Goal: Transaction & Acquisition: Book appointment/travel/reservation

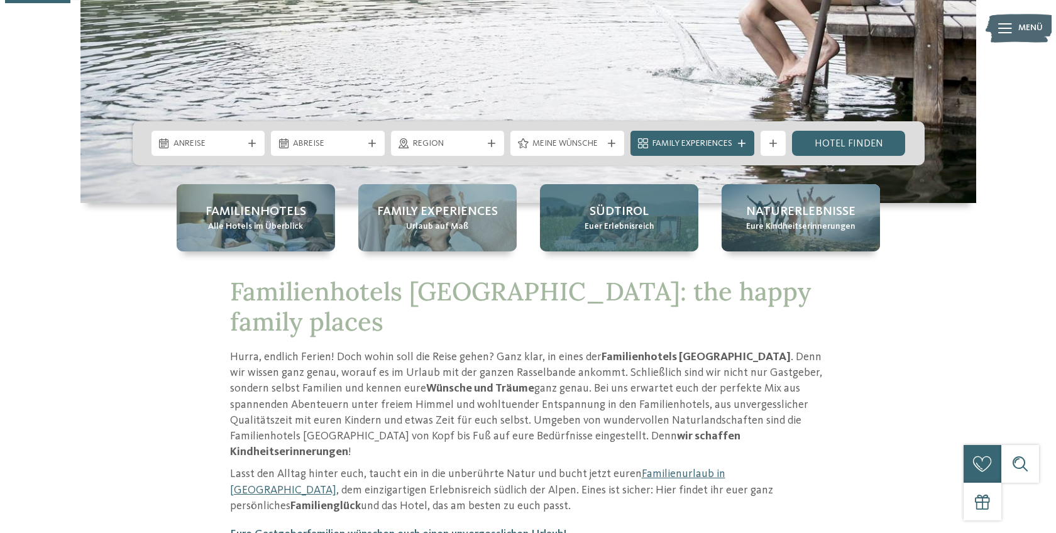
scroll to position [204, 0]
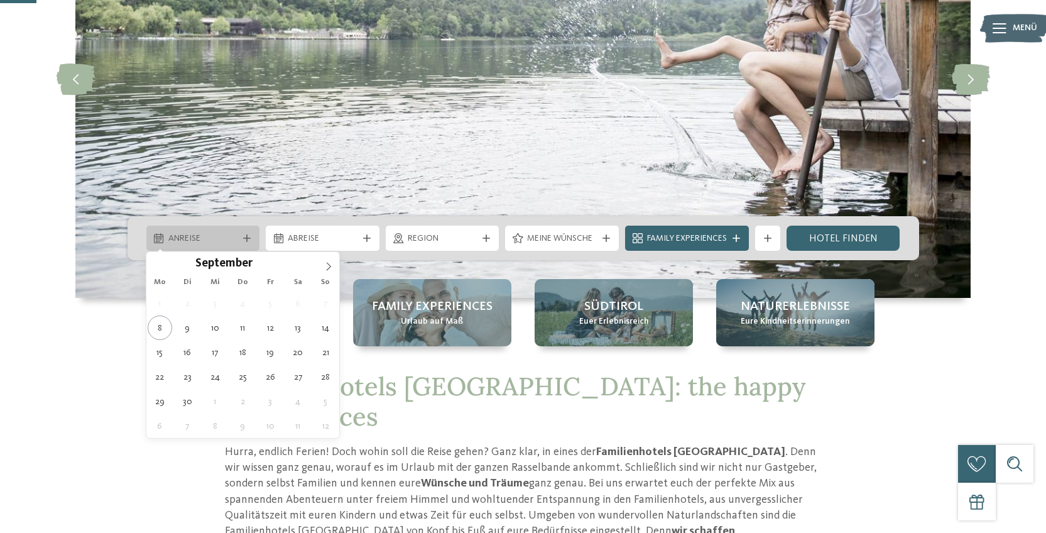
click at [204, 243] on span "Anreise" at bounding box center [203, 238] width 70 height 13
click at [326, 265] on icon at bounding box center [328, 266] width 9 height 9
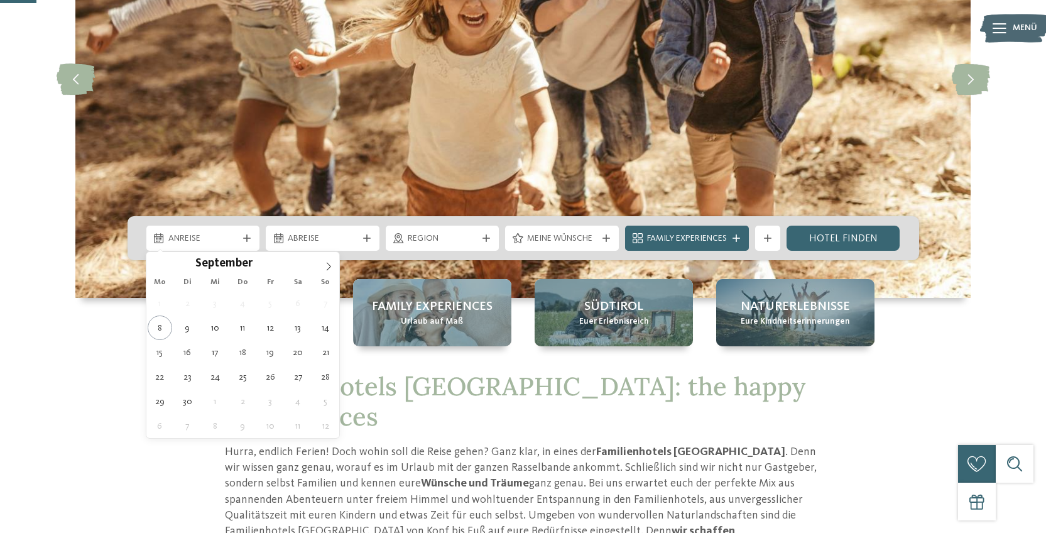
click at [155, 265] on div "September ****" at bounding box center [243, 262] width 194 height 21
type div "30.09.2025"
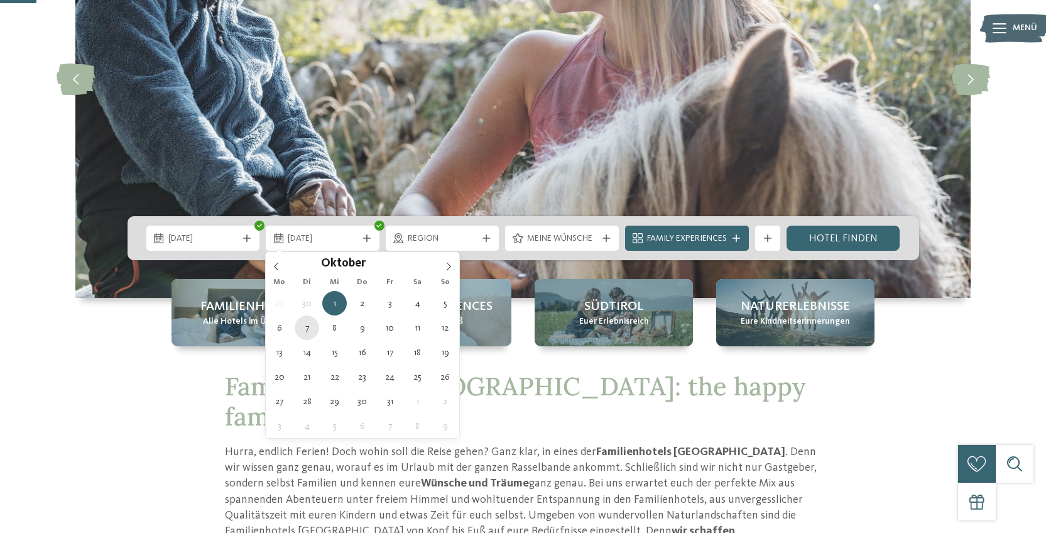
type div "07.10.2025"
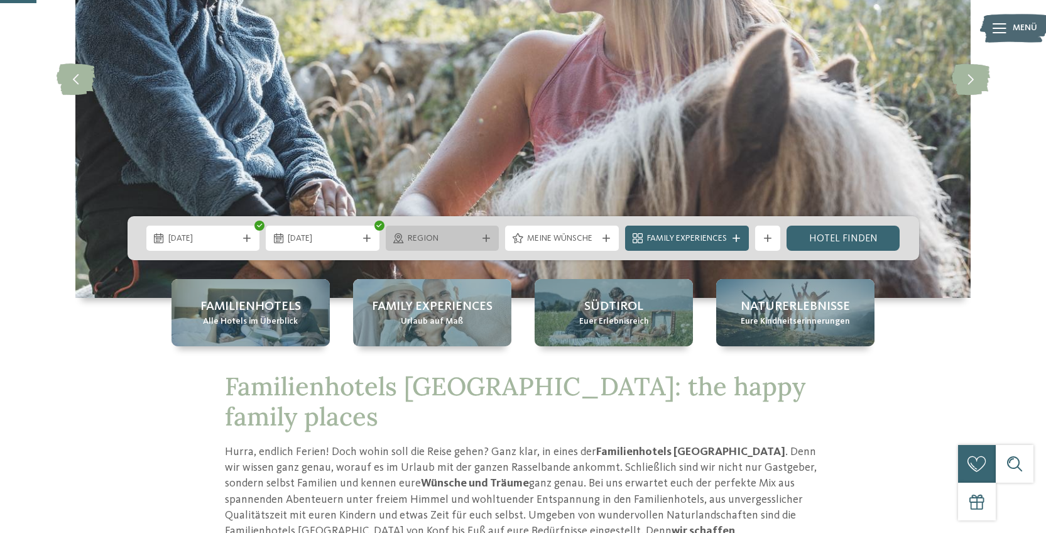
click at [464, 241] on span "Region" at bounding box center [443, 238] width 70 height 13
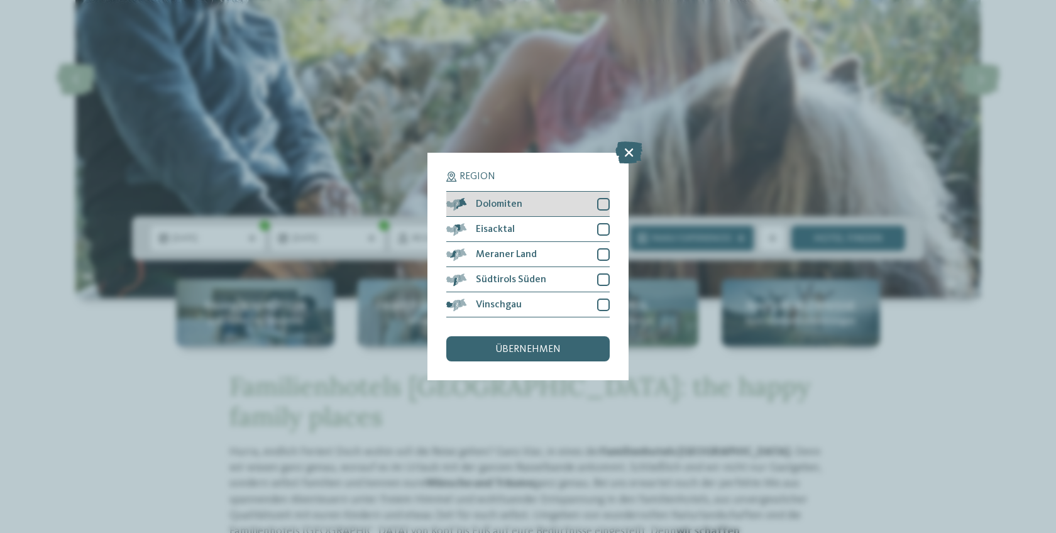
click at [594, 207] on div "Dolomiten" at bounding box center [527, 204] width 163 height 25
click at [597, 235] on div at bounding box center [603, 229] width 13 height 13
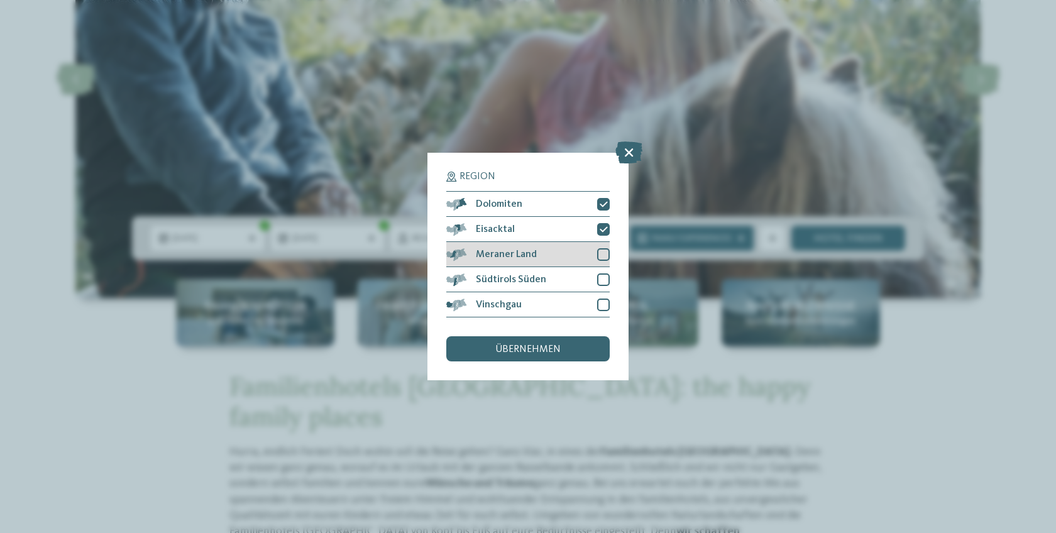
click at [597, 247] on div "Meraner Land" at bounding box center [527, 254] width 163 height 25
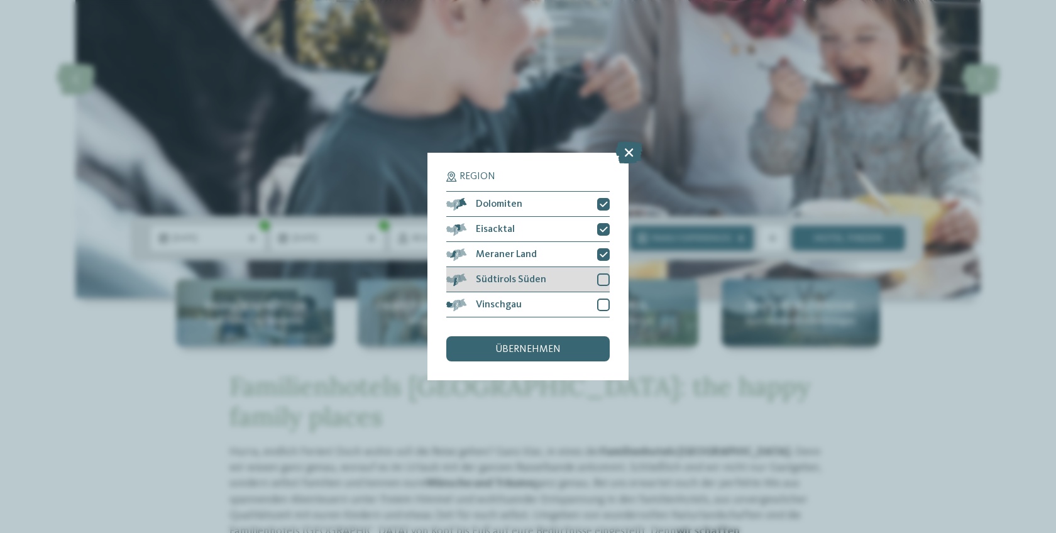
click at [598, 274] on div at bounding box center [603, 279] width 13 height 13
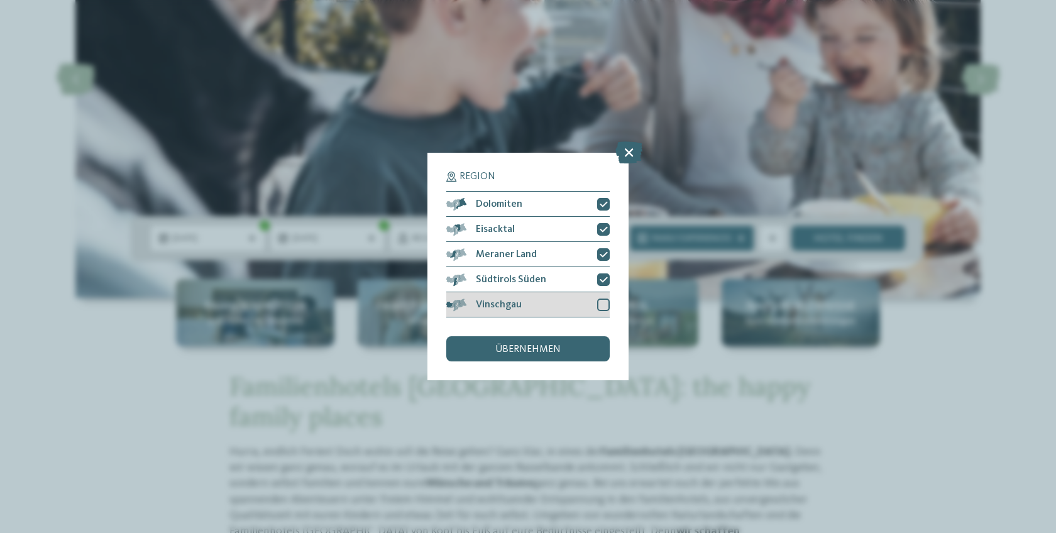
click at [602, 304] on div at bounding box center [603, 304] width 13 height 13
click at [574, 340] on div "übernehmen" at bounding box center [527, 348] width 163 height 25
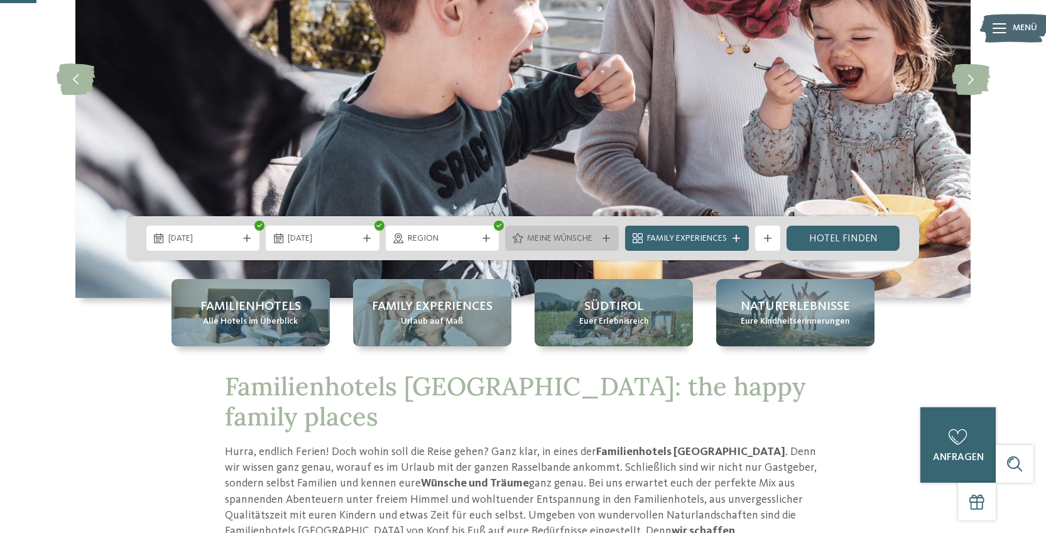
click at [585, 244] on span "Meine Wünsche" at bounding box center [562, 238] width 70 height 13
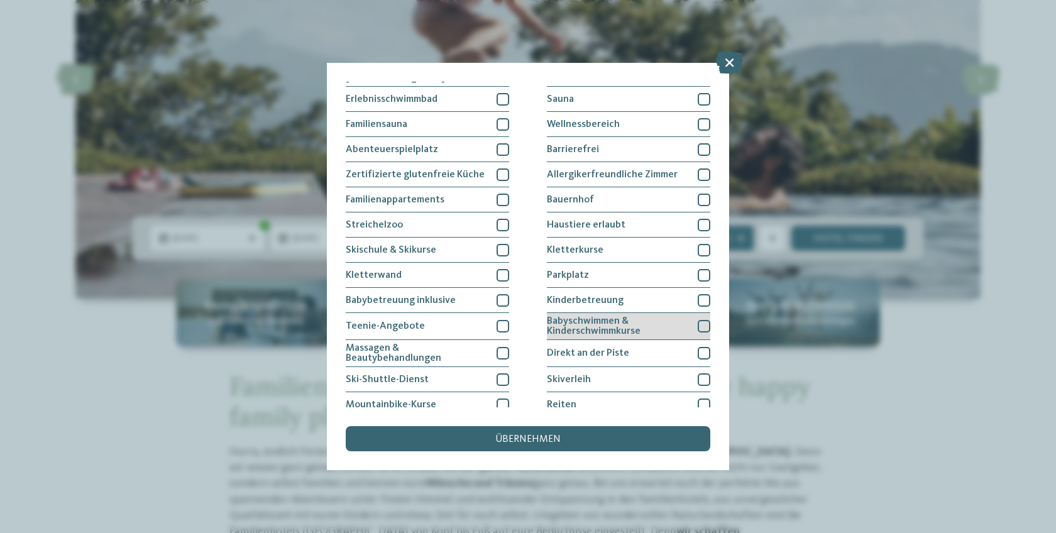
scroll to position [0, 0]
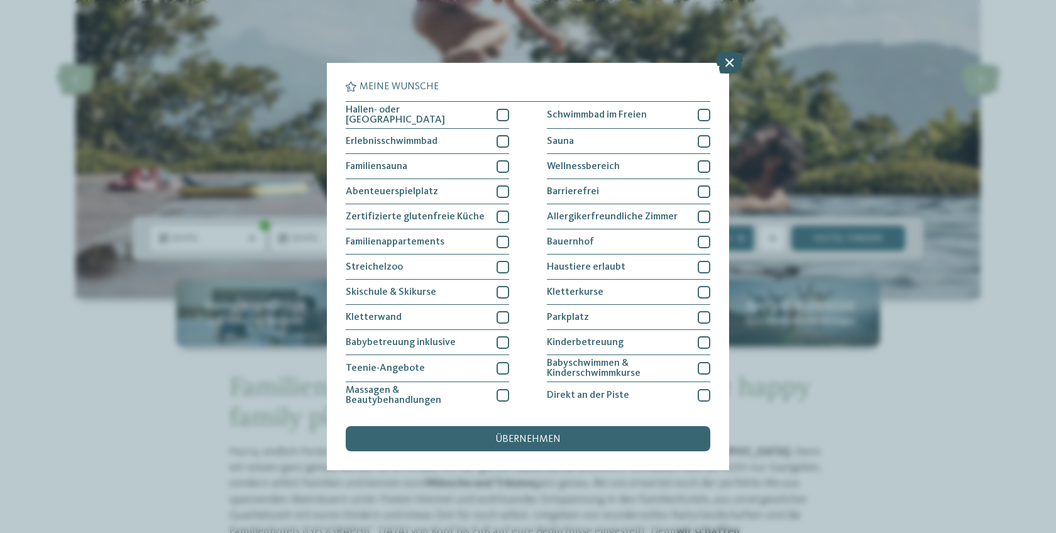
click at [732, 65] on icon at bounding box center [729, 63] width 27 height 22
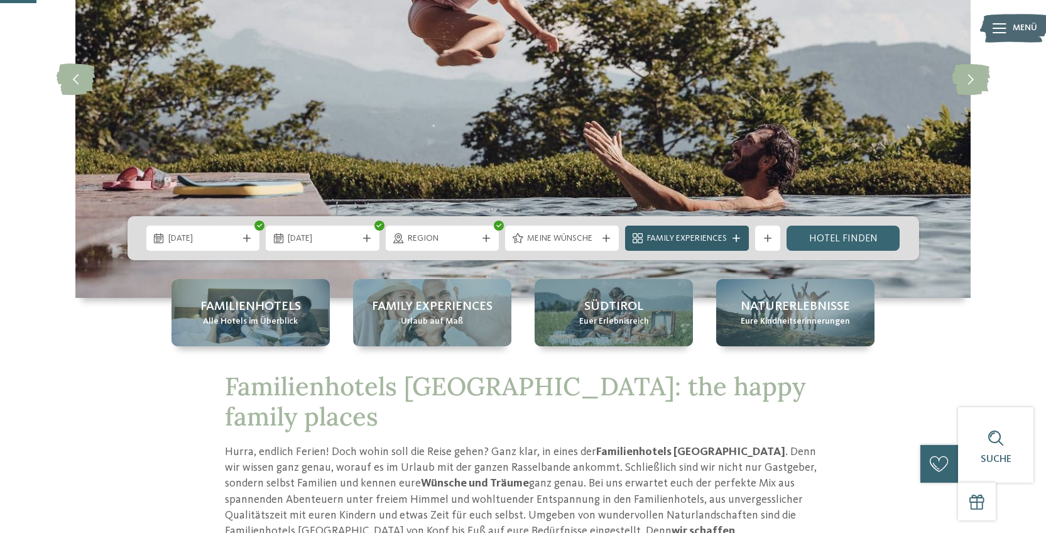
click at [675, 241] on span "Family Experiences" at bounding box center [687, 238] width 80 height 13
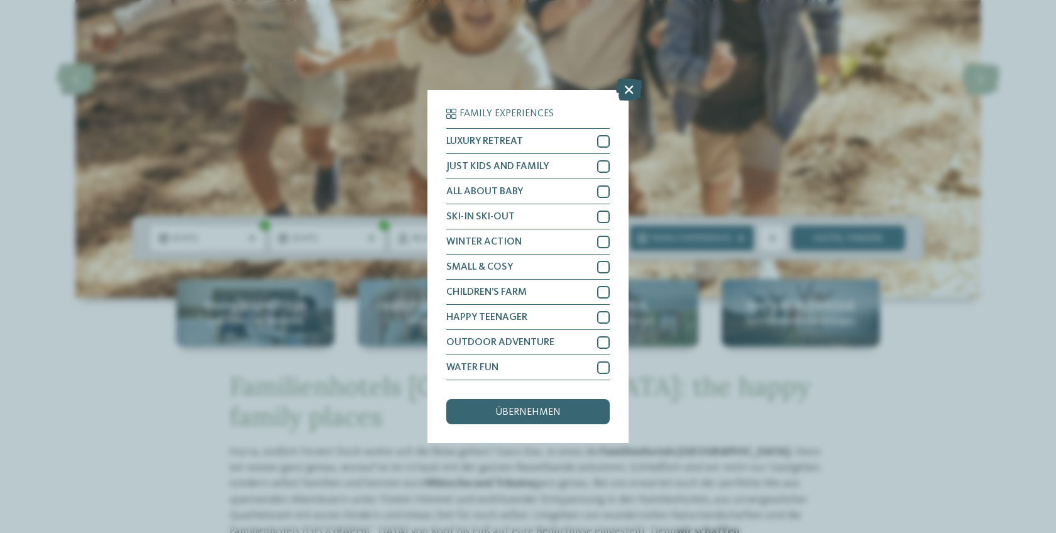
click at [629, 87] on icon at bounding box center [628, 90] width 27 height 22
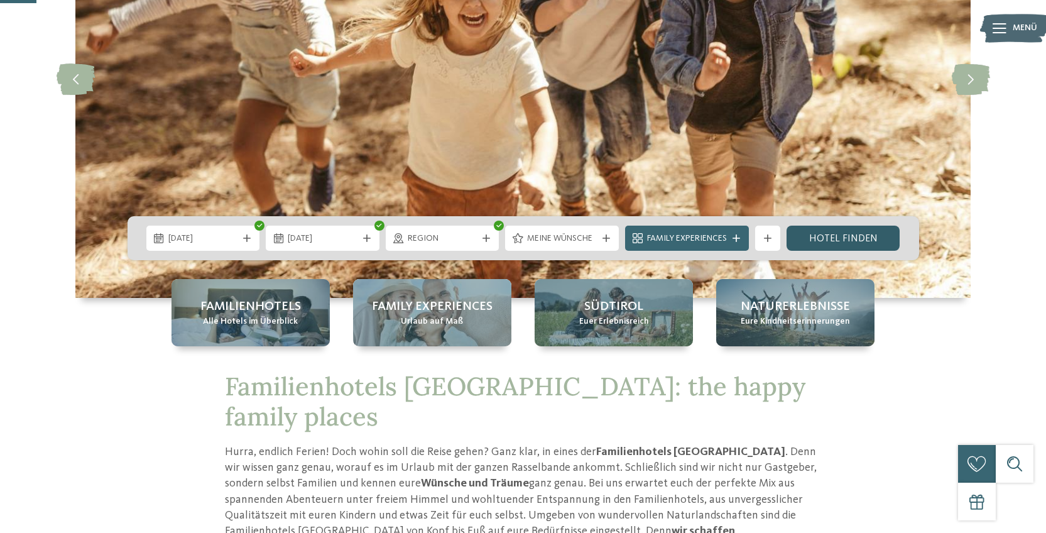
click at [844, 236] on link "Hotel finden" at bounding box center [844, 238] width 114 height 25
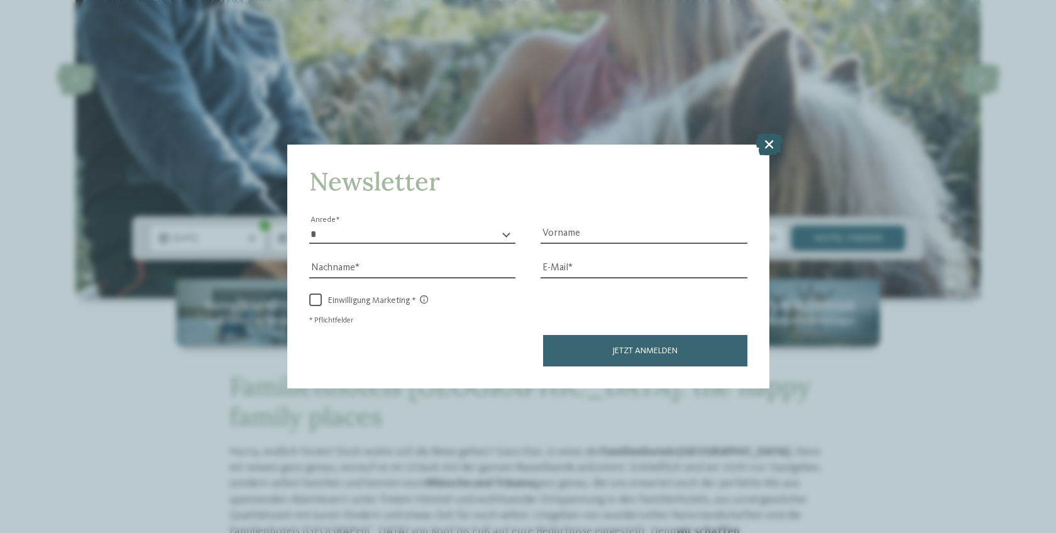
click at [768, 144] on icon at bounding box center [768, 144] width 27 height 22
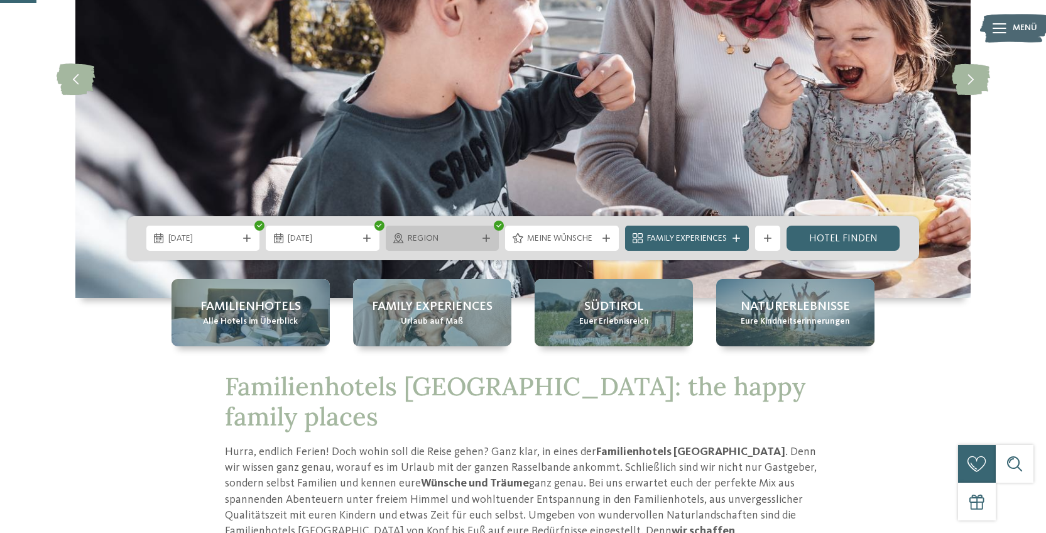
click at [462, 241] on span "Region" at bounding box center [443, 238] width 70 height 13
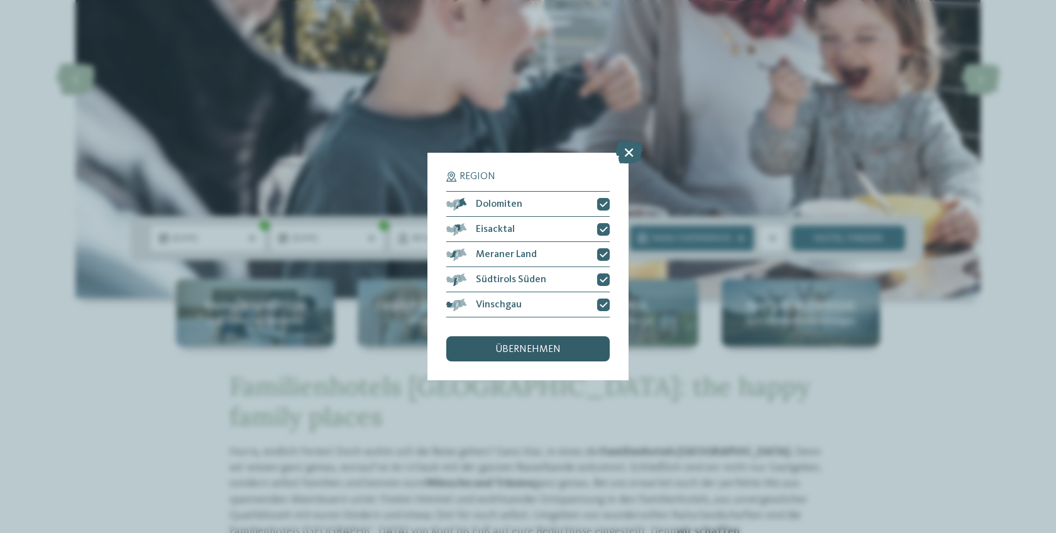
click at [523, 356] on div "übernehmen" at bounding box center [527, 348] width 163 height 25
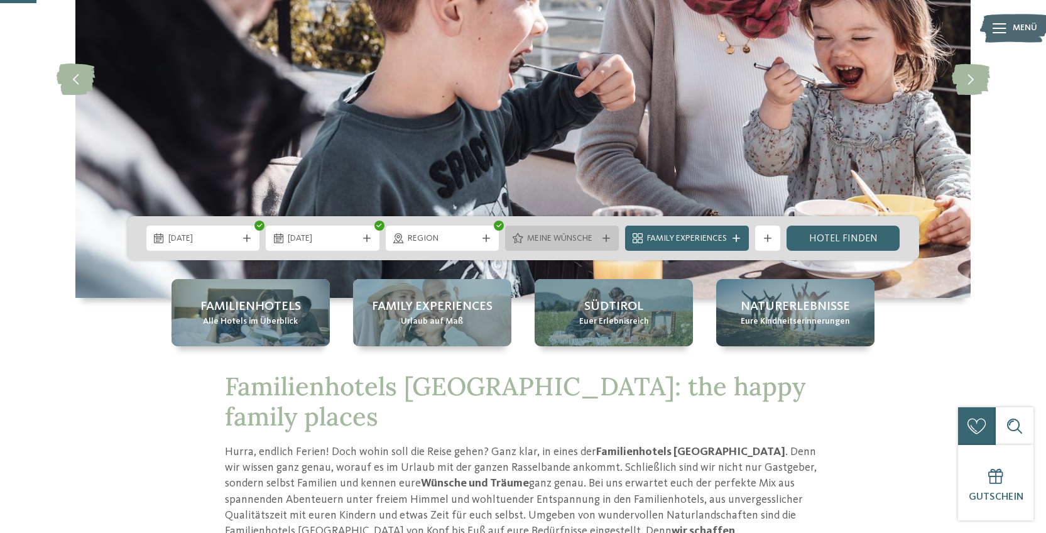
click at [576, 242] on span "Meine Wünsche" at bounding box center [562, 238] width 70 height 13
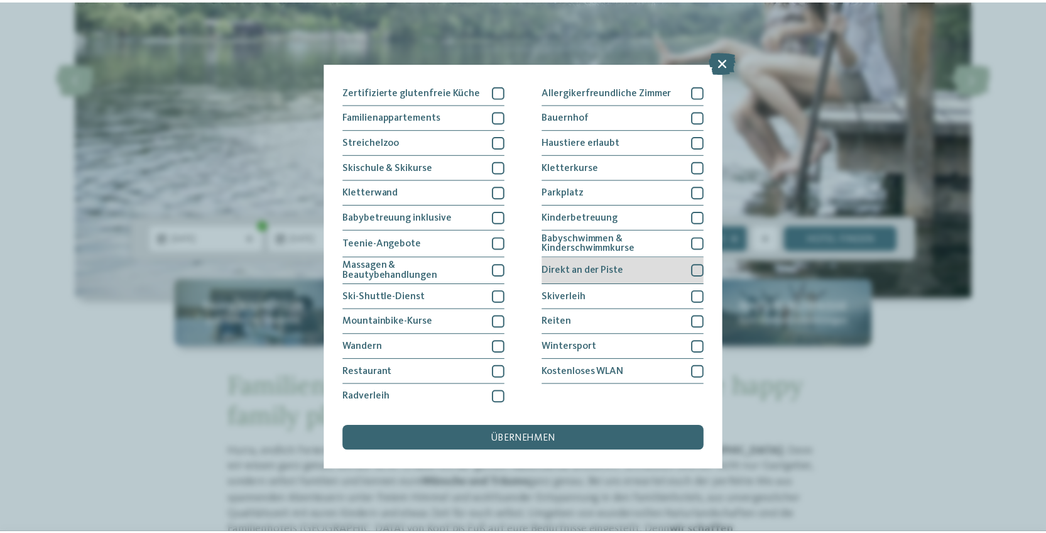
scroll to position [126, 0]
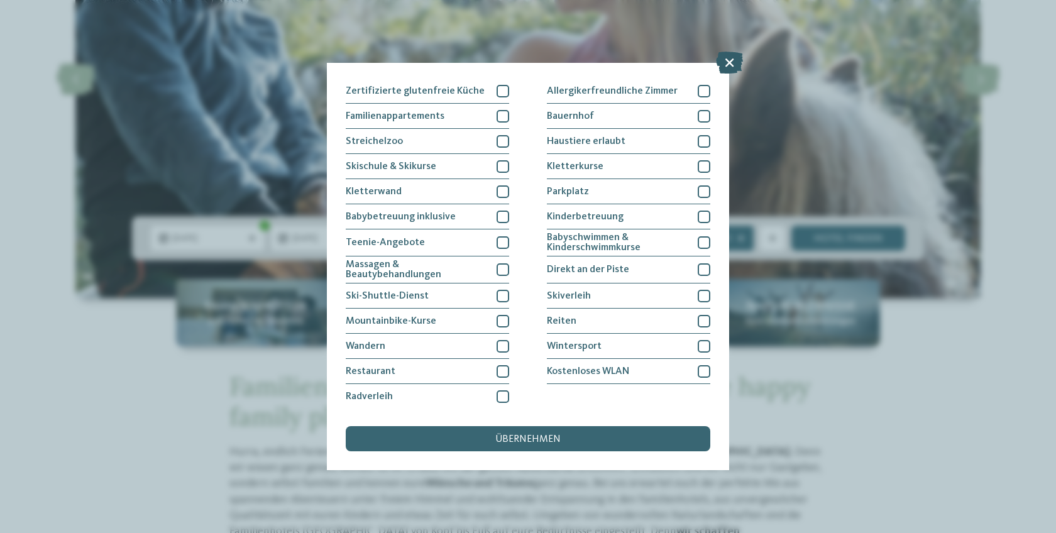
click at [733, 58] on icon at bounding box center [729, 63] width 27 height 22
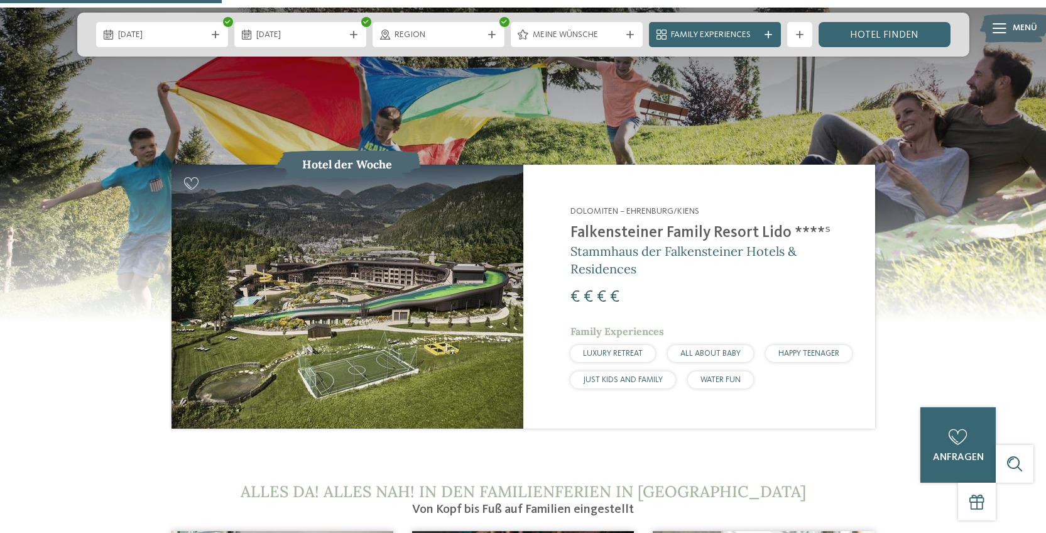
scroll to position [1381, 0]
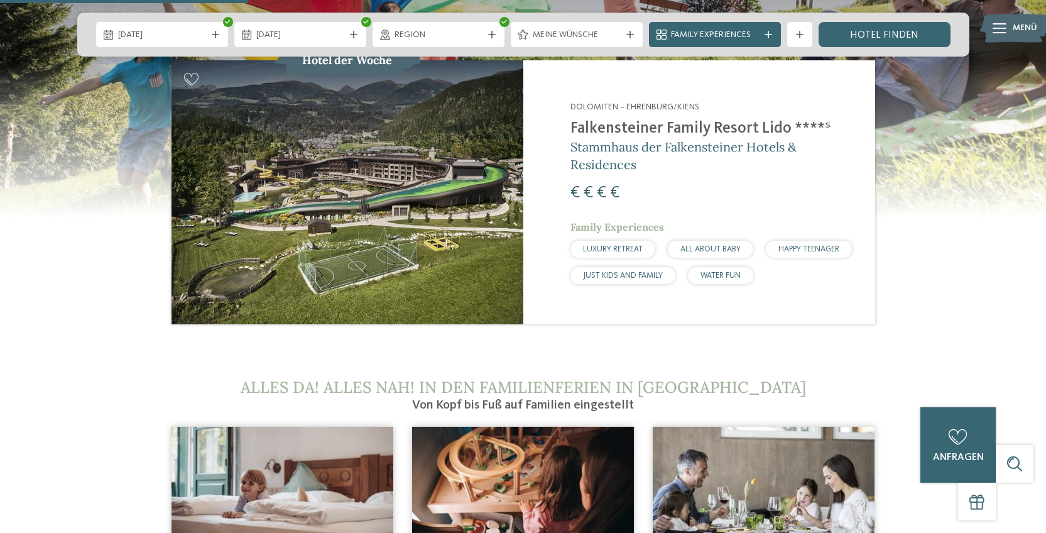
click at [496, 173] on img at bounding box center [348, 192] width 352 height 264
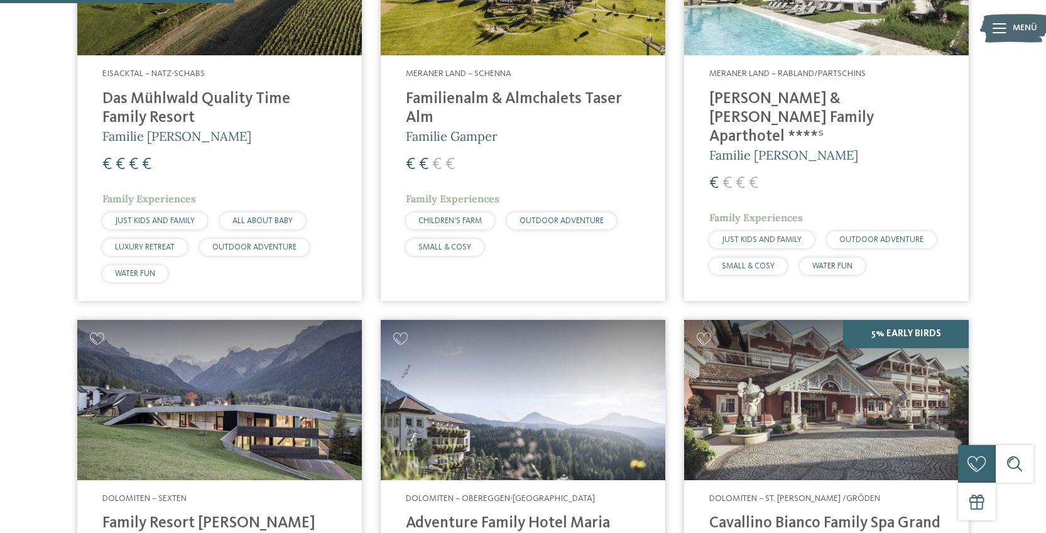
scroll to position [798, 0]
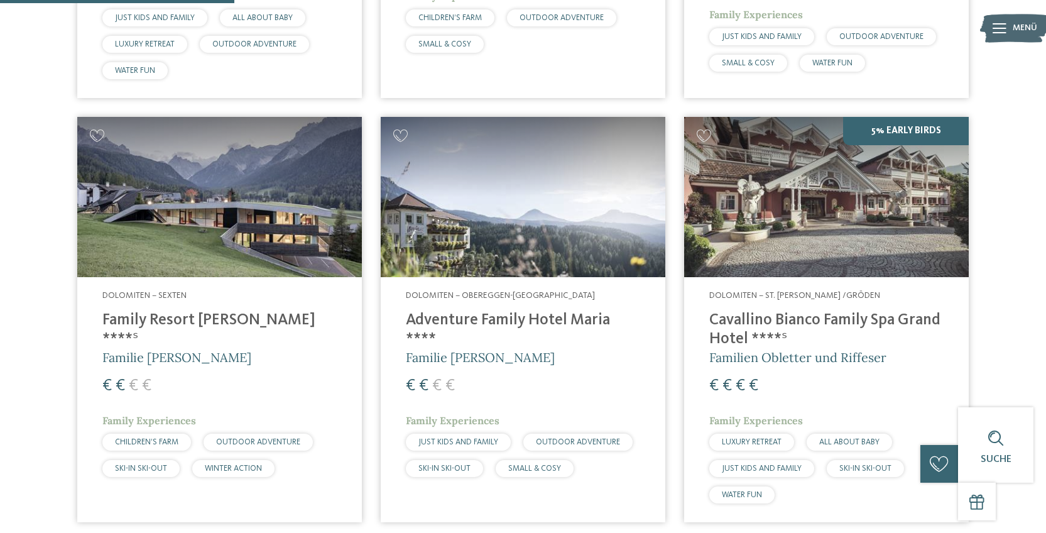
click at [779, 320] on h4 "Cavallino Bianco Family Spa Grand Hotel ****ˢ" at bounding box center [826, 330] width 234 height 38
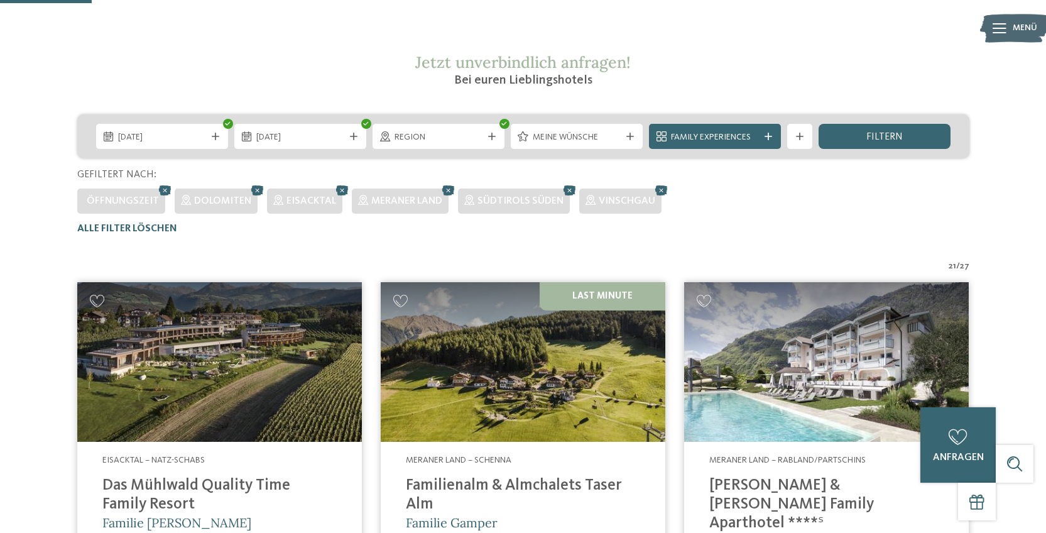
scroll to position [386, 0]
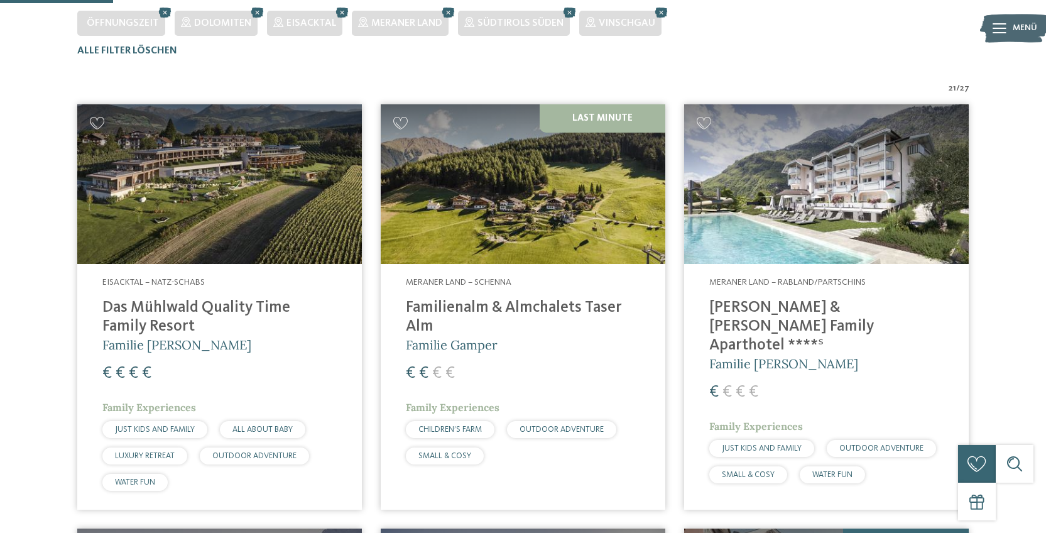
click at [757, 224] on img at bounding box center [826, 184] width 285 height 160
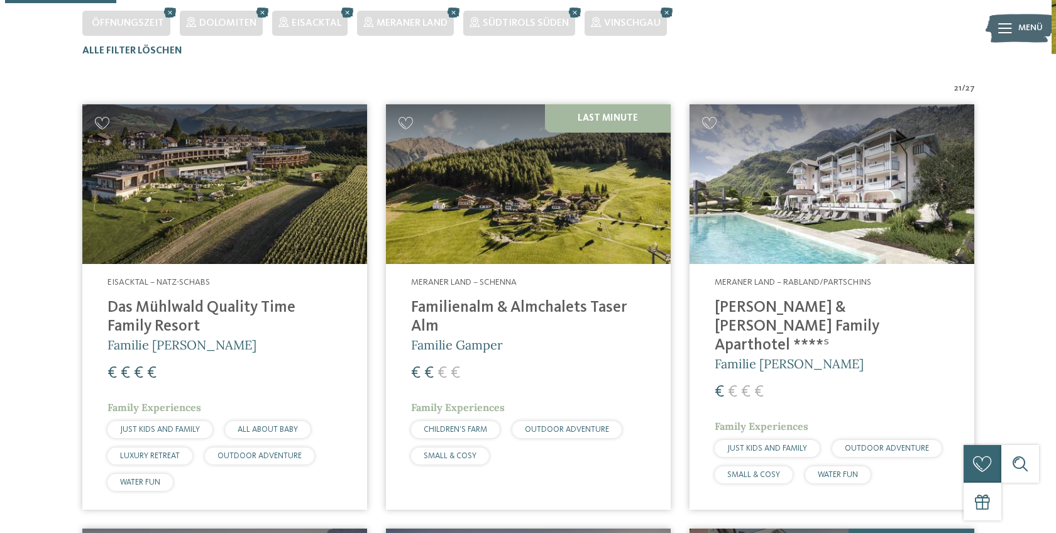
scroll to position [44, 0]
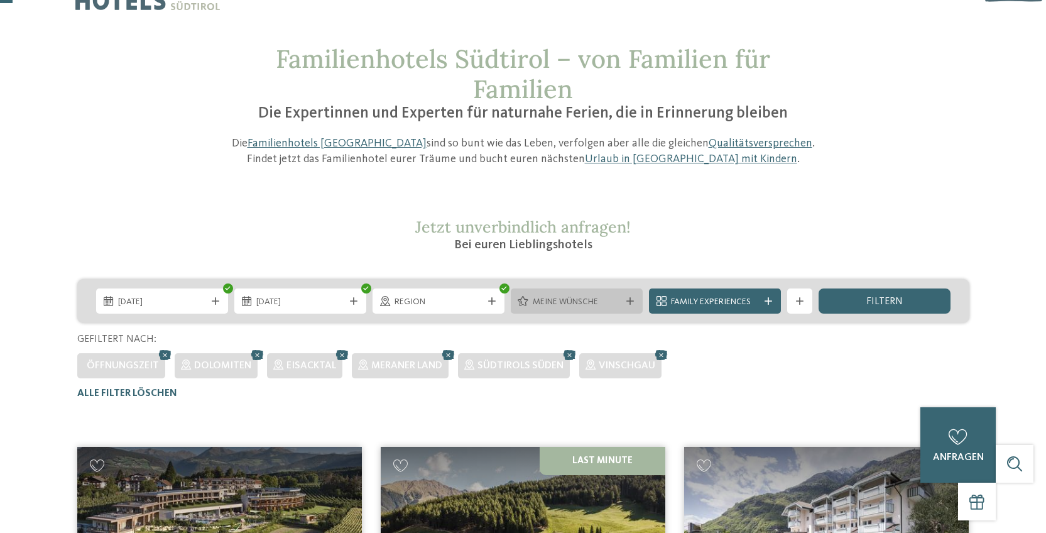
click at [540, 308] on div "Meine Wünsche" at bounding box center [577, 300] width 132 height 25
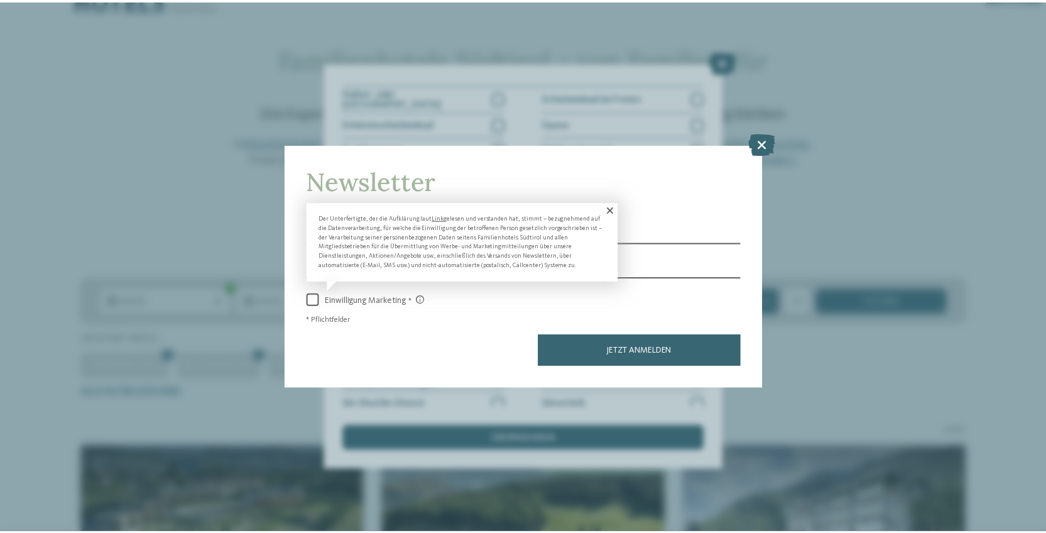
scroll to position [42, 0]
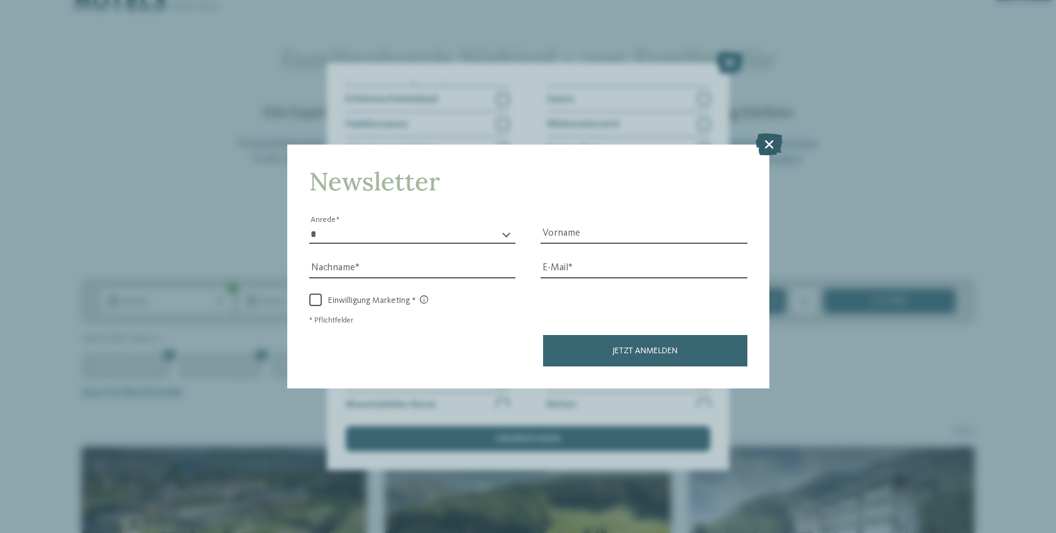
click at [773, 141] on icon at bounding box center [768, 144] width 27 height 22
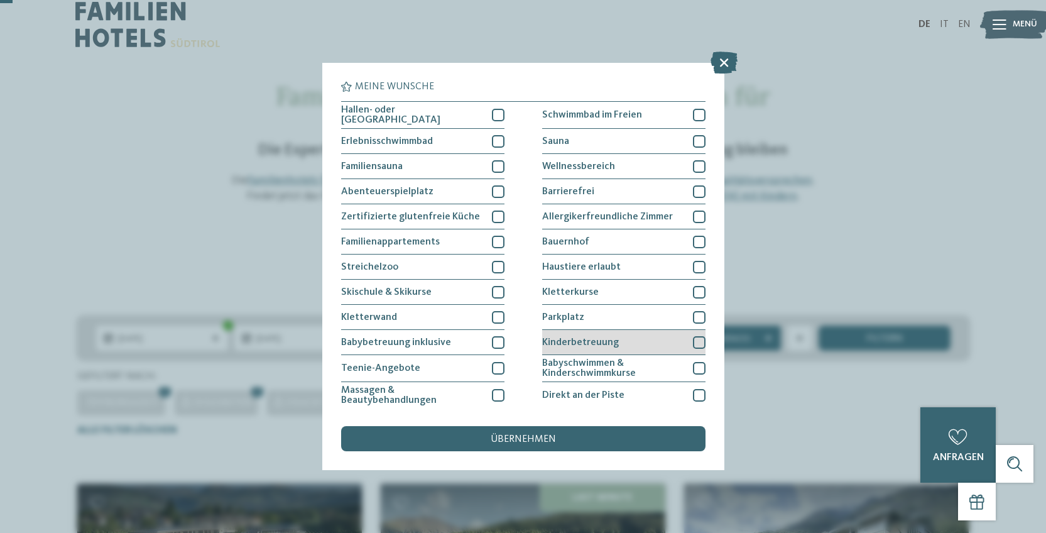
scroll to position [0, 0]
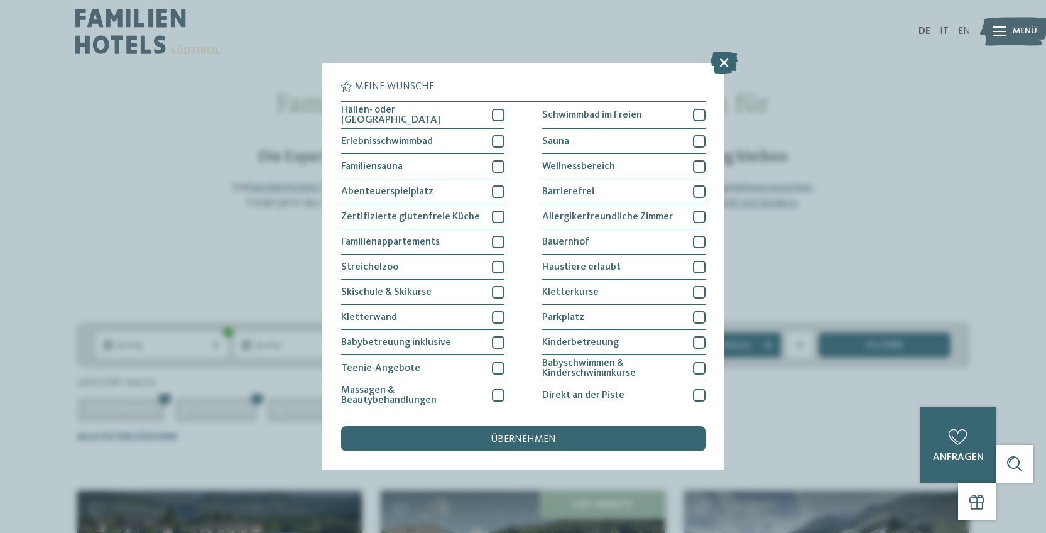
click at [726, 52] on div "DE IT EN Menü" at bounding box center [747, 31] width 448 height 63
click at [723, 59] on div "DE IT EN Menü" at bounding box center [747, 31] width 448 height 63
click at [723, 63] on icon at bounding box center [724, 63] width 27 height 22
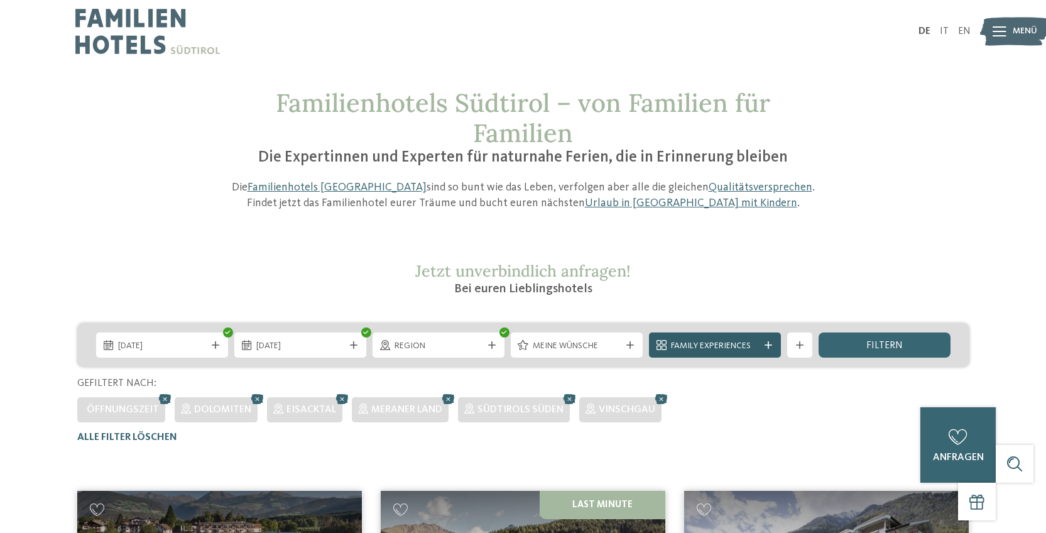
click at [688, 342] on span "Family Experiences" at bounding box center [715, 346] width 88 height 13
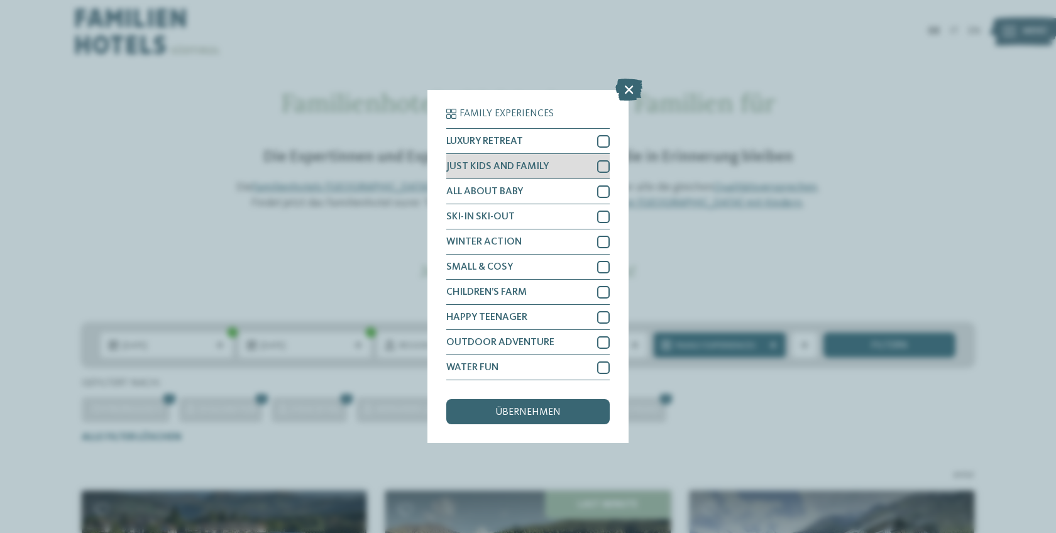
click at [606, 166] on div at bounding box center [603, 166] width 13 height 13
click at [595, 412] on div "übernehmen" at bounding box center [527, 411] width 163 height 25
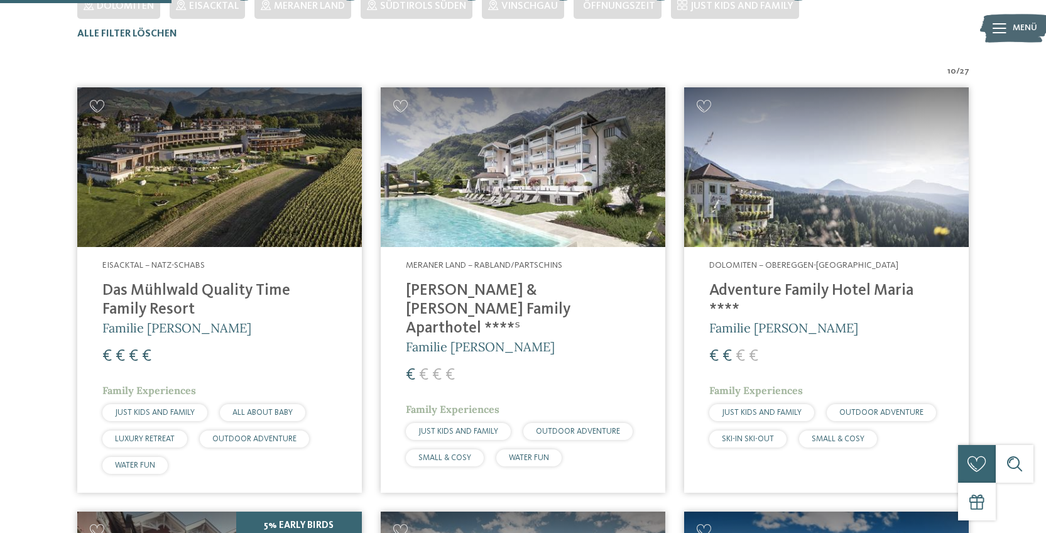
scroll to position [412, 0]
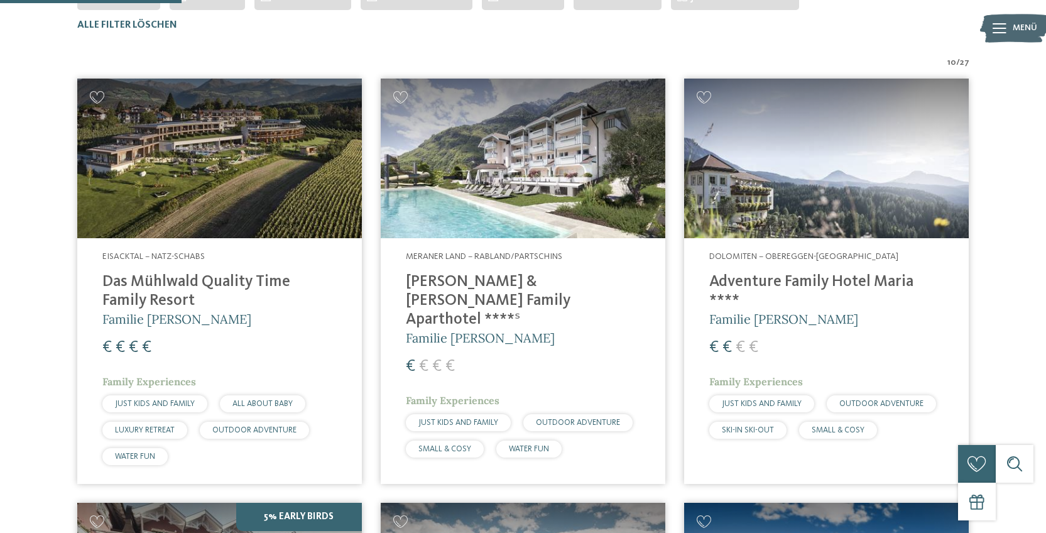
click at [268, 180] on img at bounding box center [219, 159] width 285 height 160
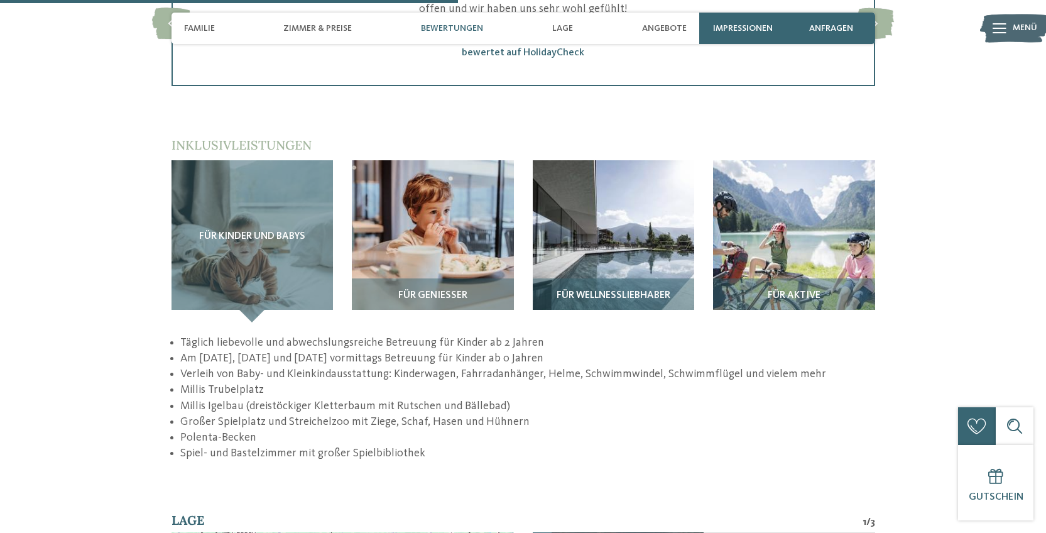
scroll to position [1900, 0]
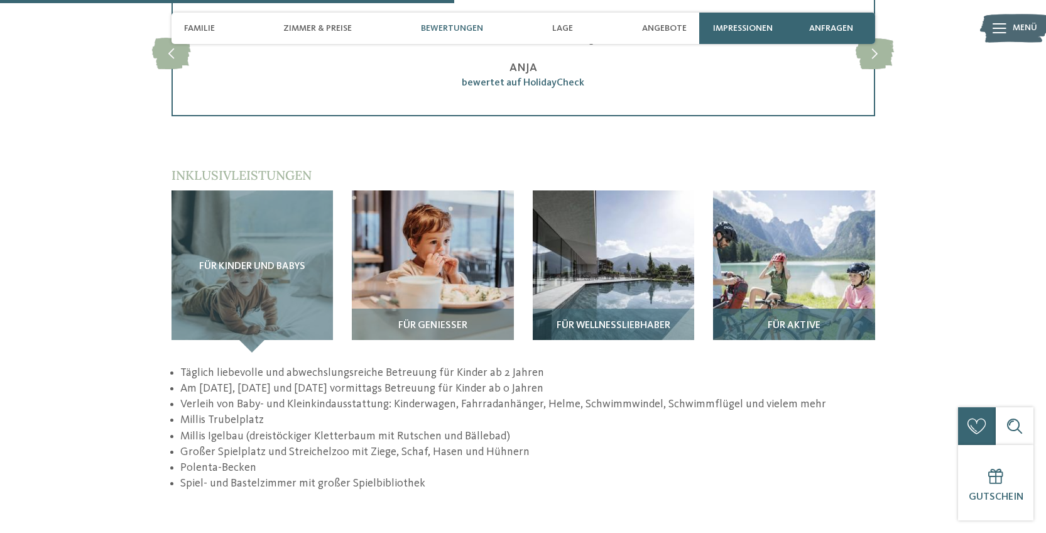
click at [782, 224] on img at bounding box center [794, 271] width 162 height 162
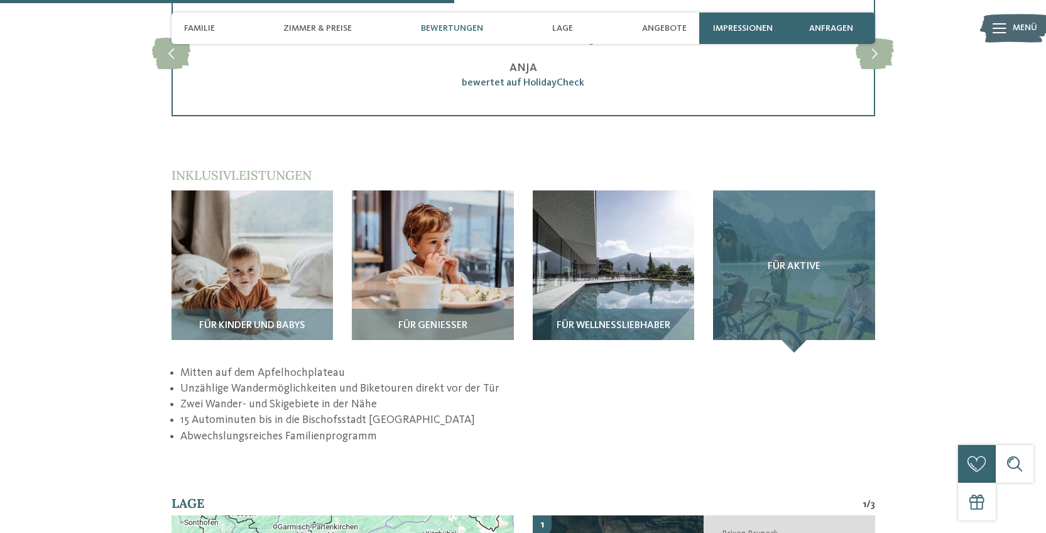
click at [780, 256] on div "Für Aktive" at bounding box center [794, 271] width 162 height 162
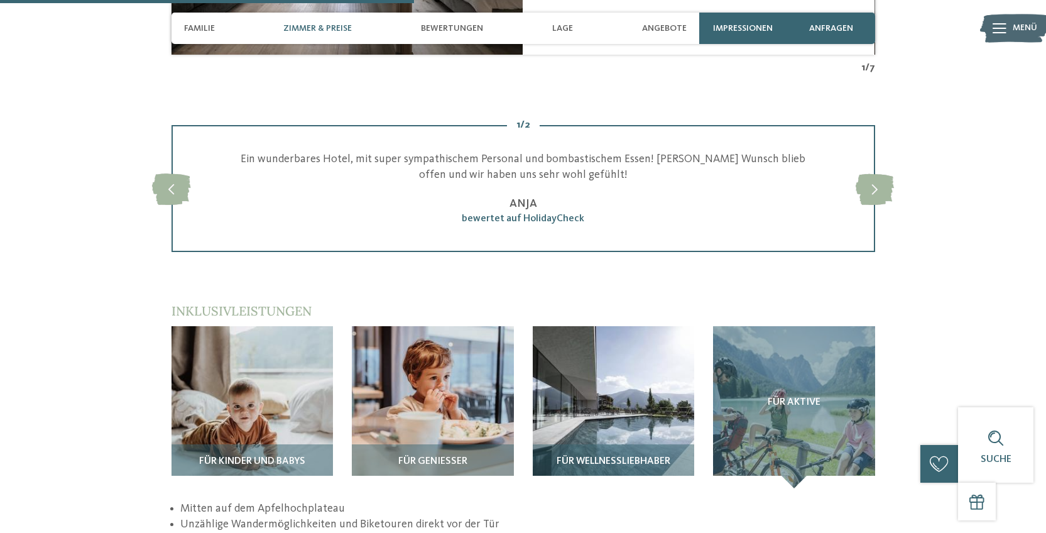
scroll to position [1854, 0]
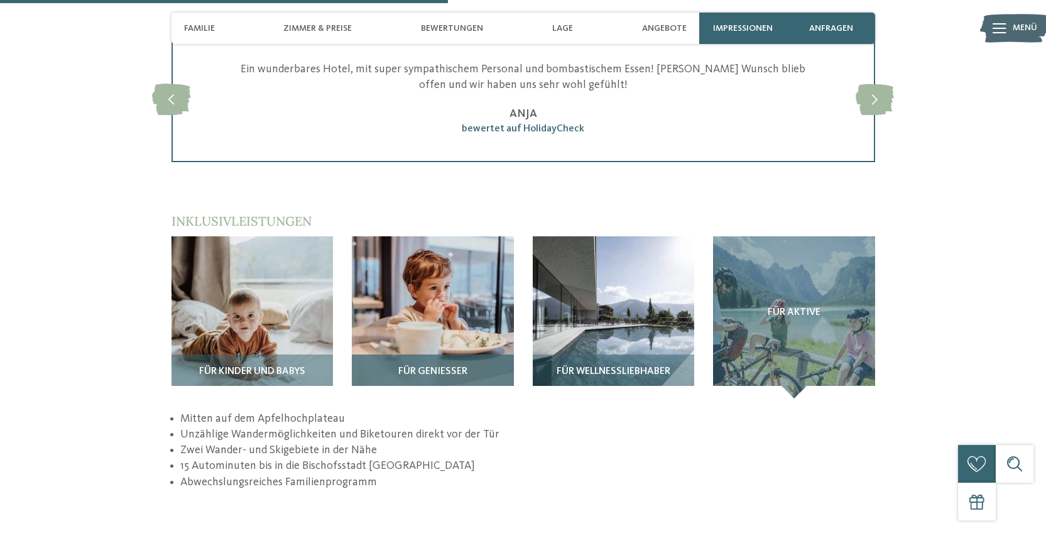
click at [421, 278] on img at bounding box center [433, 317] width 162 height 162
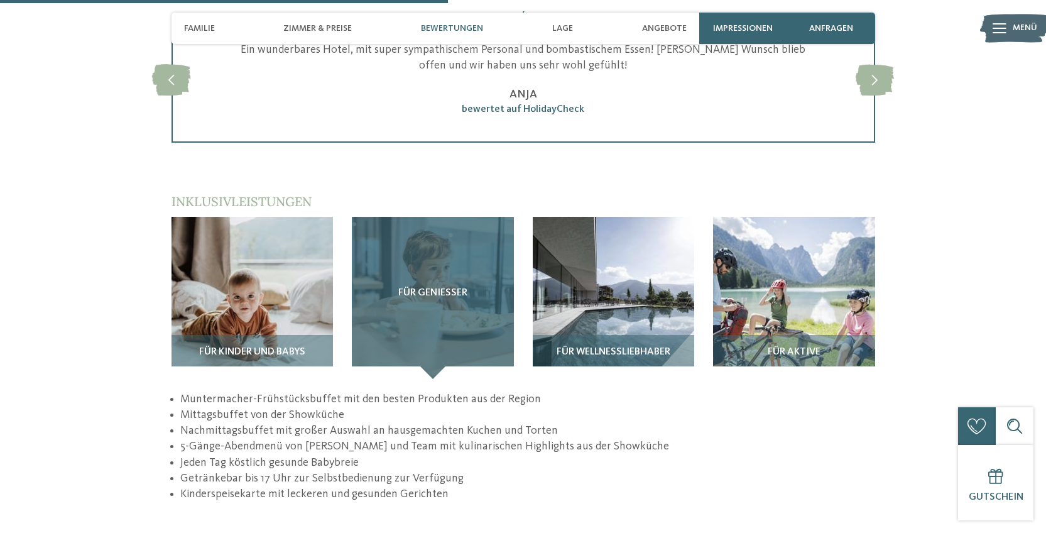
scroll to position [1875, 0]
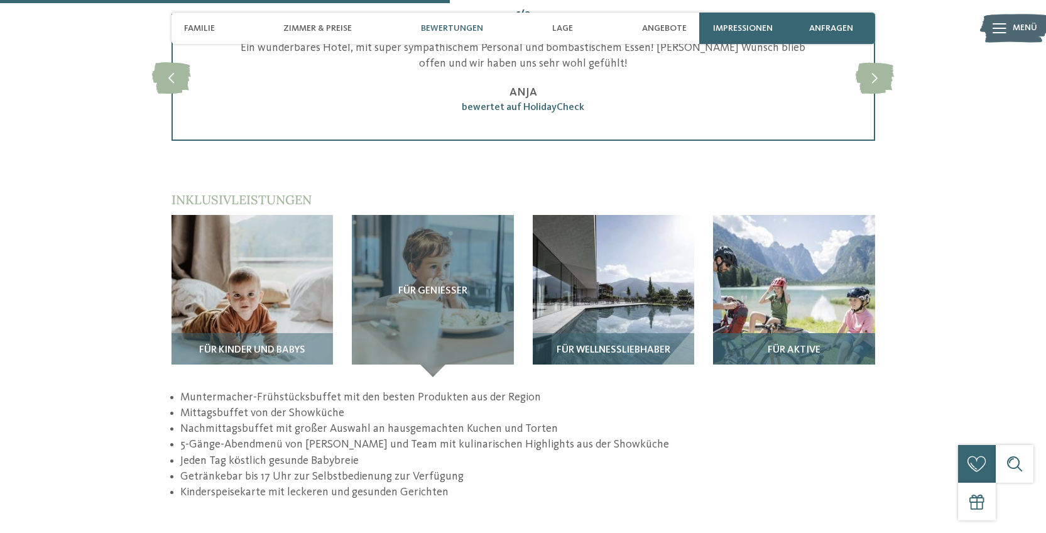
click at [805, 230] on img at bounding box center [794, 296] width 162 height 162
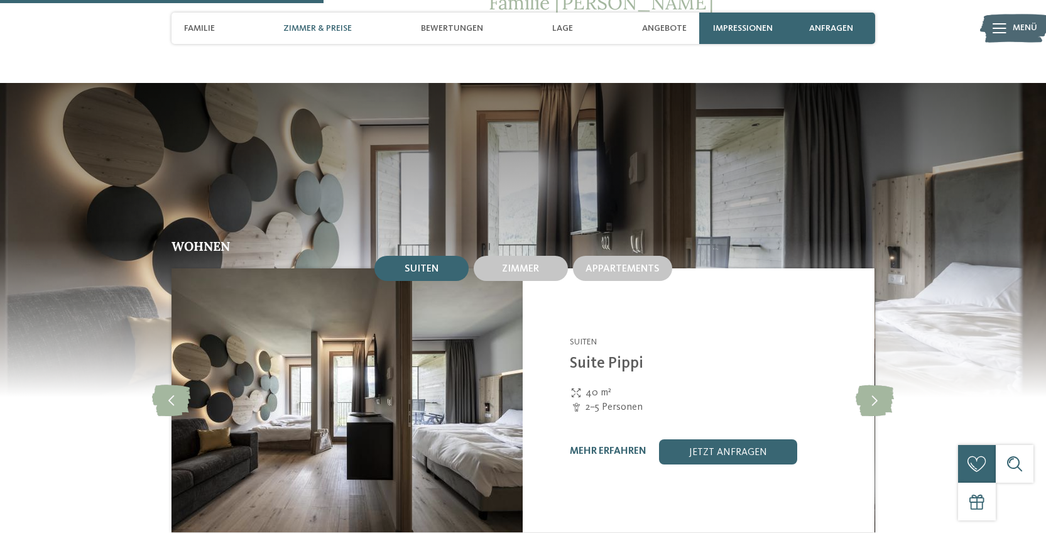
scroll to position [1348, 0]
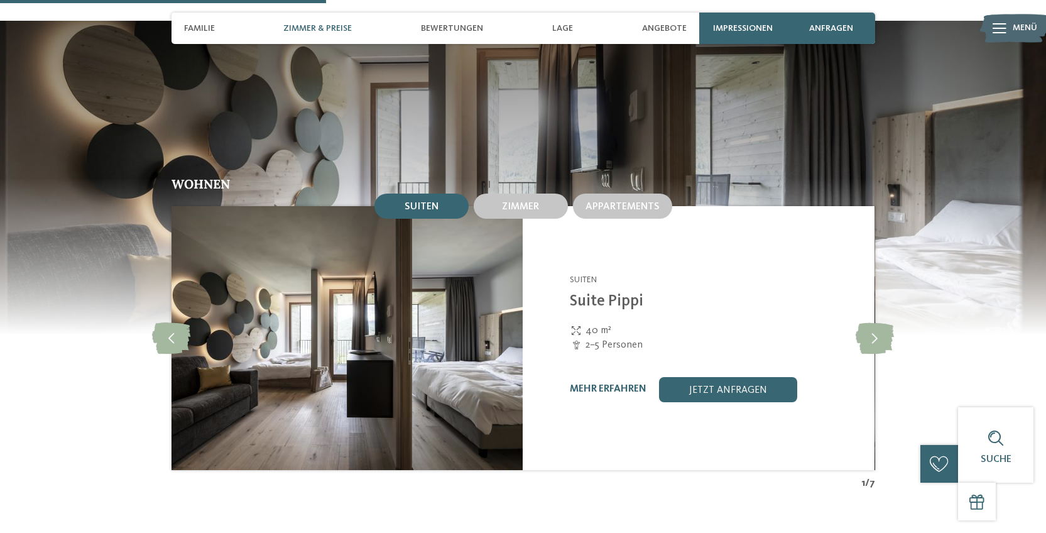
click at [479, 307] on img at bounding box center [347, 338] width 352 height 264
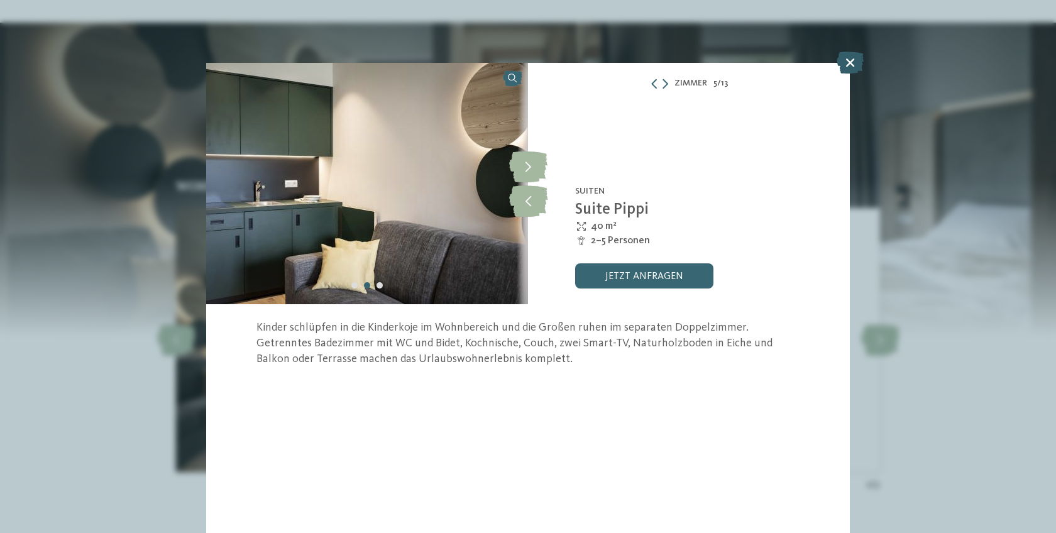
click at [848, 58] on icon at bounding box center [849, 63] width 27 height 22
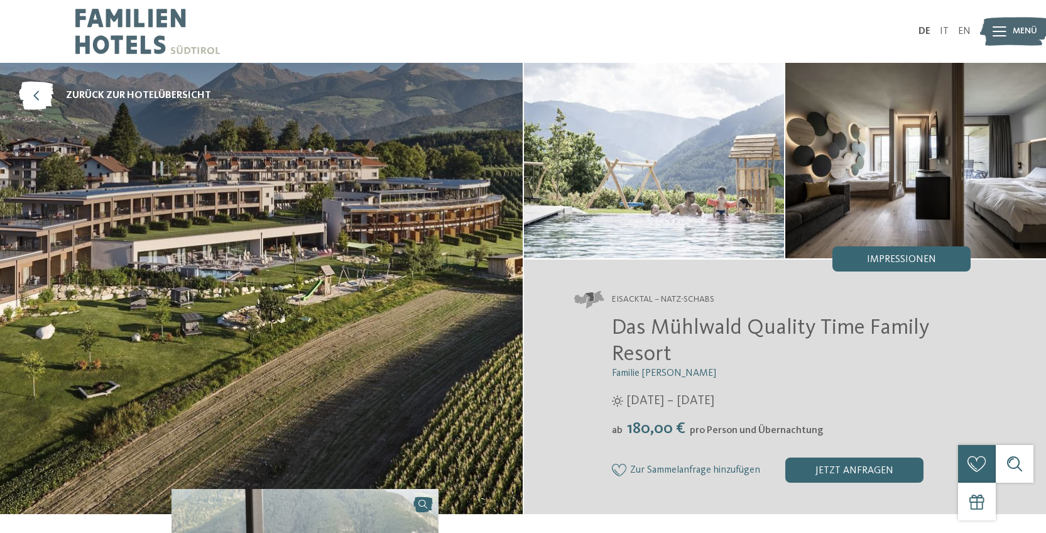
click at [659, 121] on img at bounding box center [654, 160] width 261 height 195
click at [906, 261] on span "Impressionen" at bounding box center [901, 259] width 69 height 10
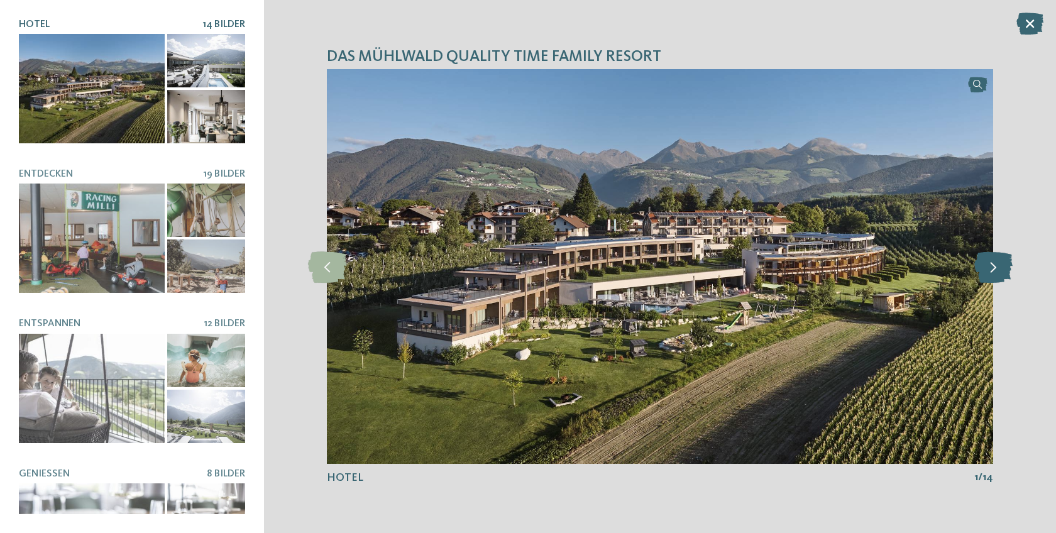
click at [1008, 270] on icon at bounding box center [993, 266] width 38 height 31
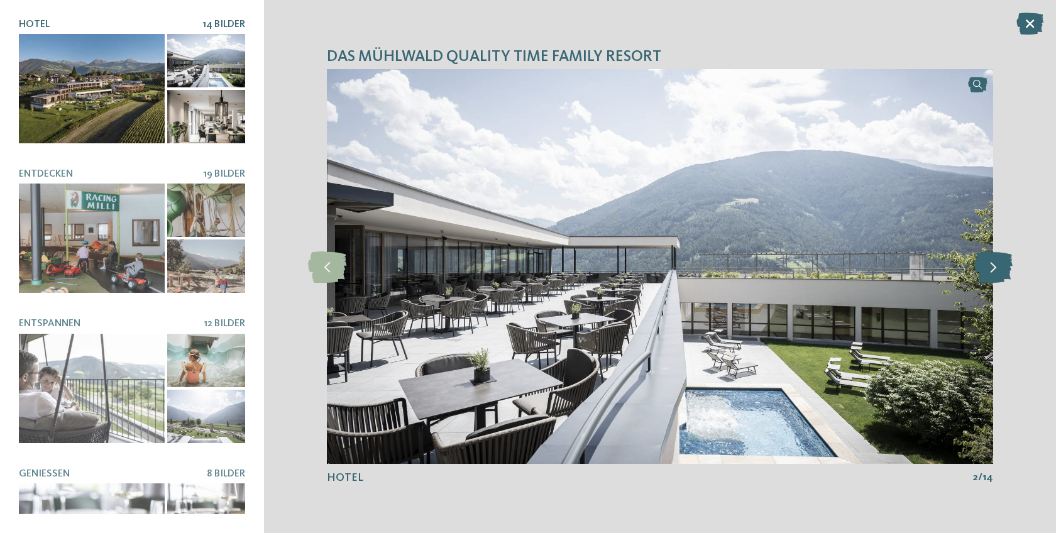
click at [1008, 270] on icon at bounding box center [993, 266] width 38 height 31
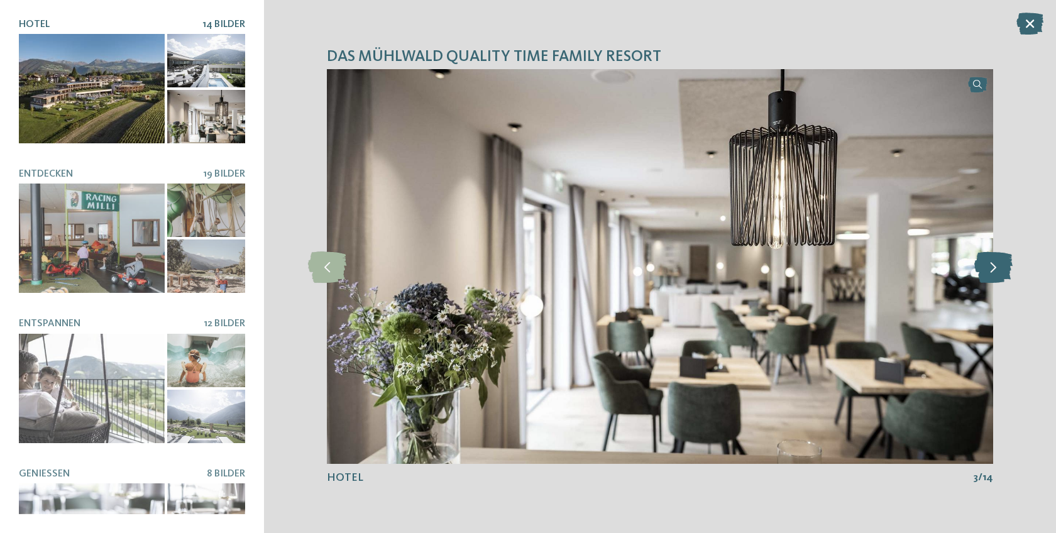
click at [1008, 270] on icon at bounding box center [993, 266] width 38 height 31
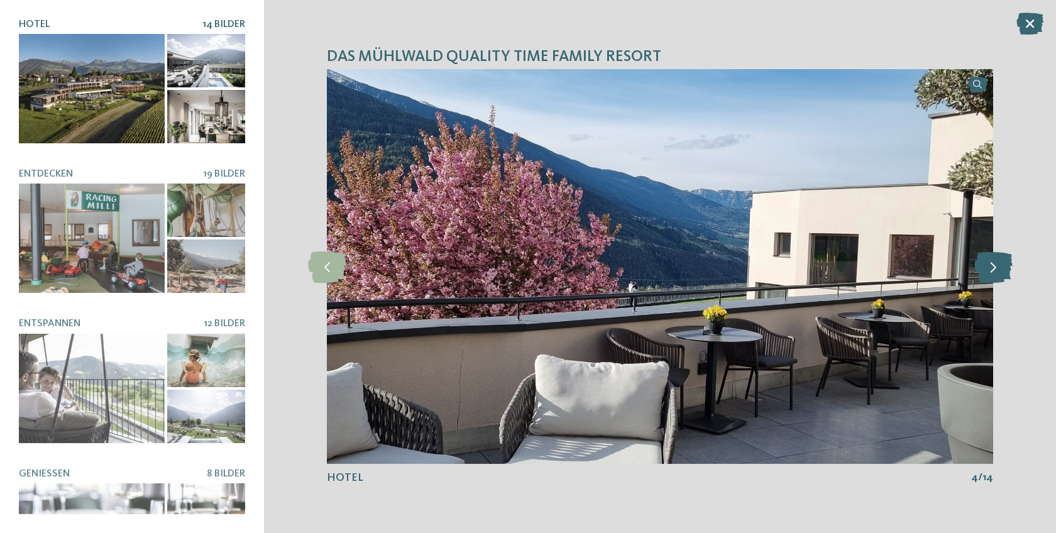
click at [1008, 270] on icon at bounding box center [993, 266] width 38 height 31
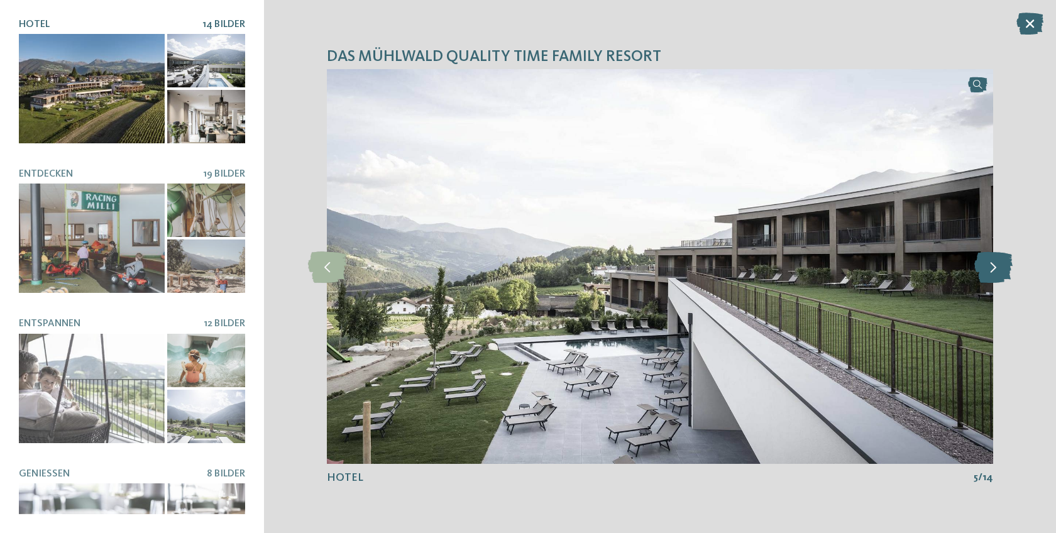
click at [1008, 270] on icon at bounding box center [993, 266] width 38 height 31
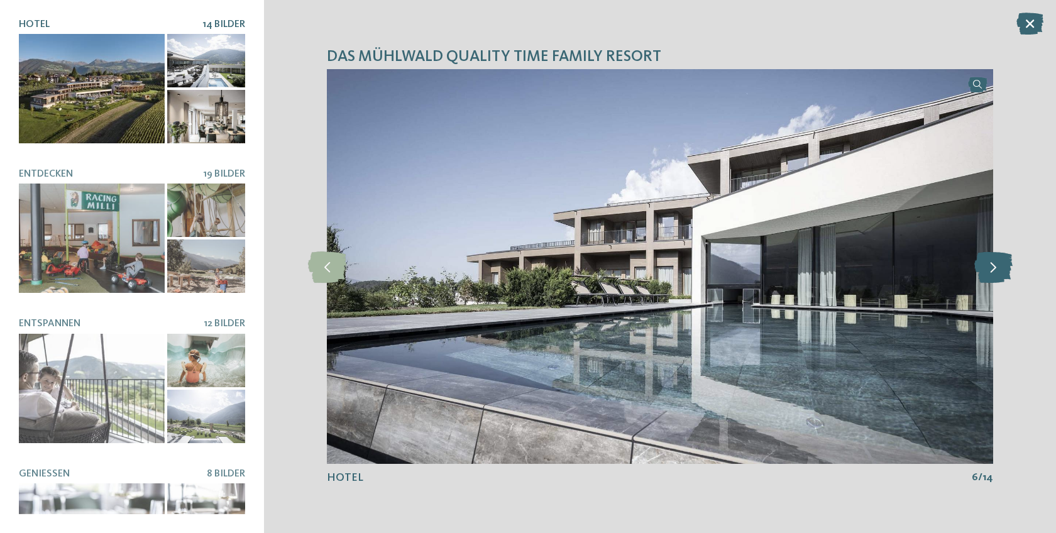
click at [1008, 270] on icon at bounding box center [993, 266] width 38 height 31
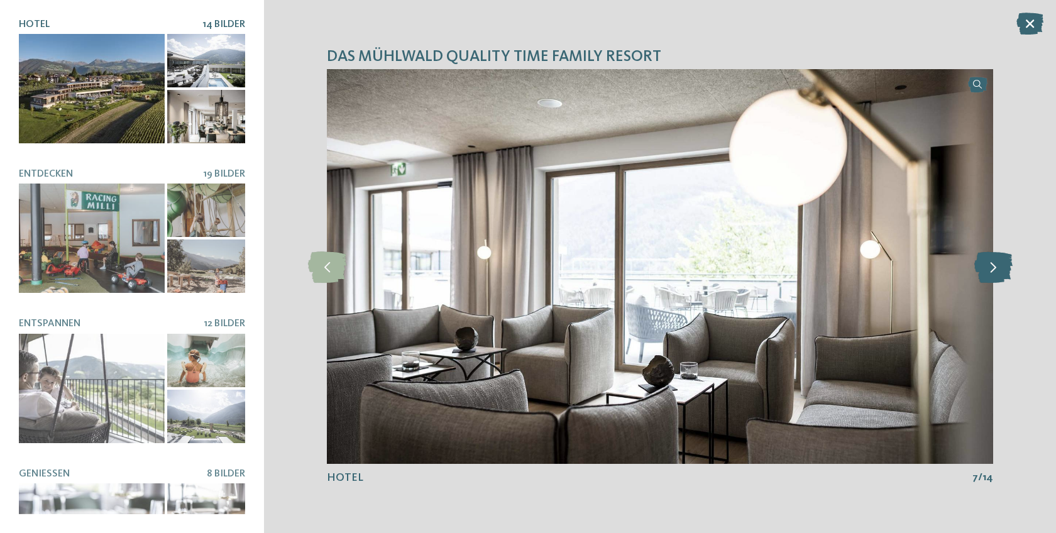
click at [1008, 270] on icon at bounding box center [993, 266] width 38 height 31
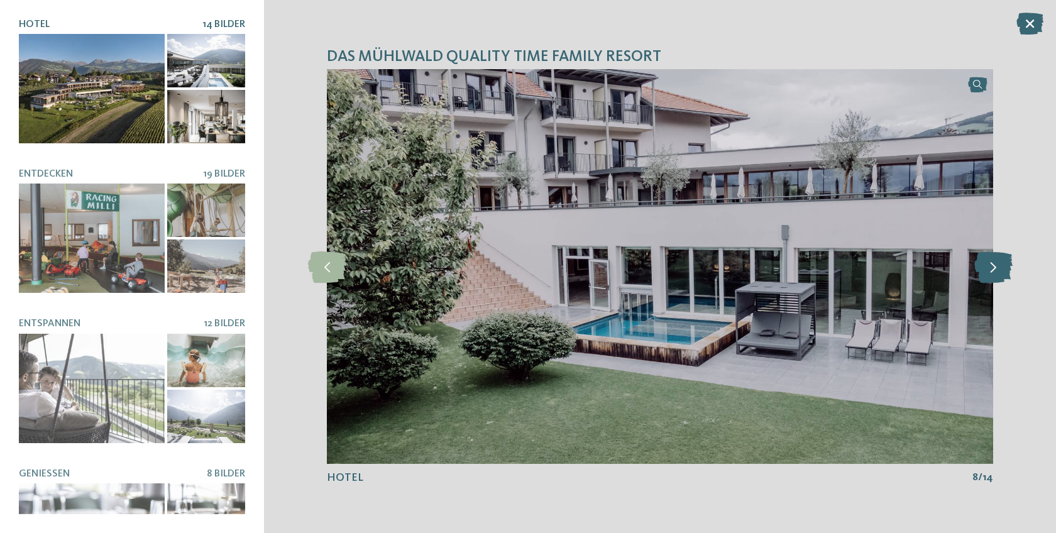
click at [1008, 270] on icon at bounding box center [993, 266] width 38 height 31
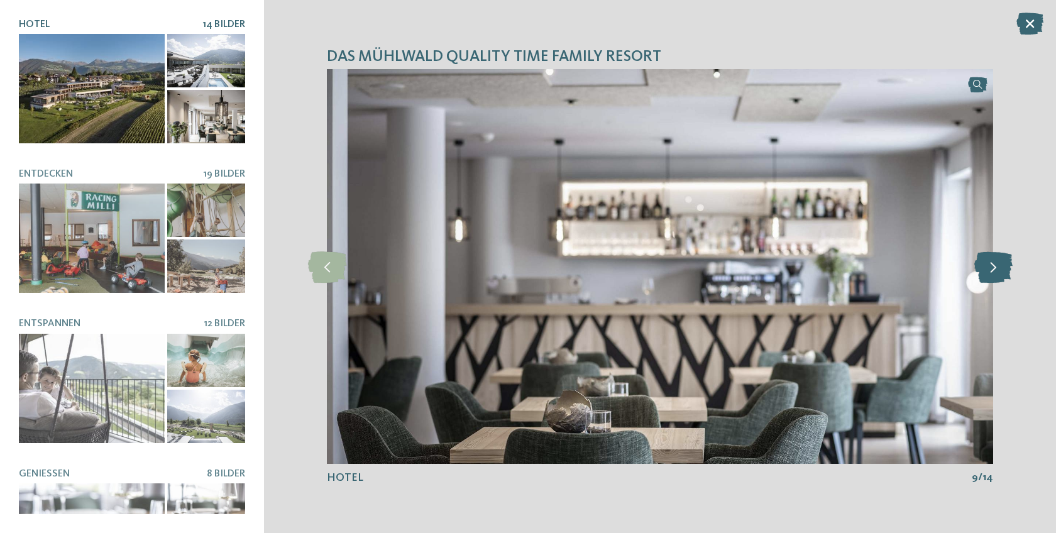
click at [1008, 270] on icon at bounding box center [993, 266] width 38 height 31
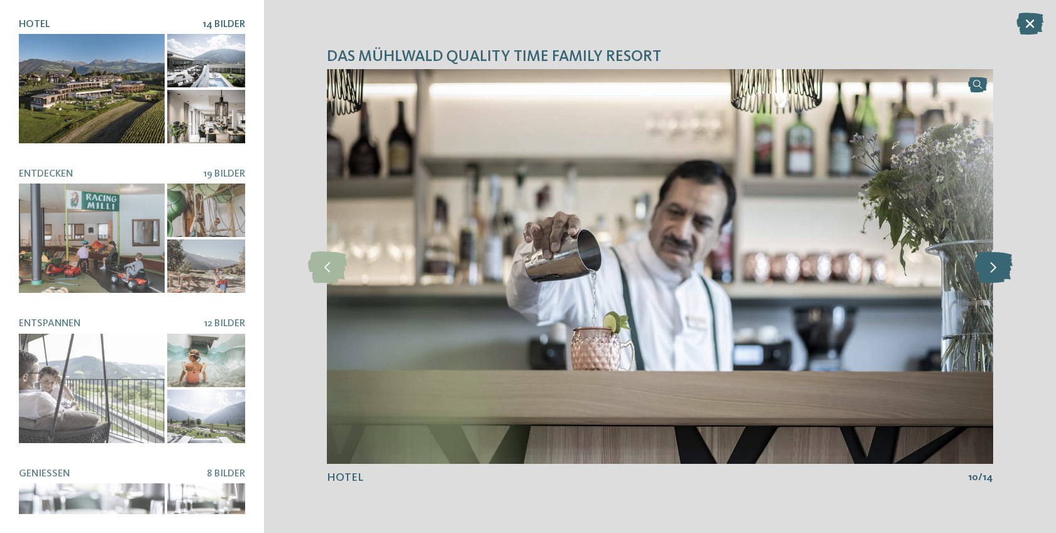
click at [1008, 270] on icon at bounding box center [993, 266] width 38 height 31
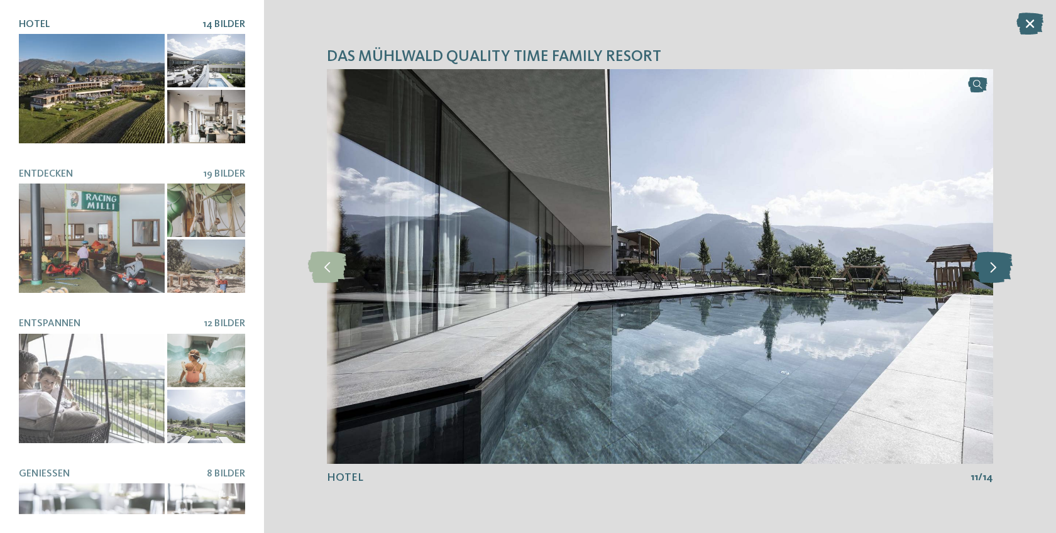
click at [1008, 269] on icon at bounding box center [993, 266] width 38 height 31
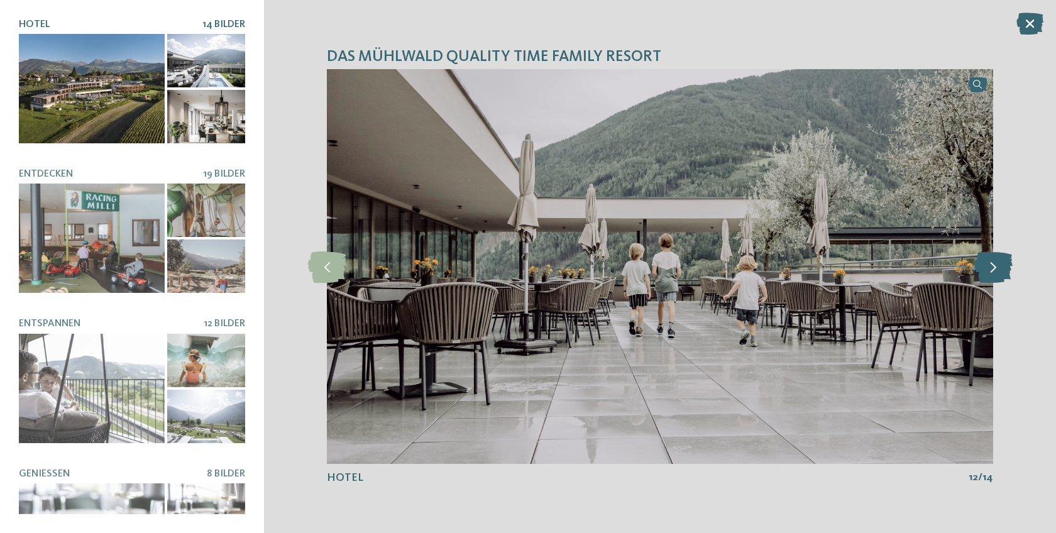
click at [1008, 269] on icon at bounding box center [993, 266] width 38 height 31
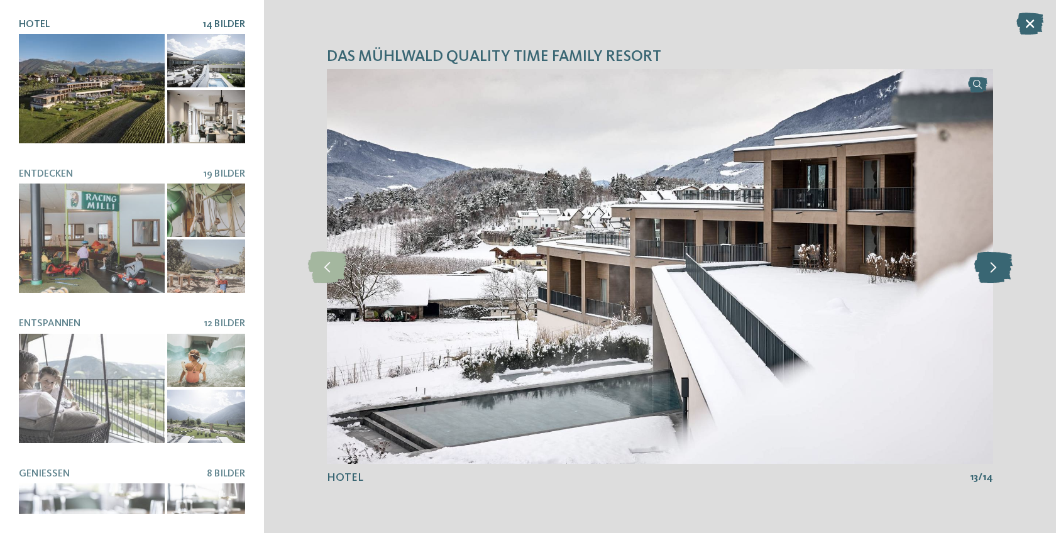
click at [1008, 269] on icon at bounding box center [993, 266] width 38 height 31
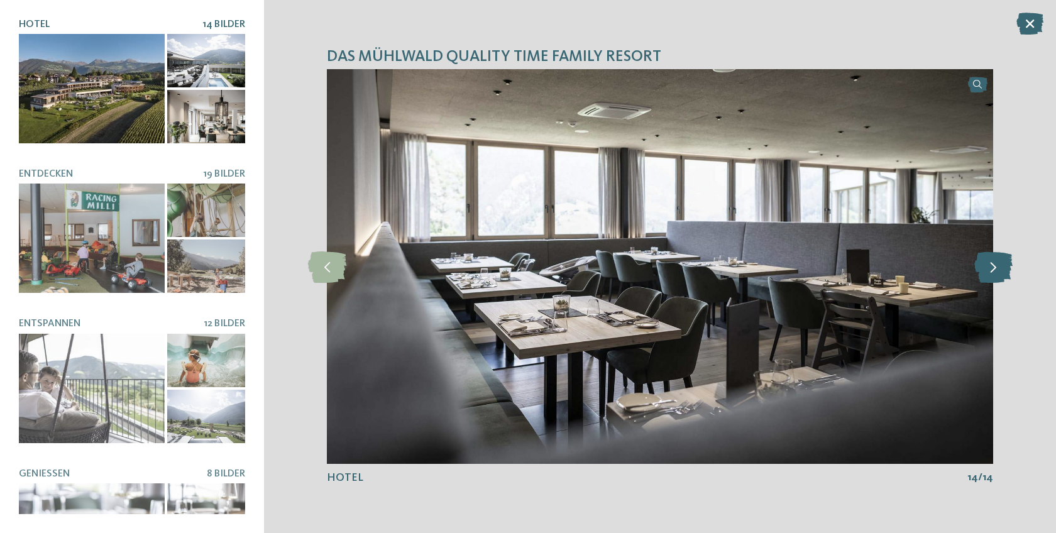
click at [1008, 269] on icon at bounding box center [993, 266] width 38 height 31
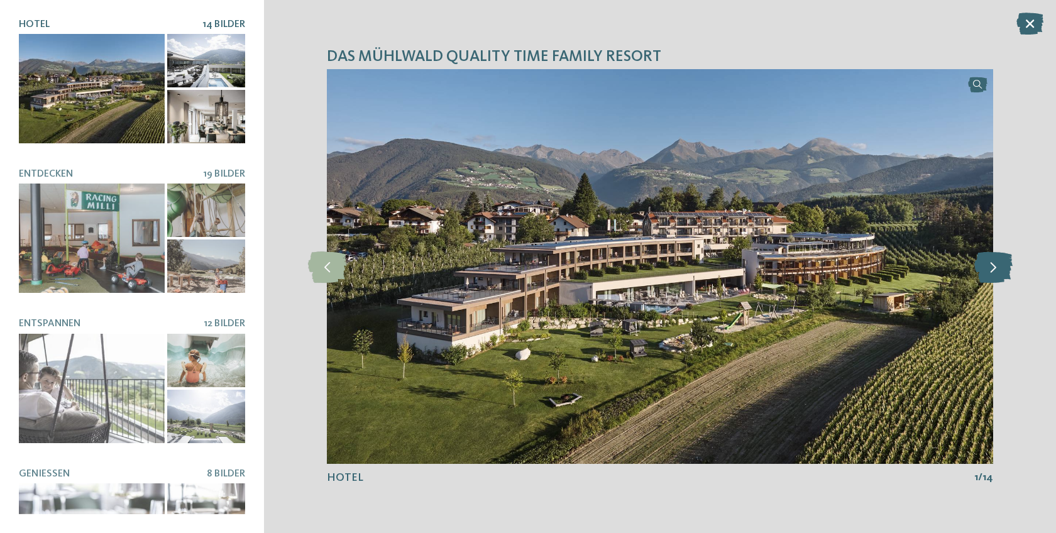
click at [1008, 269] on icon at bounding box center [993, 266] width 38 height 31
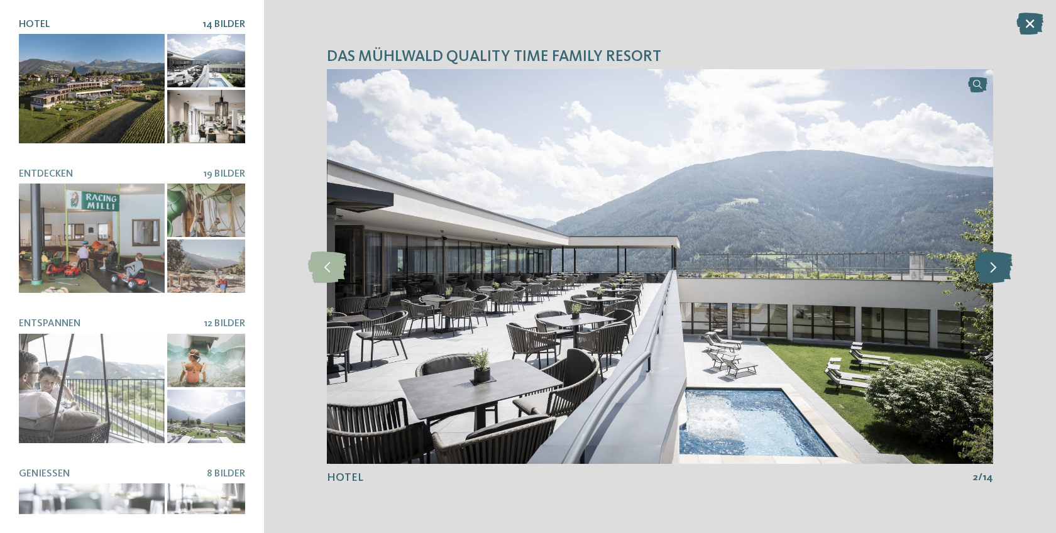
click at [1008, 269] on icon at bounding box center [993, 266] width 38 height 31
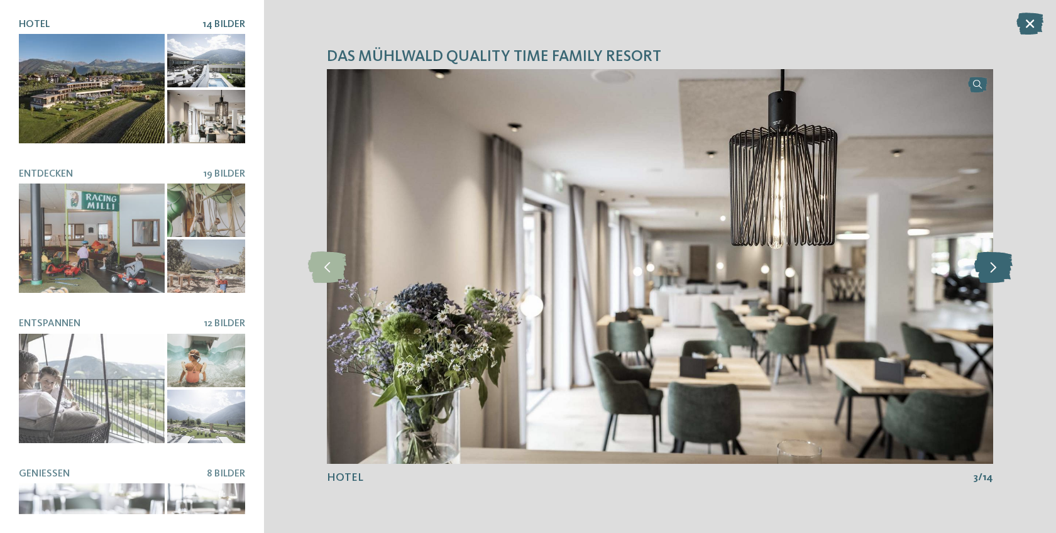
click at [1008, 269] on icon at bounding box center [993, 266] width 38 height 31
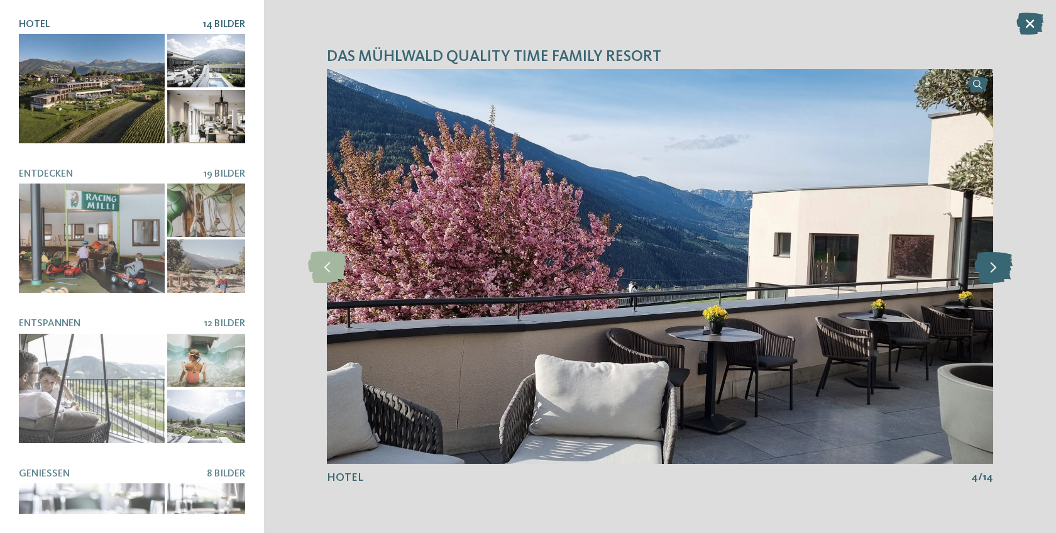
click at [1008, 269] on icon at bounding box center [993, 266] width 38 height 31
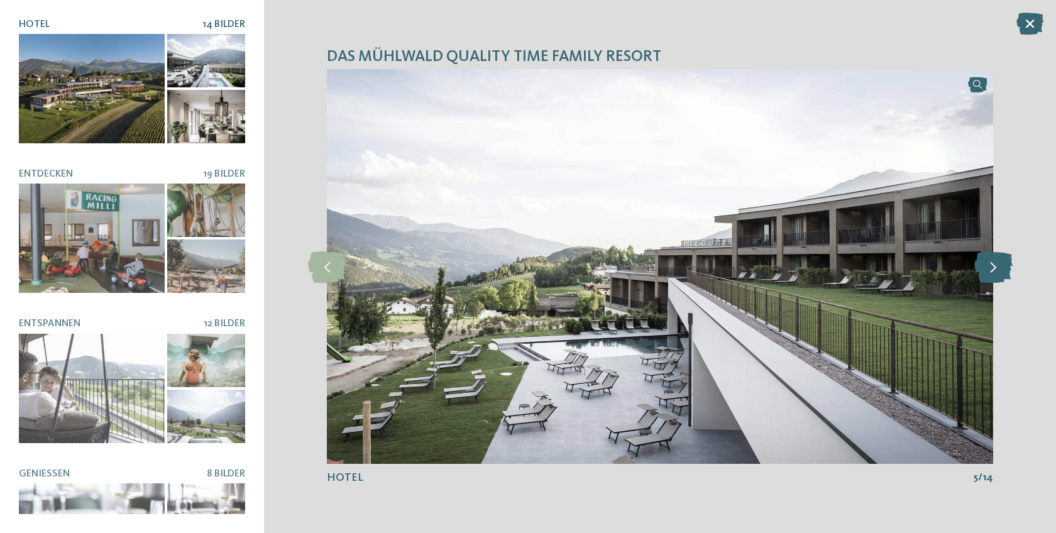
click at [1008, 269] on icon at bounding box center [993, 266] width 38 height 31
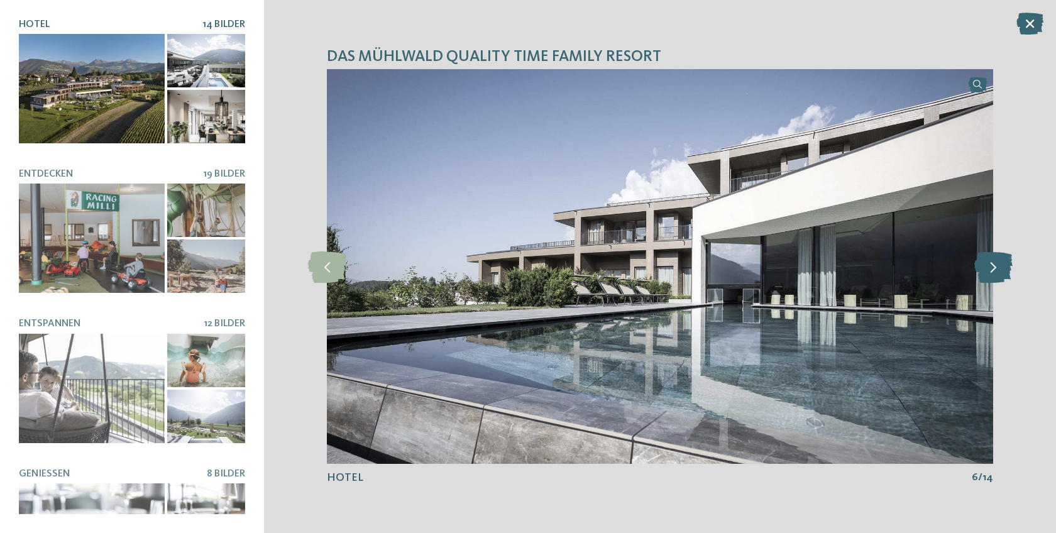
click at [1008, 269] on icon at bounding box center [993, 266] width 38 height 31
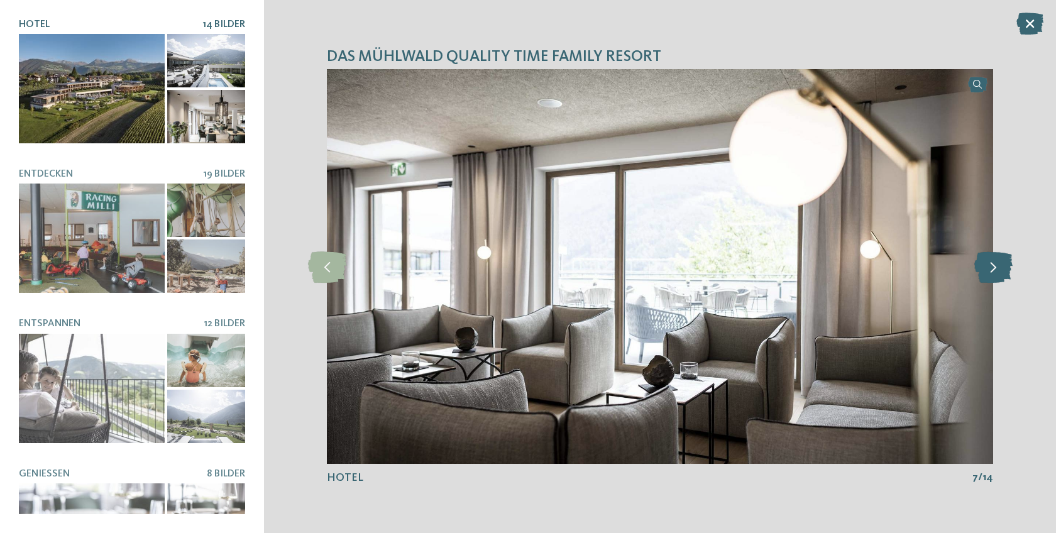
click at [1008, 269] on icon at bounding box center [993, 266] width 38 height 31
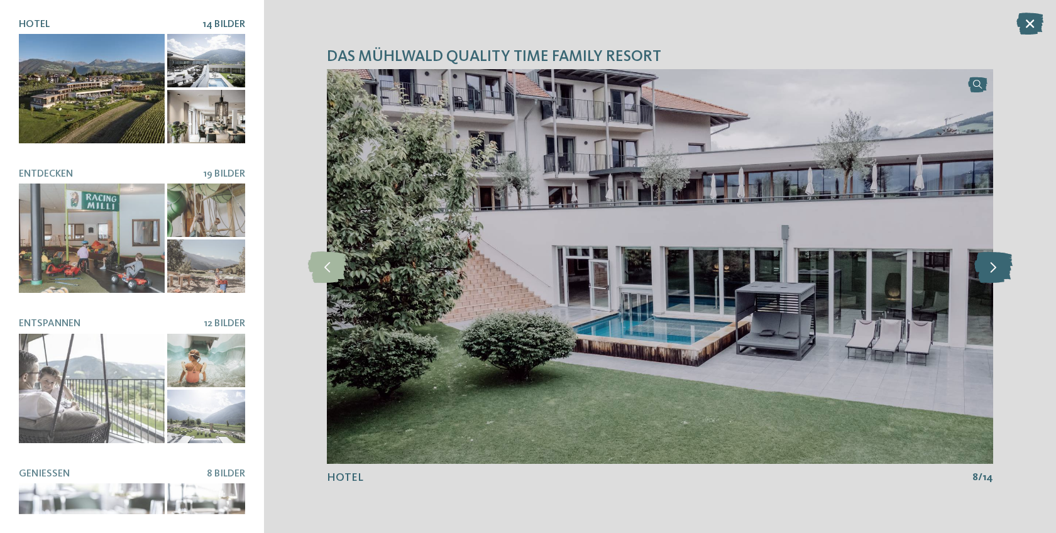
click at [1008, 269] on icon at bounding box center [993, 266] width 38 height 31
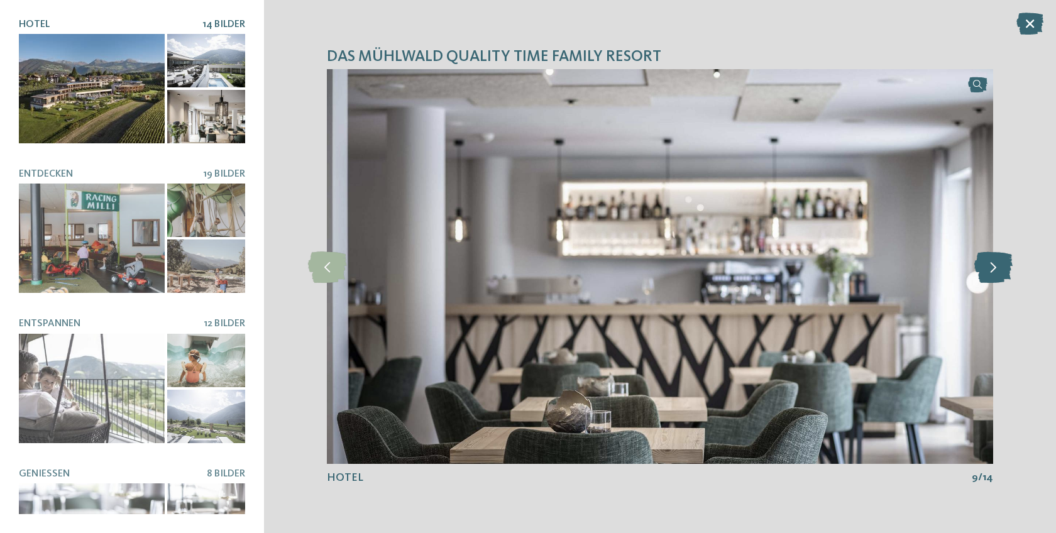
click at [1008, 269] on icon at bounding box center [993, 266] width 38 height 31
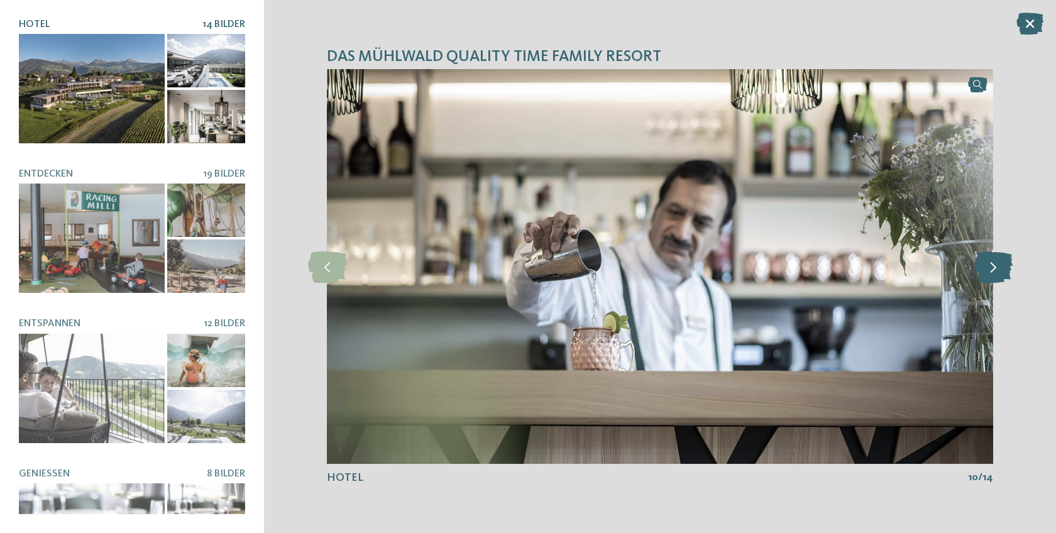
click at [1008, 269] on icon at bounding box center [993, 266] width 38 height 31
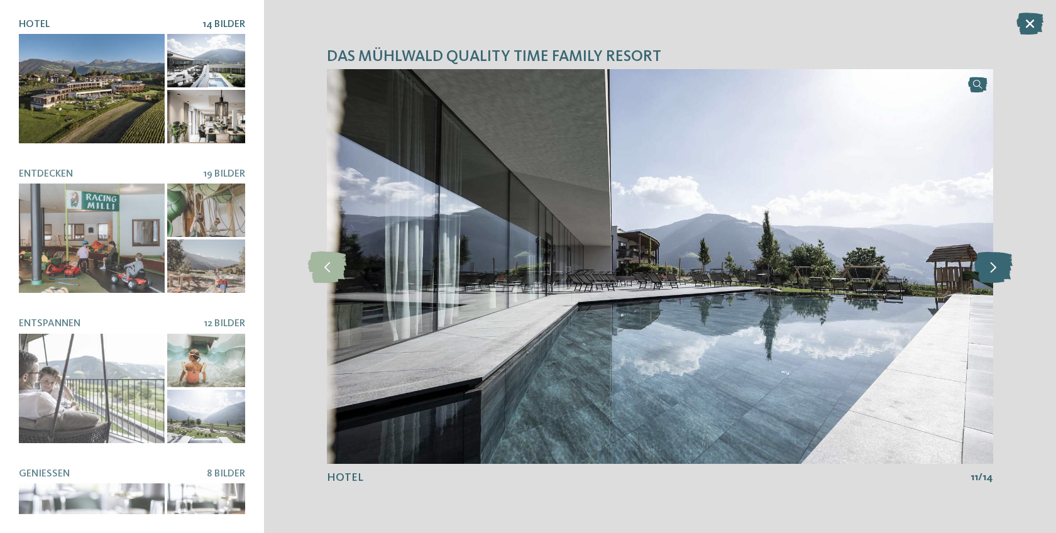
click at [1008, 269] on icon at bounding box center [993, 266] width 38 height 31
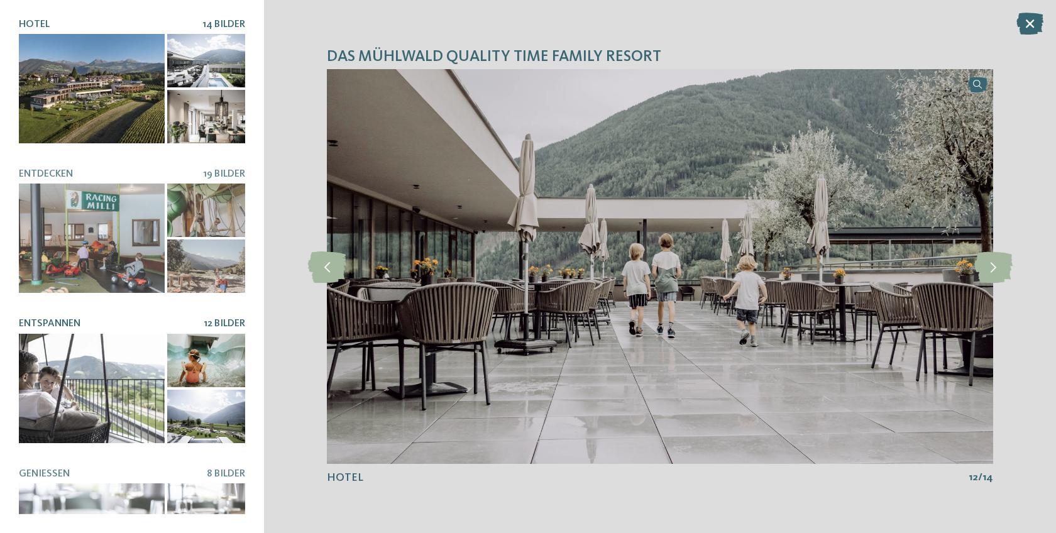
click at [121, 381] on div at bounding box center [92, 388] width 146 height 109
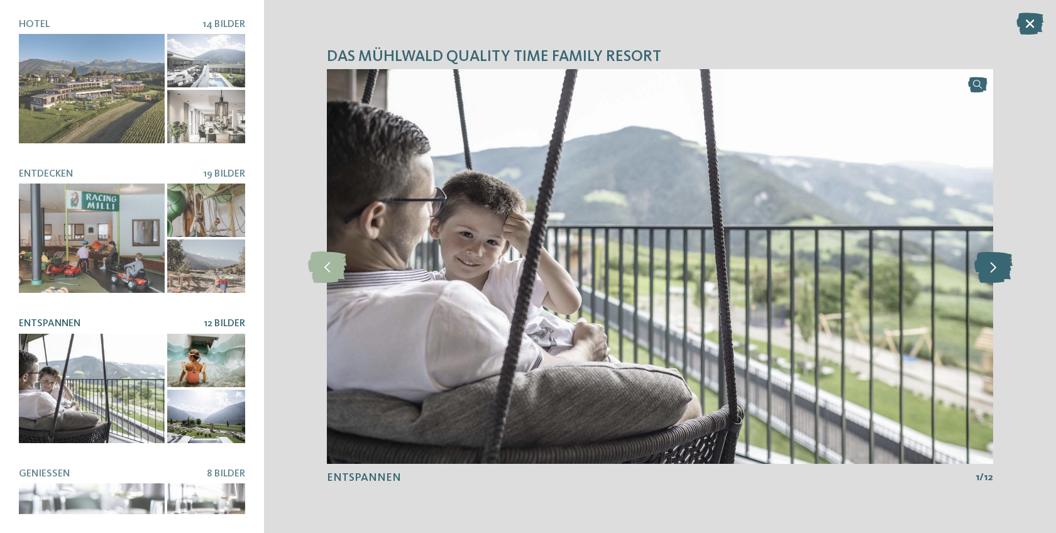
click at [983, 267] on icon at bounding box center [993, 266] width 38 height 31
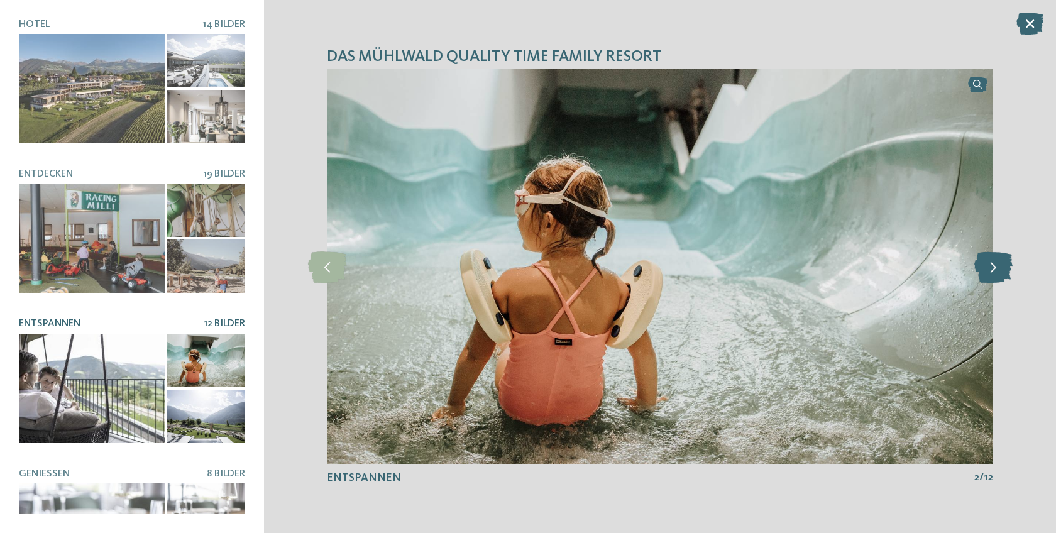
click at [983, 267] on icon at bounding box center [993, 266] width 38 height 31
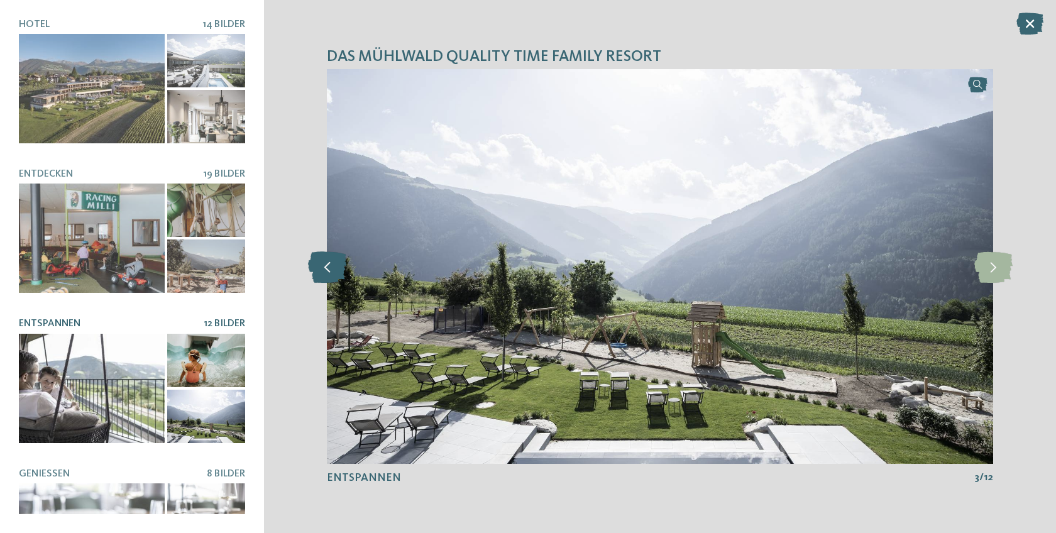
click at [341, 275] on icon at bounding box center [327, 266] width 38 height 31
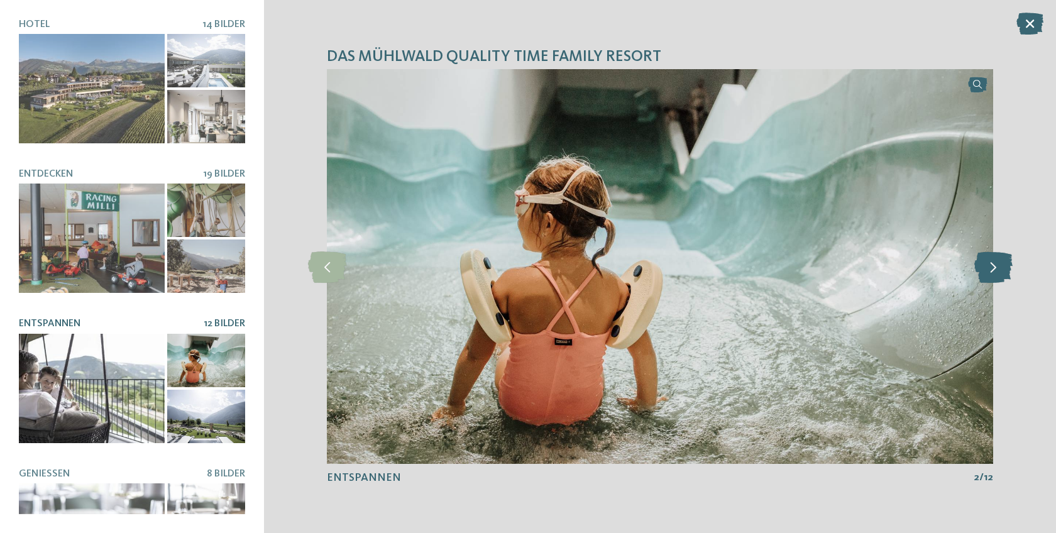
click at [1005, 272] on icon at bounding box center [993, 266] width 38 height 31
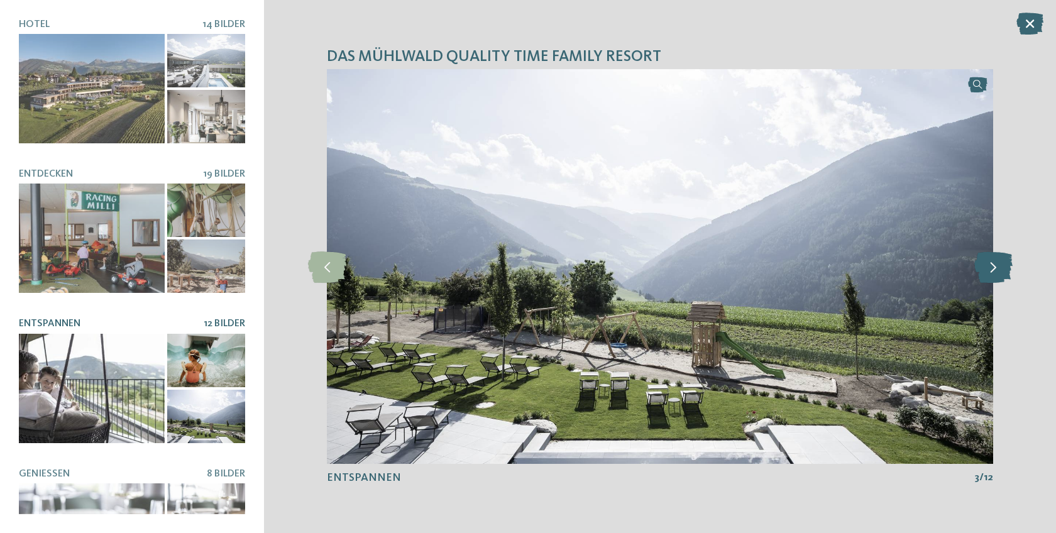
click at [1005, 272] on icon at bounding box center [993, 266] width 38 height 31
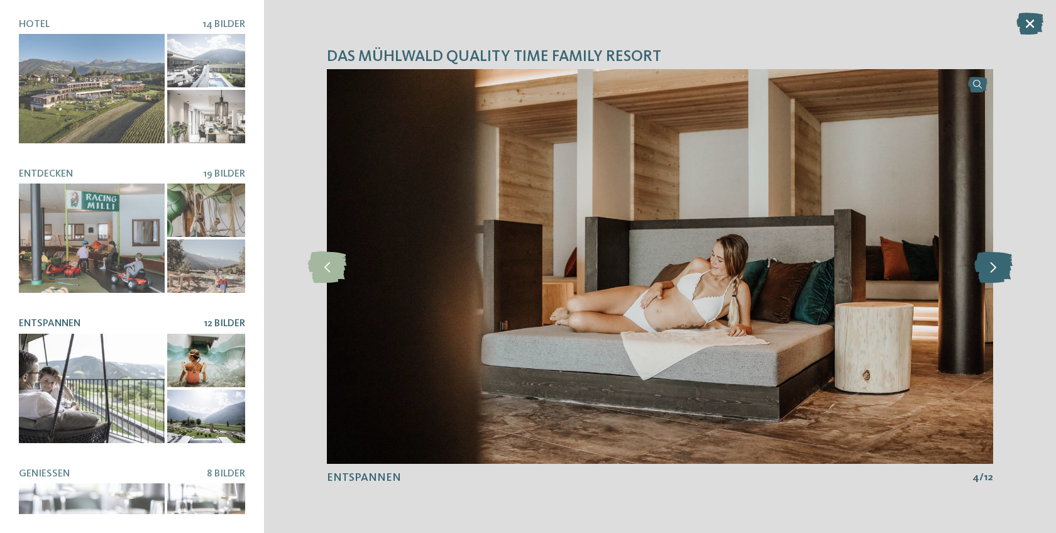
click at [1005, 272] on icon at bounding box center [993, 266] width 38 height 31
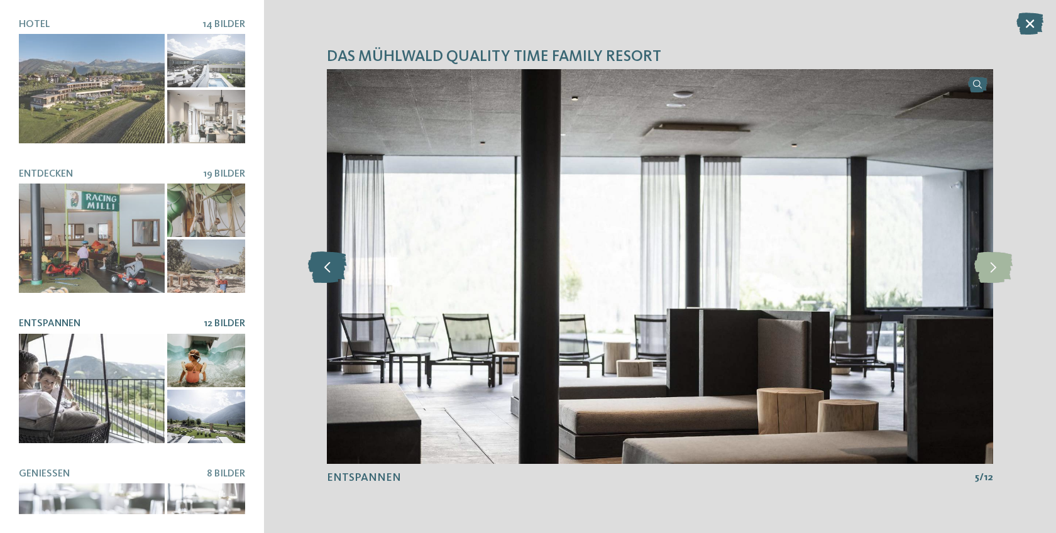
click at [331, 274] on icon at bounding box center [327, 266] width 38 height 31
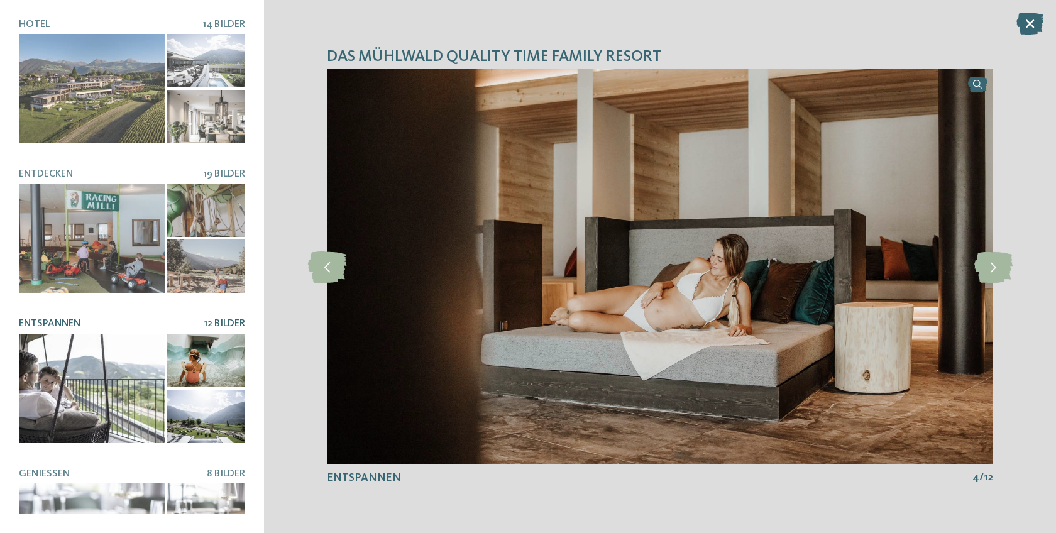
click at [971, 270] on img at bounding box center [660, 266] width 666 height 395
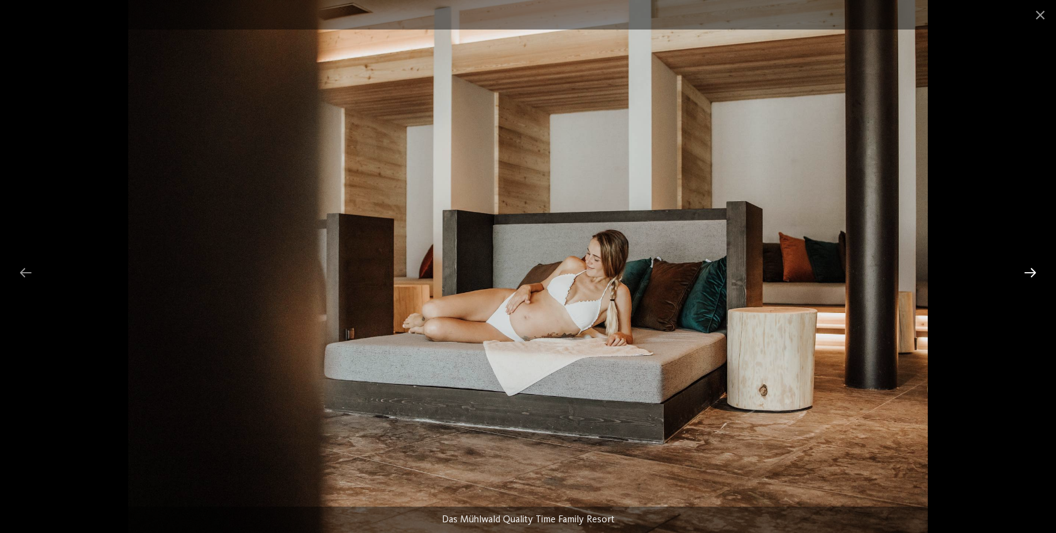
click at [1022, 268] on div at bounding box center [1030, 272] width 26 height 25
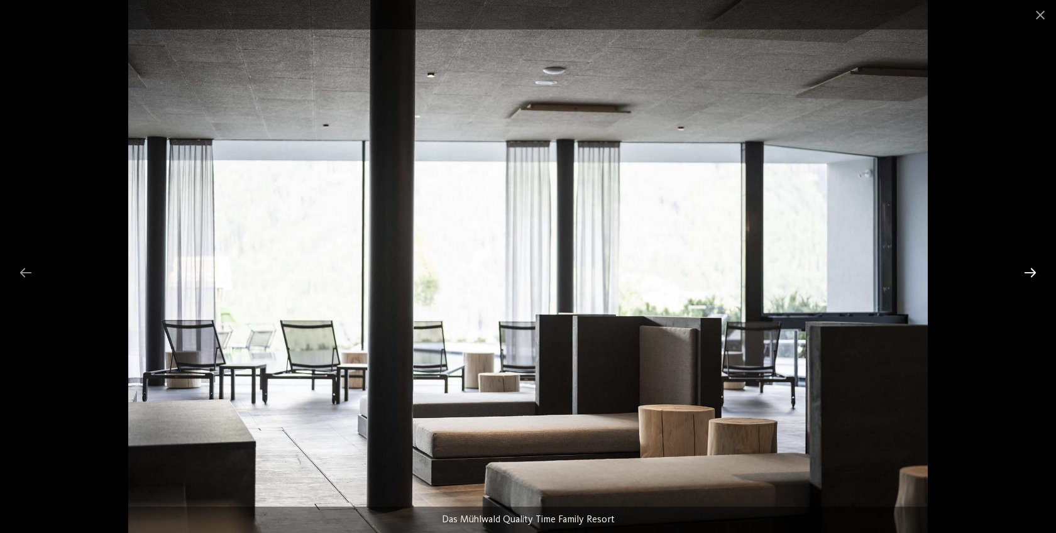
click at [1022, 268] on div at bounding box center [1030, 272] width 26 height 25
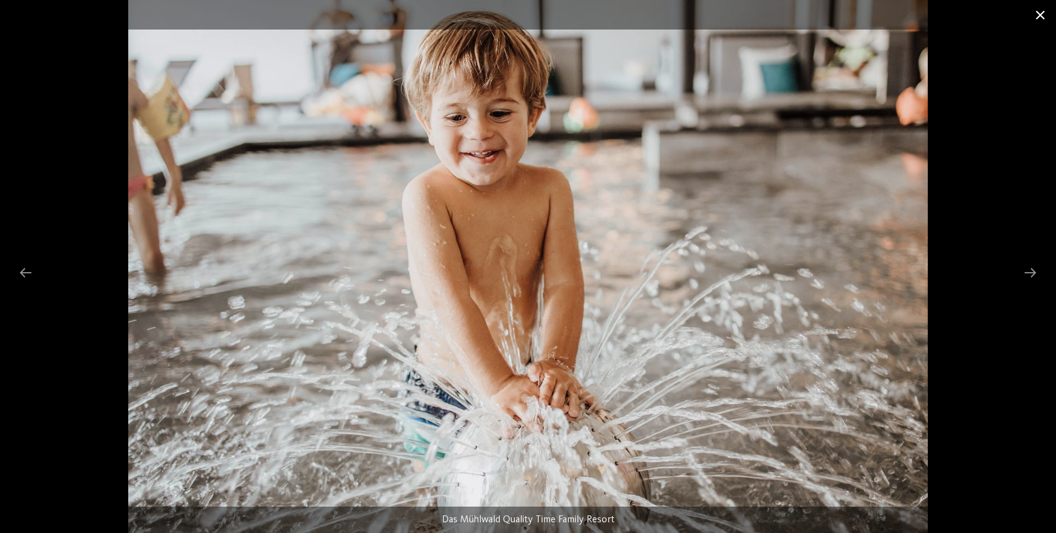
click at [1041, 21] on span at bounding box center [1039, 15] width 31 height 30
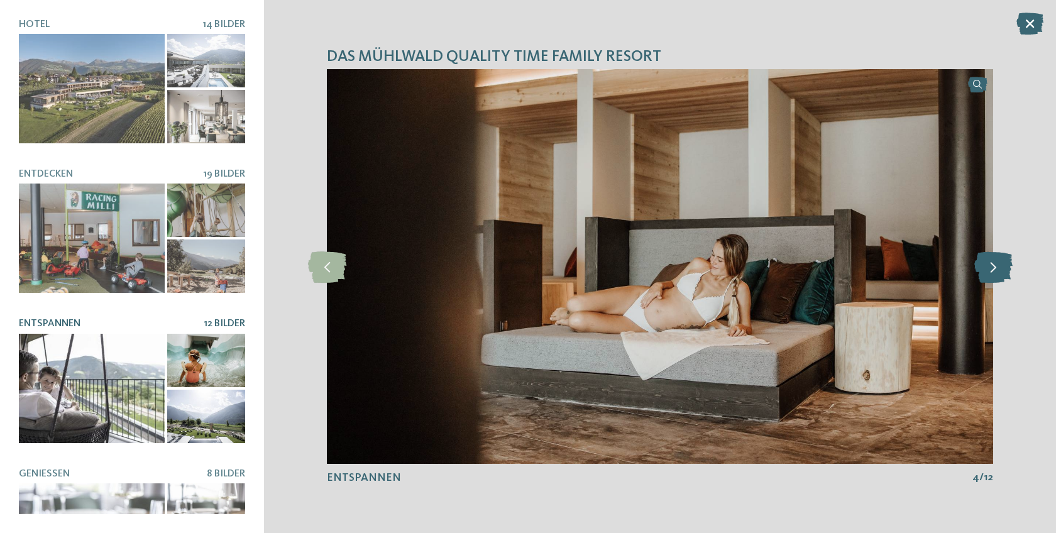
click at [990, 261] on icon at bounding box center [993, 266] width 38 height 31
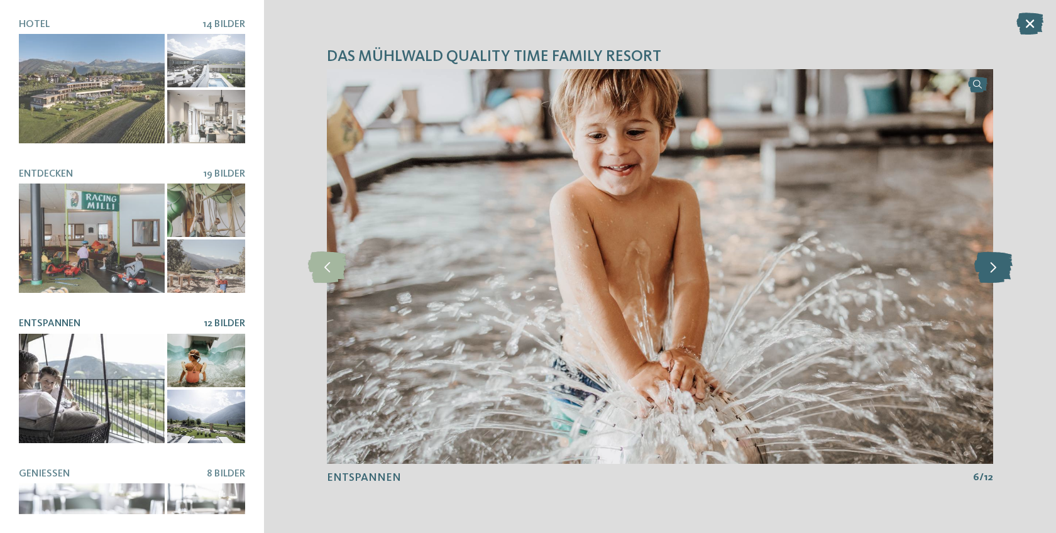
click at [990, 261] on icon at bounding box center [993, 266] width 38 height 31
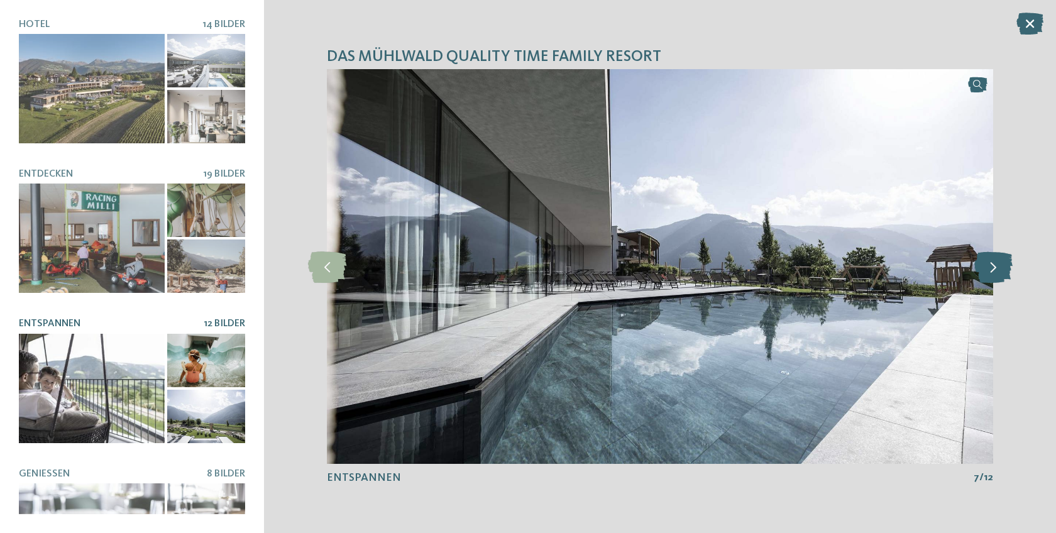
click at [990, 261] on icon at bounding box center [993, 266] width 38 height 31
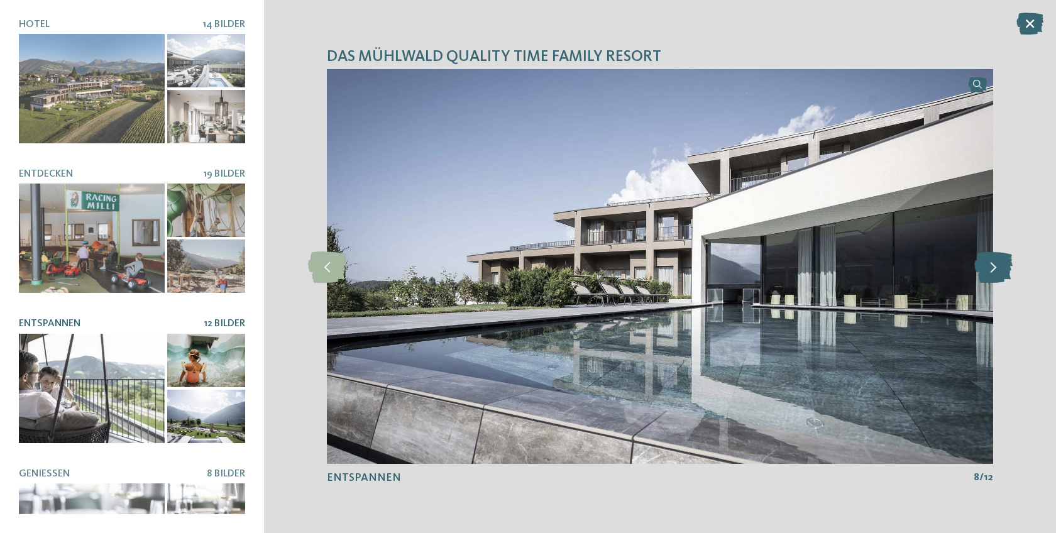
click at [990, 261] on icon at bounding box center [993, 266] width 38 height 31
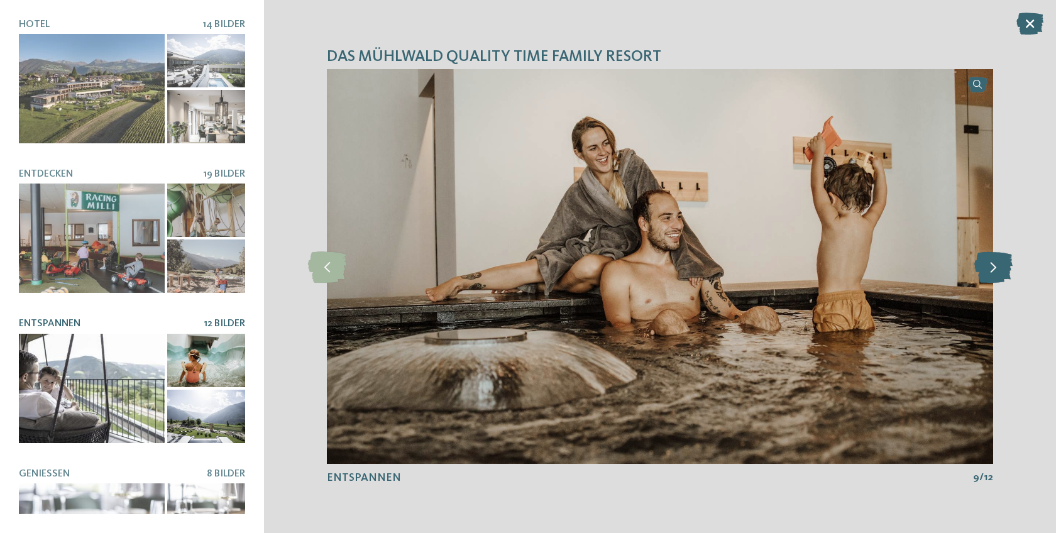
click at [990, 261] on icon at bounding box center [993, 266] width 38 height 31
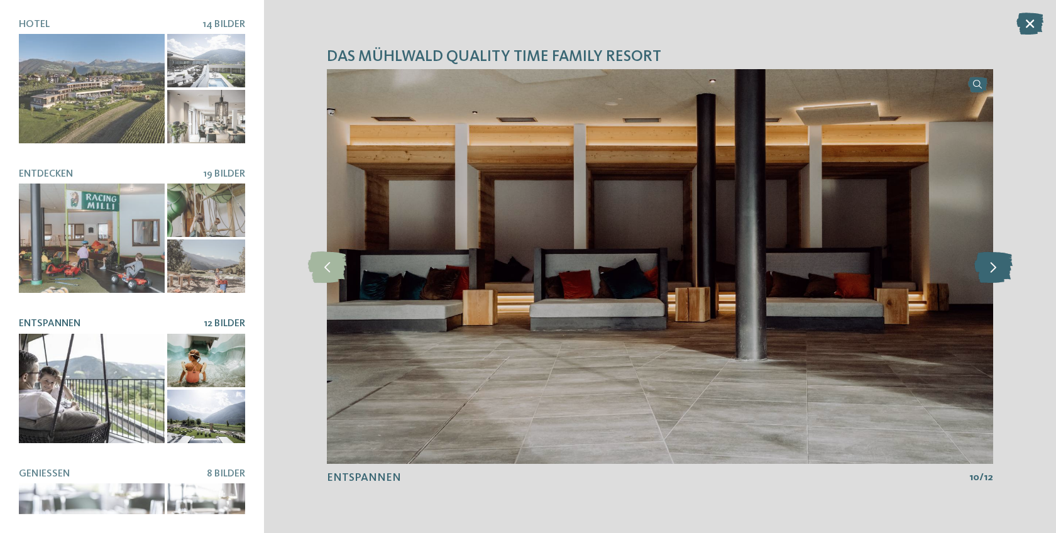
click at [990, 261] on icon at bounding box center [993, 266] width 38 height 31
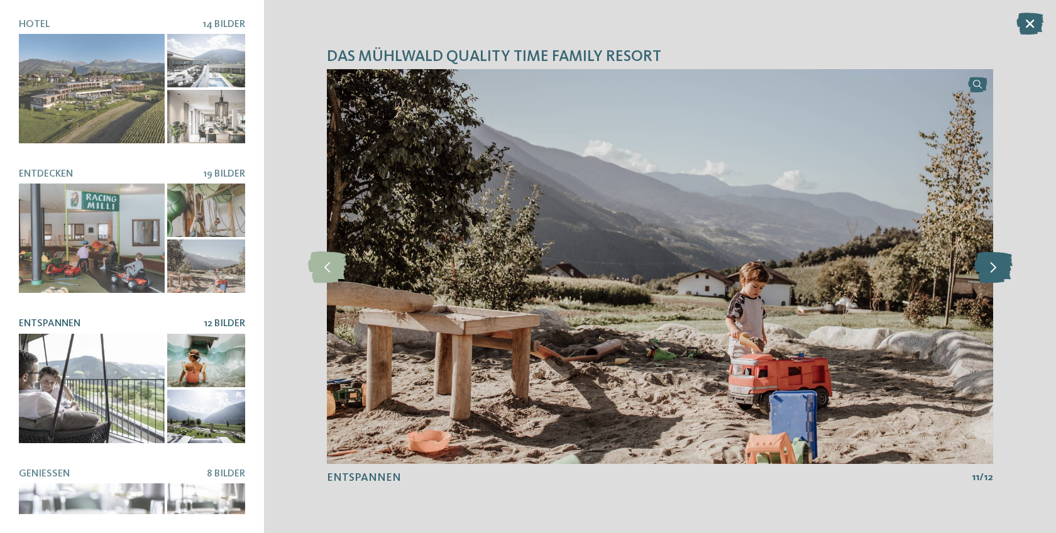
click at [990, 261] on icon at bounding box center [993, 266] width 38 height 31
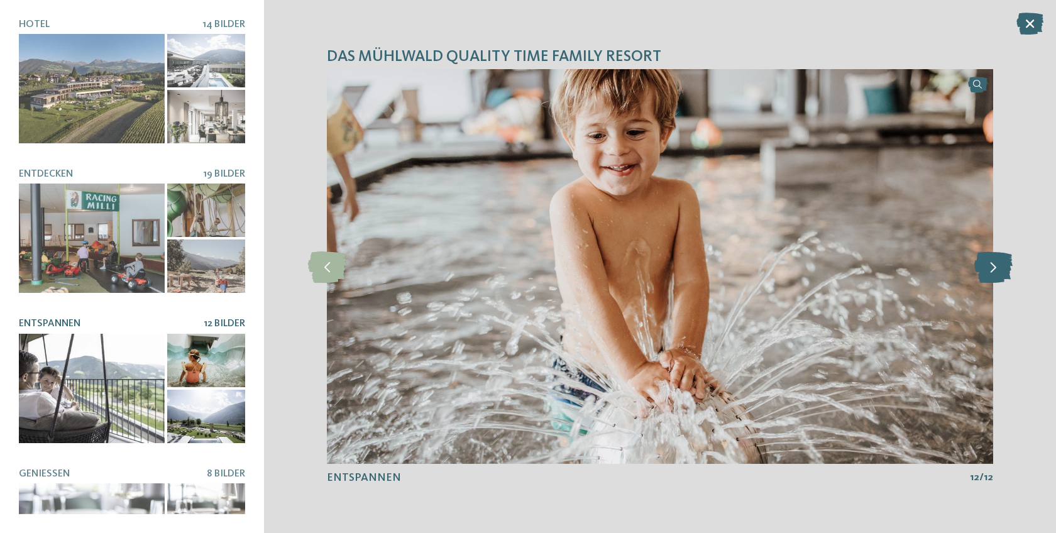
click at [990, 261] on icon at bounding box center [993, 266] width 38 height 31
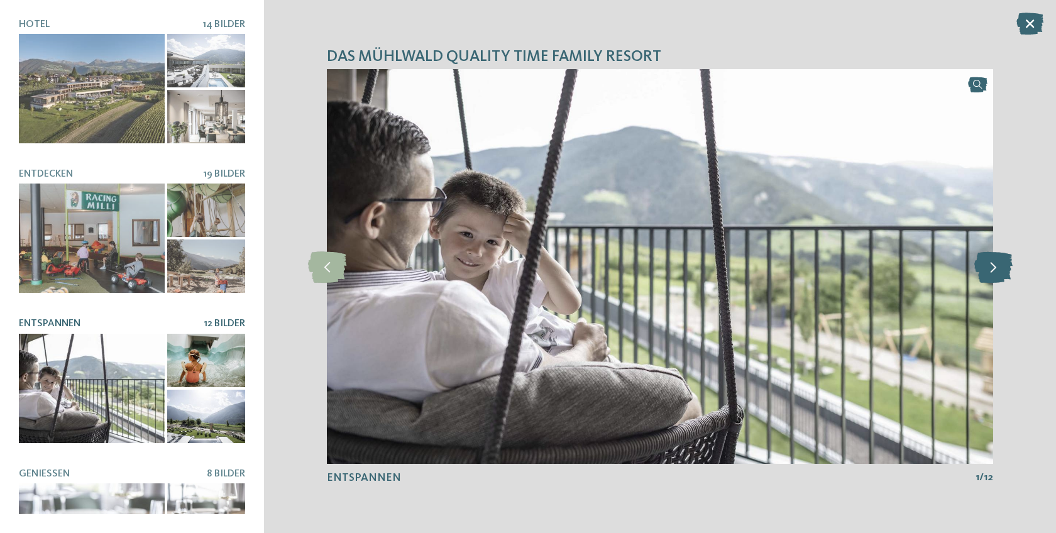
click at [990, 261] on icon at bounding box center [993, 266] width 38 height 31
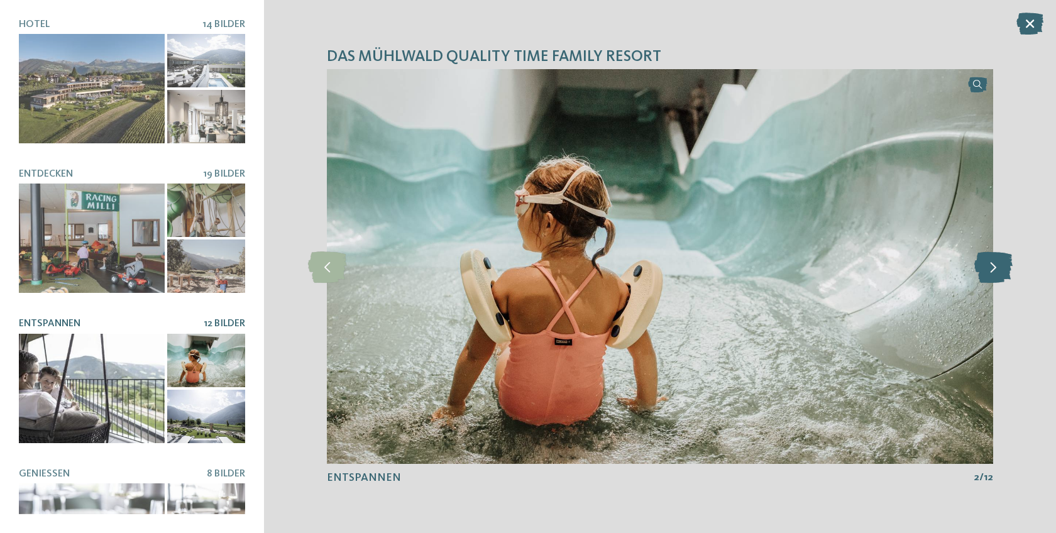
click at [990, 261] on icon at bounding box center [993, 266] width 38 height 31
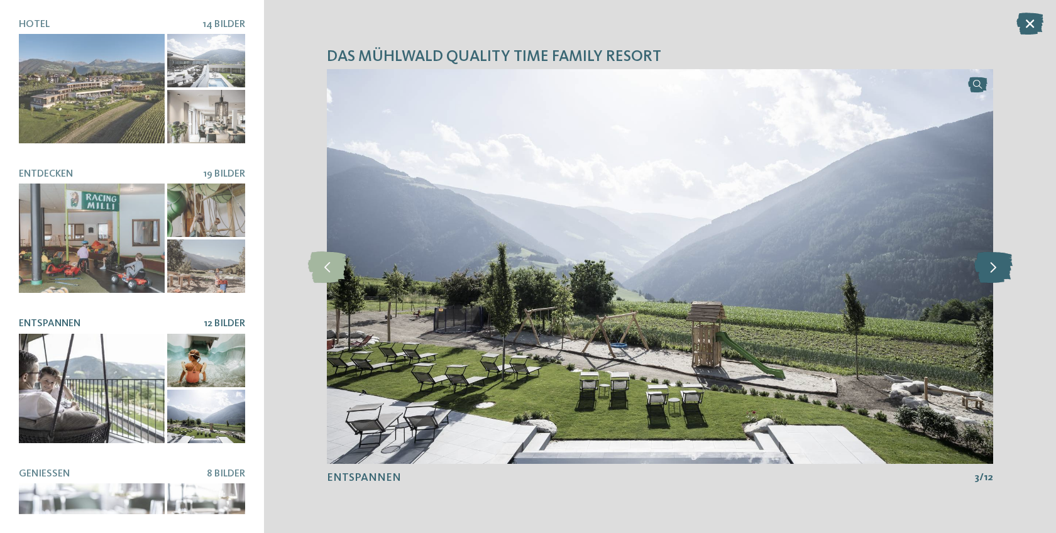
click at [990, 261] on icon at bounding box center [993, 266] width 38 height 31
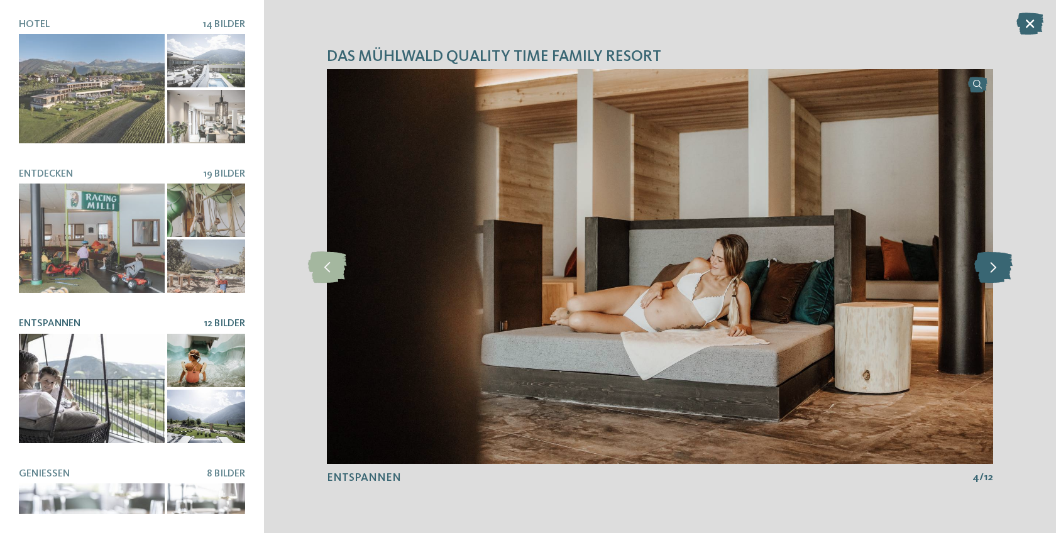
click at [990, 261] on icon at bounding box center [993, 266] width 38 height 31
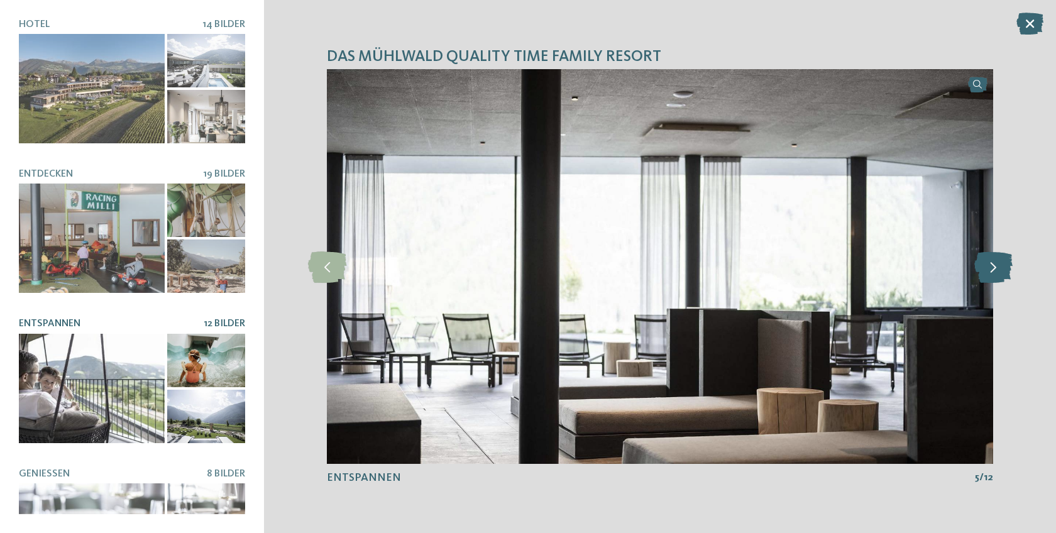
click at [990, 261] on icon at bounding box center [993, 266] width 38 height 31
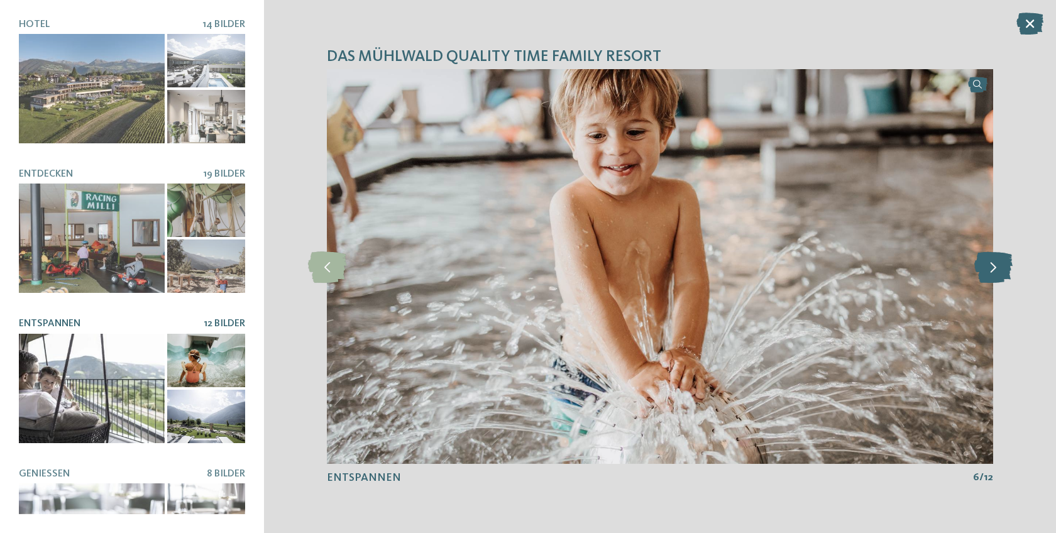
click at [990, 261] on icon at bounding box center [993, 266] width 38 height 31
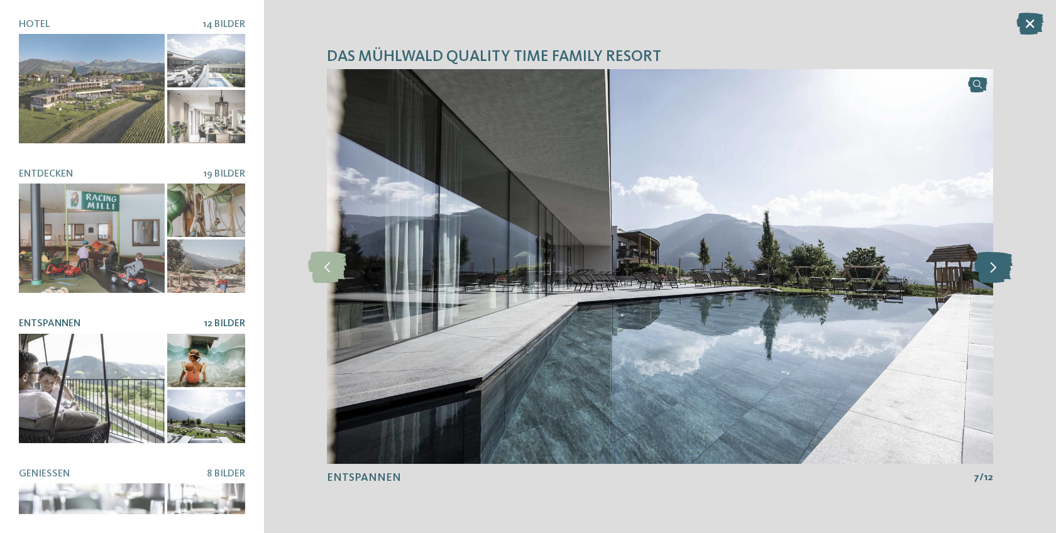
click at [990, 261] on icon at bounding box center [993, 266] width 38 height 31
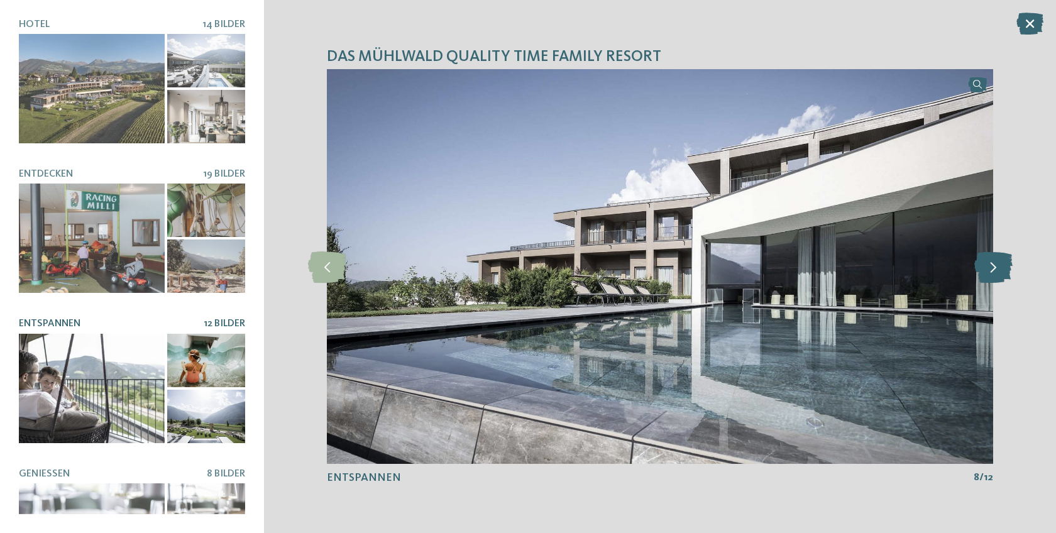
click at [990, 261] on icon at bounding box center [993, 266] width 38 height 31
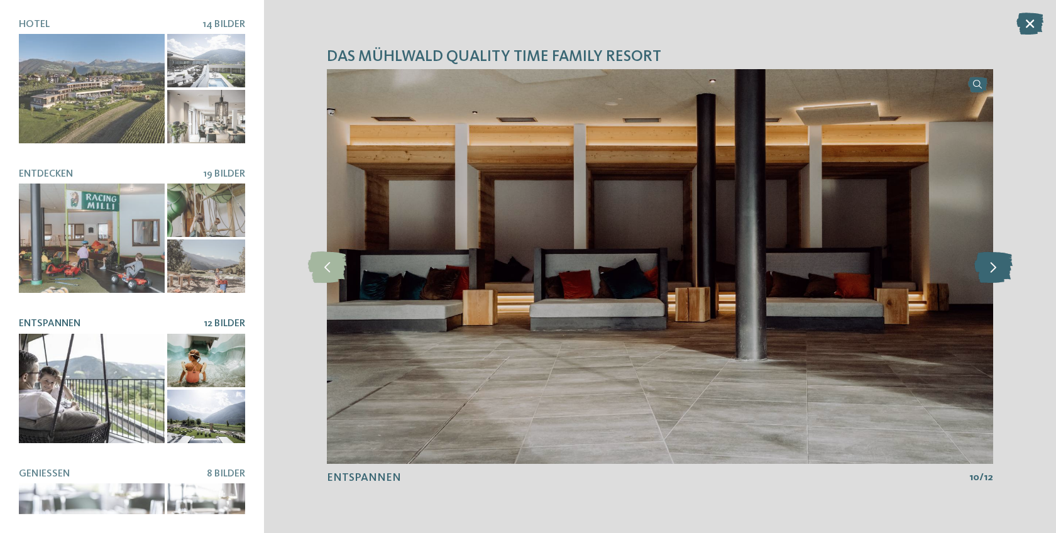
click at [990, 261] on icon at bounding box center [993, 266] width 38 height 31
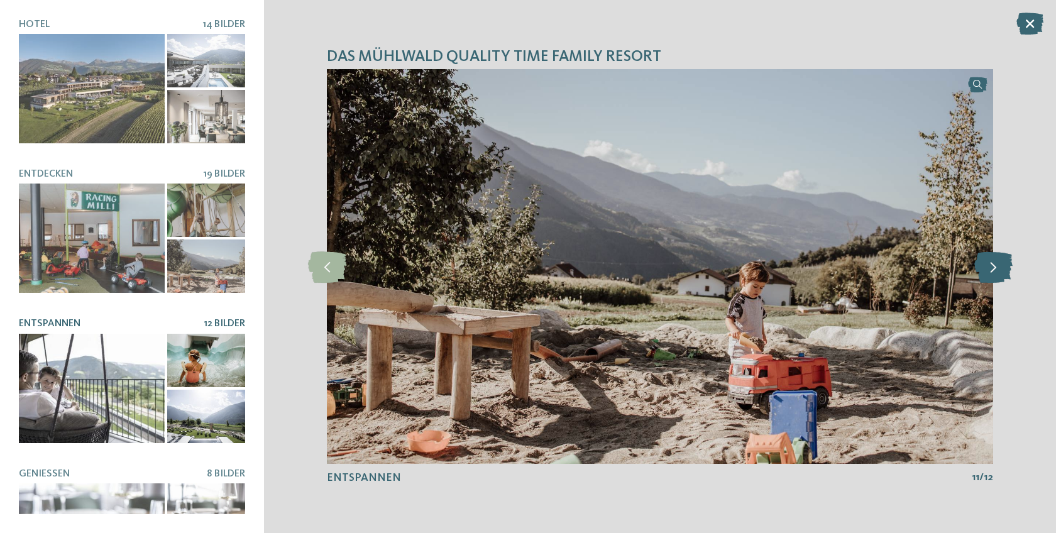
click at [990, 261] on icon at bounding box center [993, 266] width 38 height 31
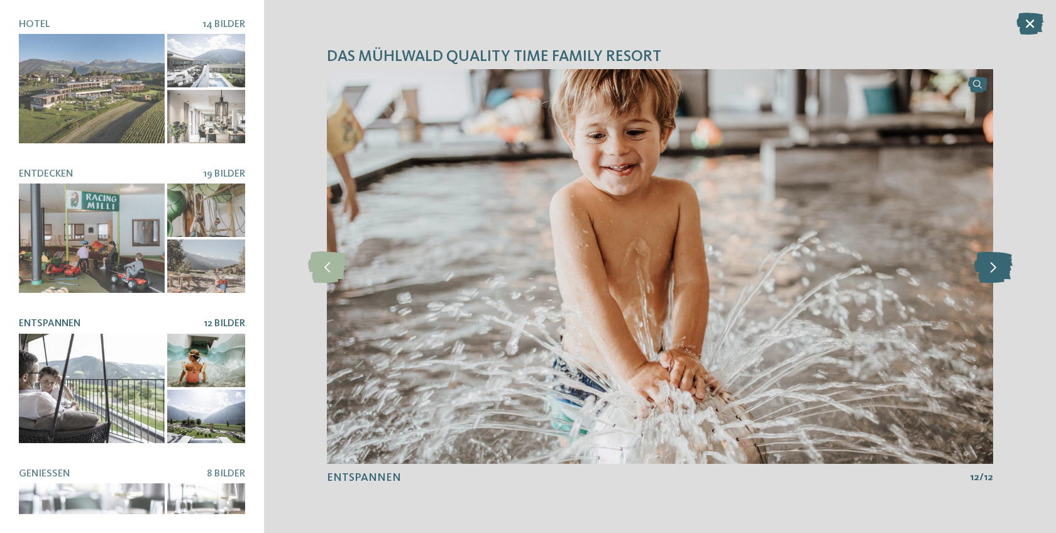
click at [990, 261] on icon at bounding box center [993, 266] width 38 height 31
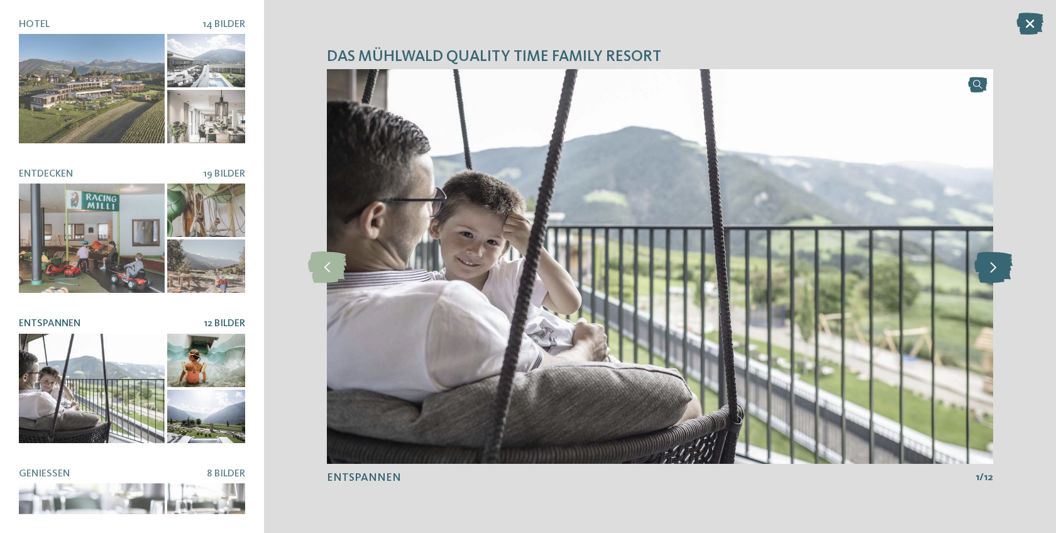
click at [990, 261] on icon at bounding box center [993, 266] width 38 height 31
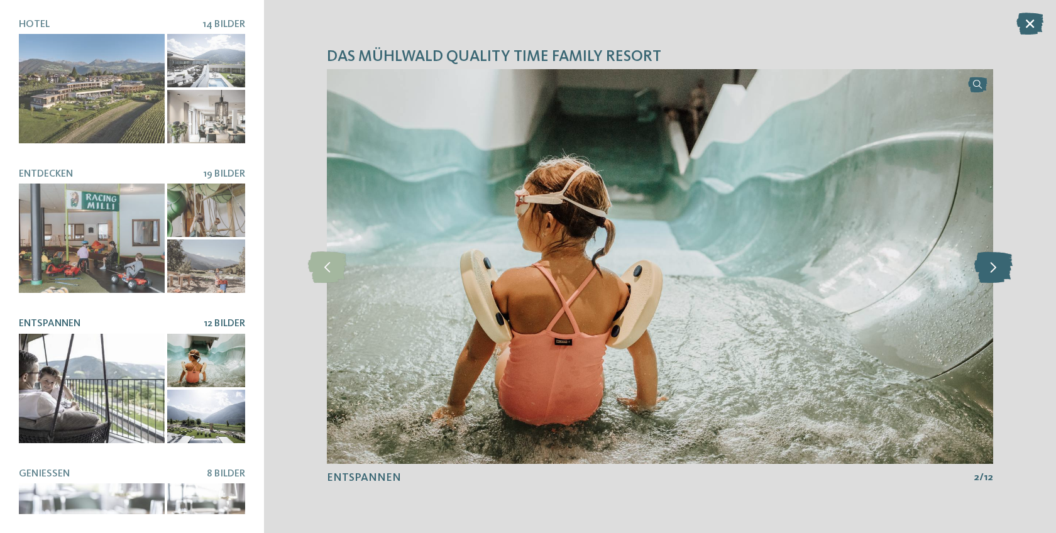
click at [990, 261] on icon at bounding box center [993, 266] width 38 height 31
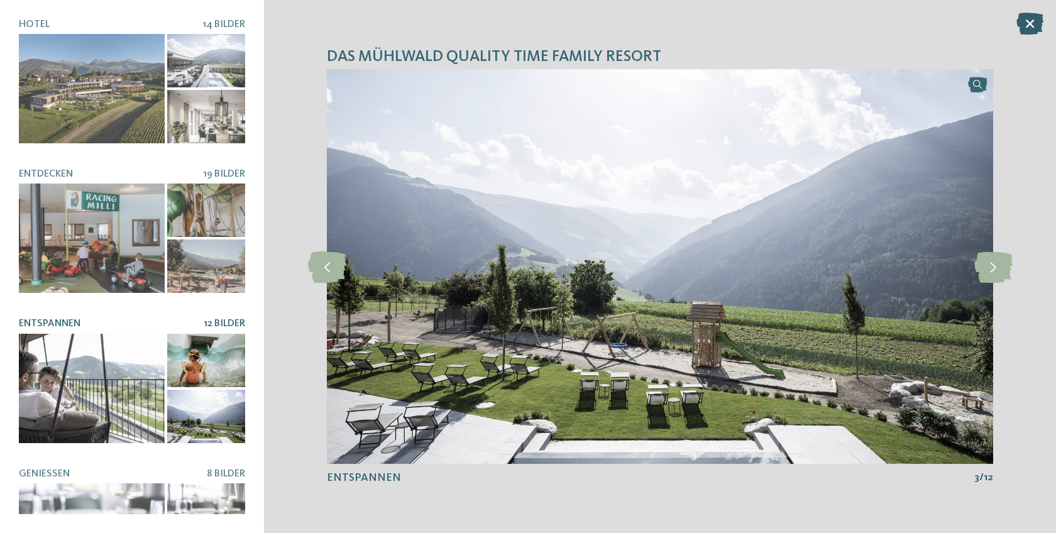
click at [1030, 25] on icon at bounding box center [1029, 24] width 27 height 22
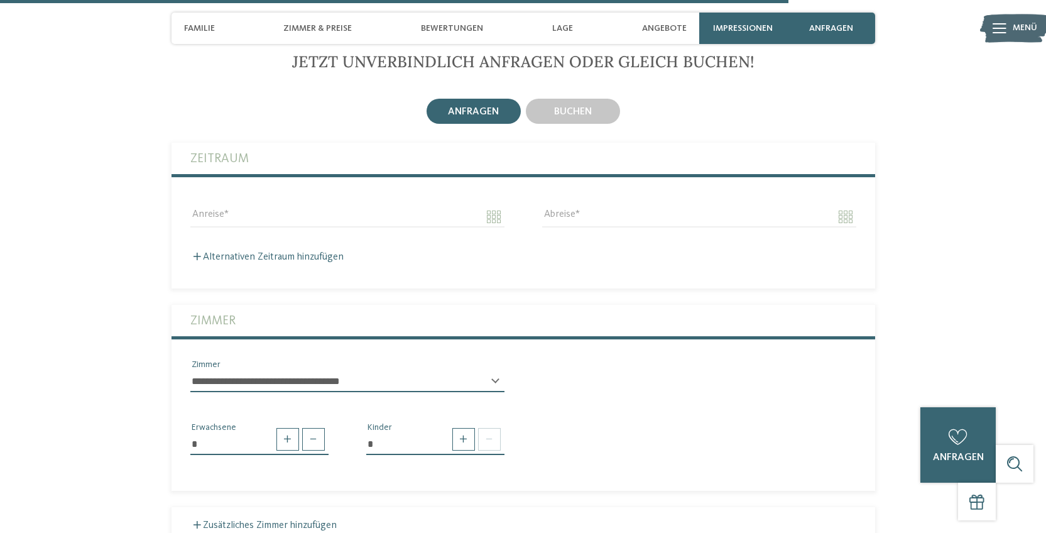
scroll to position [2967, 0]
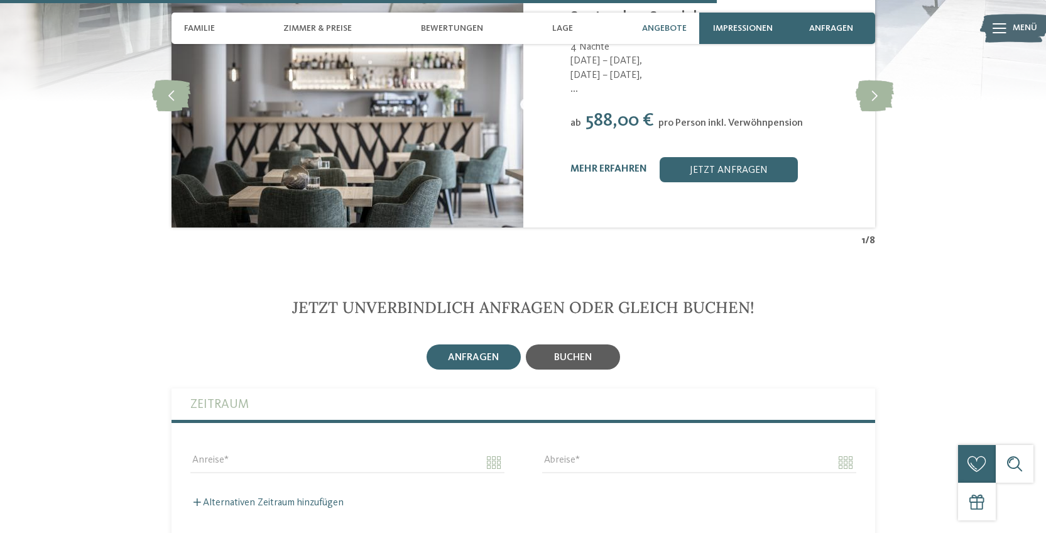
click at [557, 353] on span "buchen" at bounding box center [573, 358] width 38 height 10
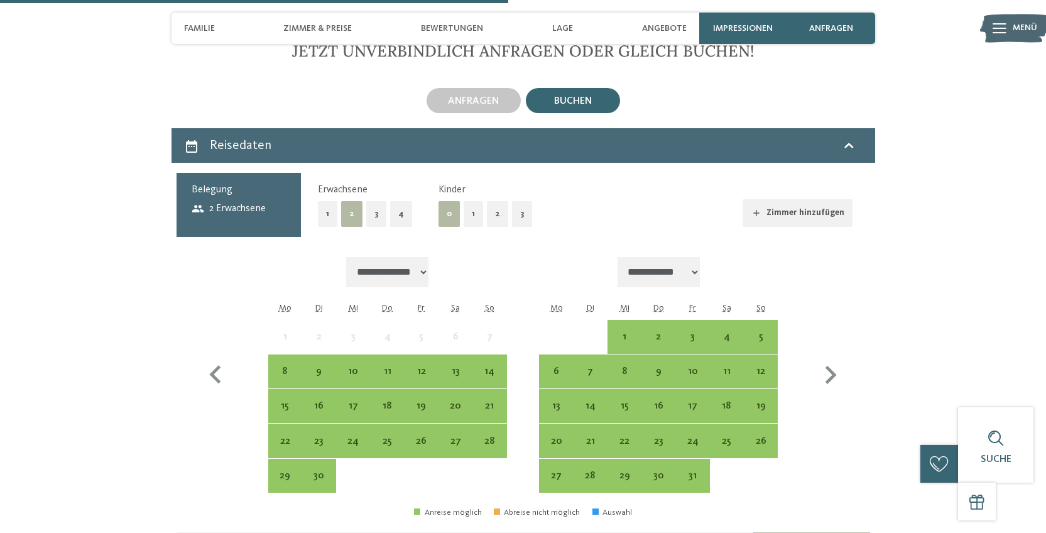
scroll to position [3284, 0]
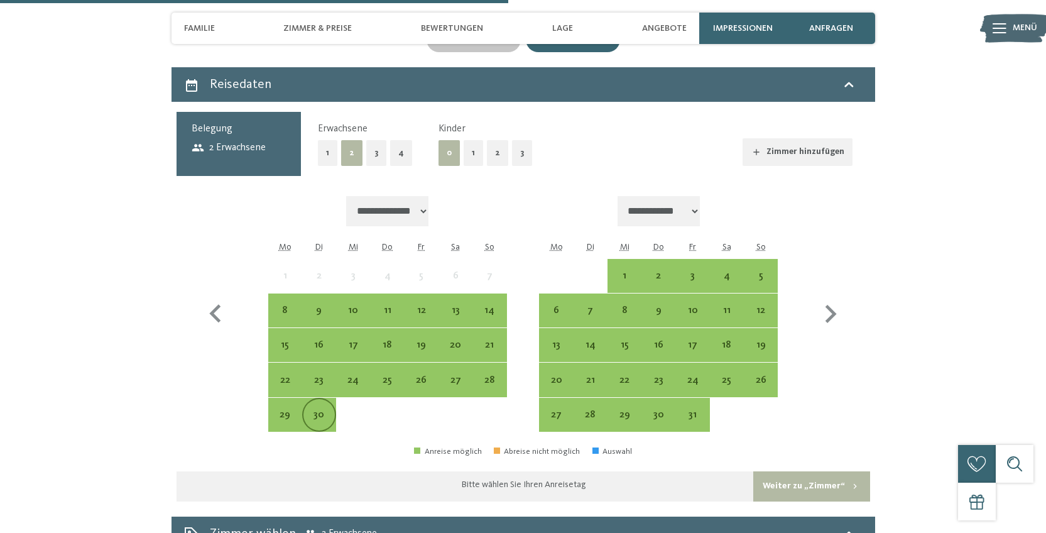
click at [318, 410] on div "30" at bounding box center [319, 425] width 31 height 31
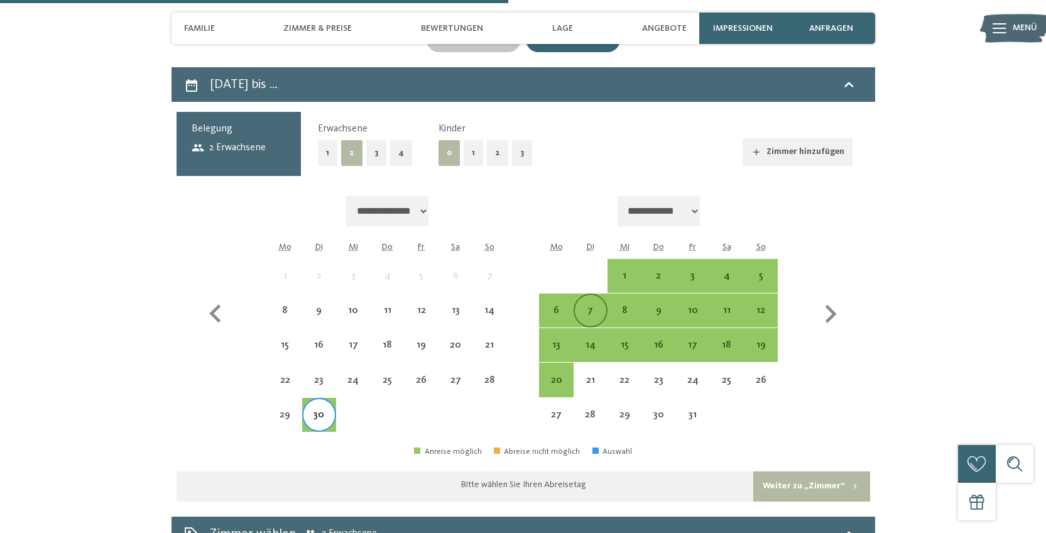
click at [588, 305] on div "7" at bounding box center [590, 320] width 31 height 31
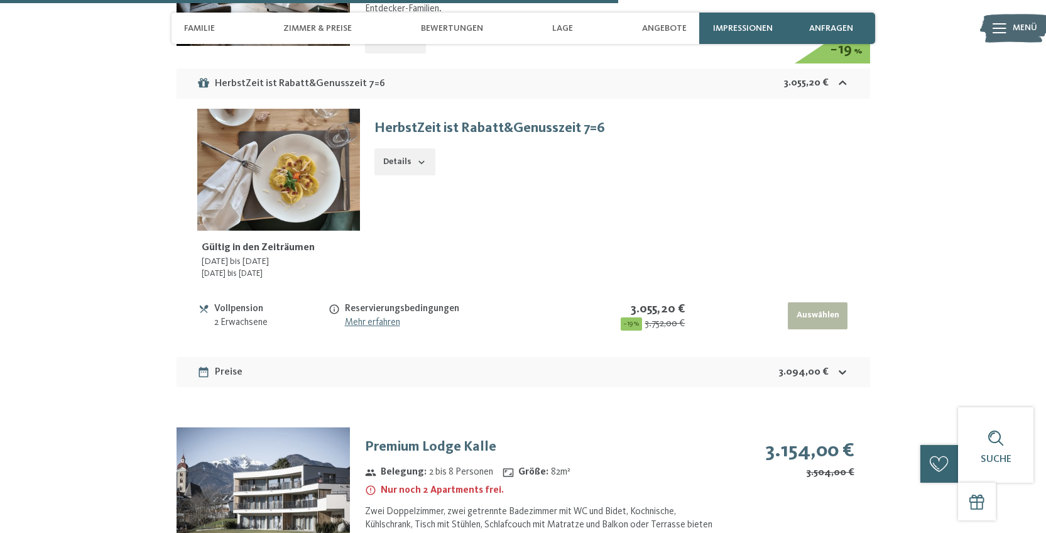
scroll to position [5441, 0]
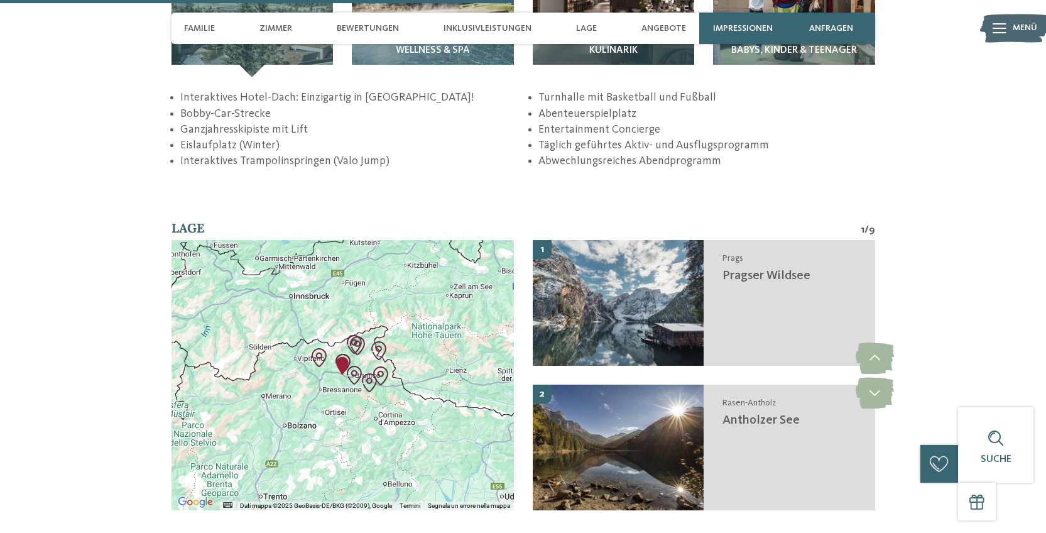
scroll to position [1779, 0]
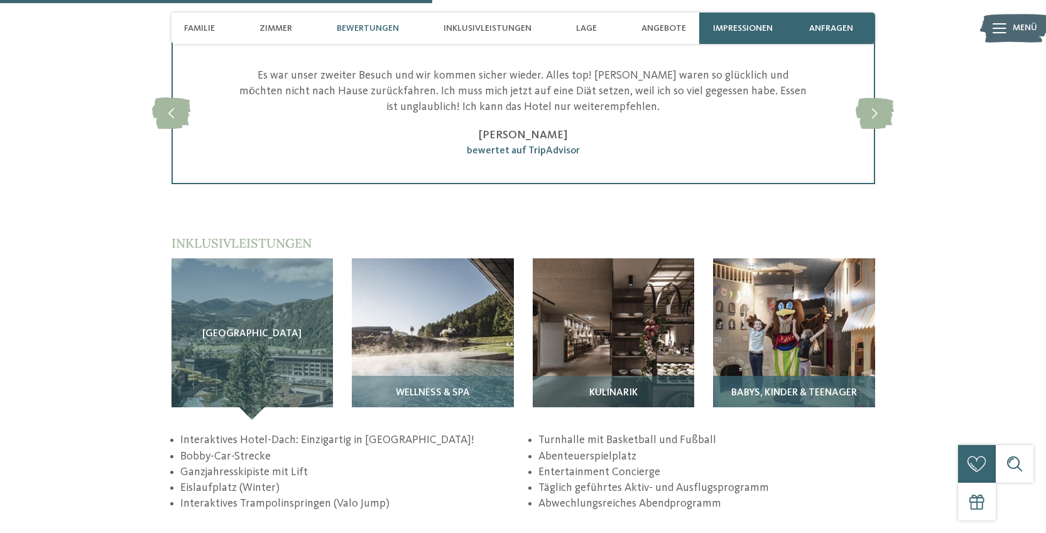
click at [781, 312] on img at bounding box center [794, 339] width 162 height 162
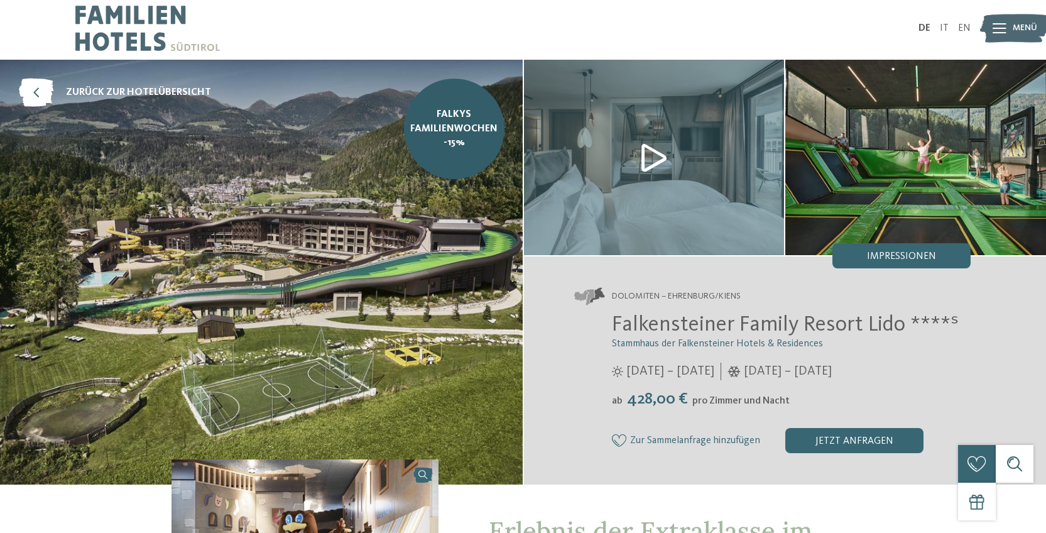
scroll to position [0, 0]
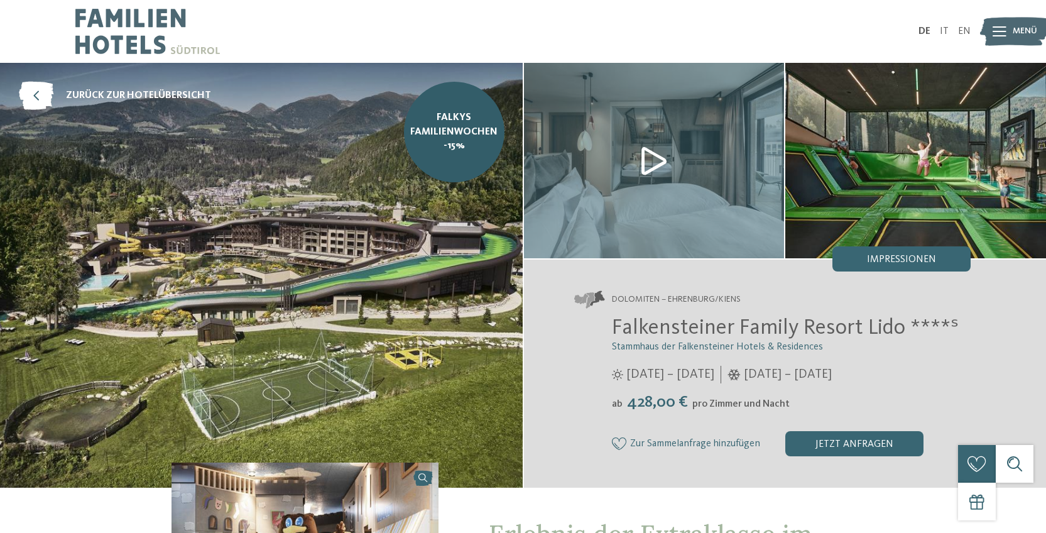
click at [94, 17] on img at bounding box center [147, 31] width 145 height 63
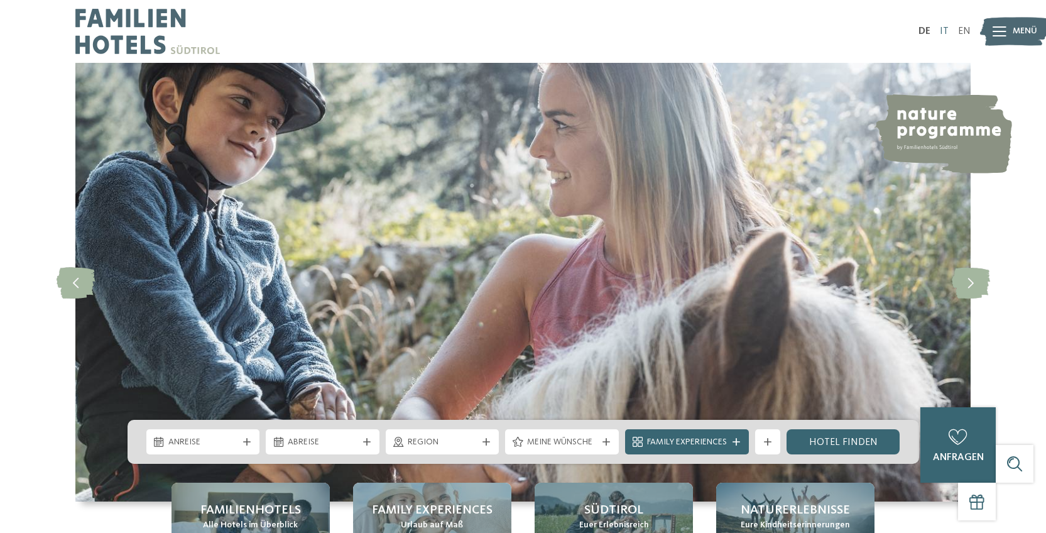
click at [943, 31] on link "IT" at bounding box center [944, 31] width 9 height 10
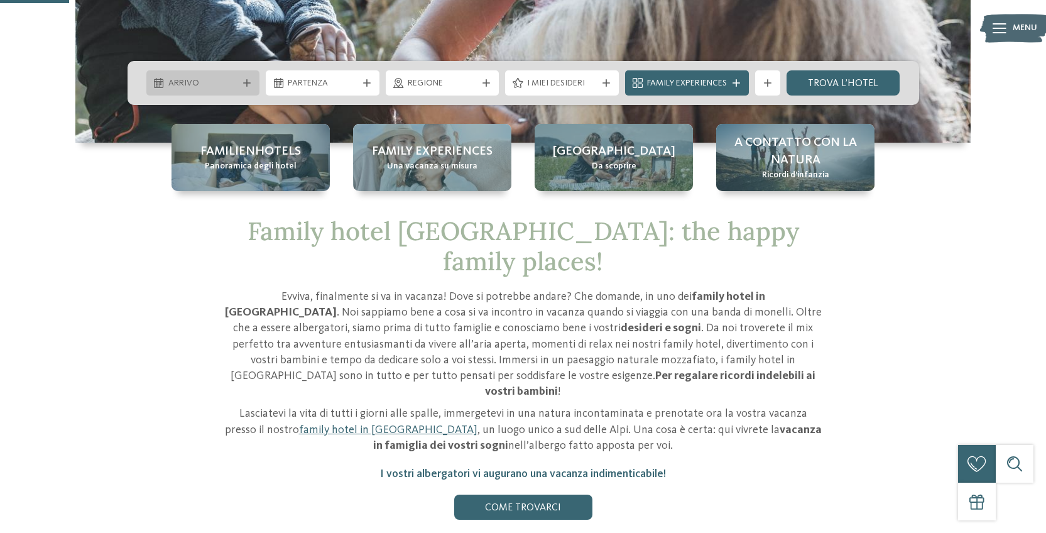
click at [228, 82] on span "Arrivo" at bounding box center [203, 83] width 70 height 13
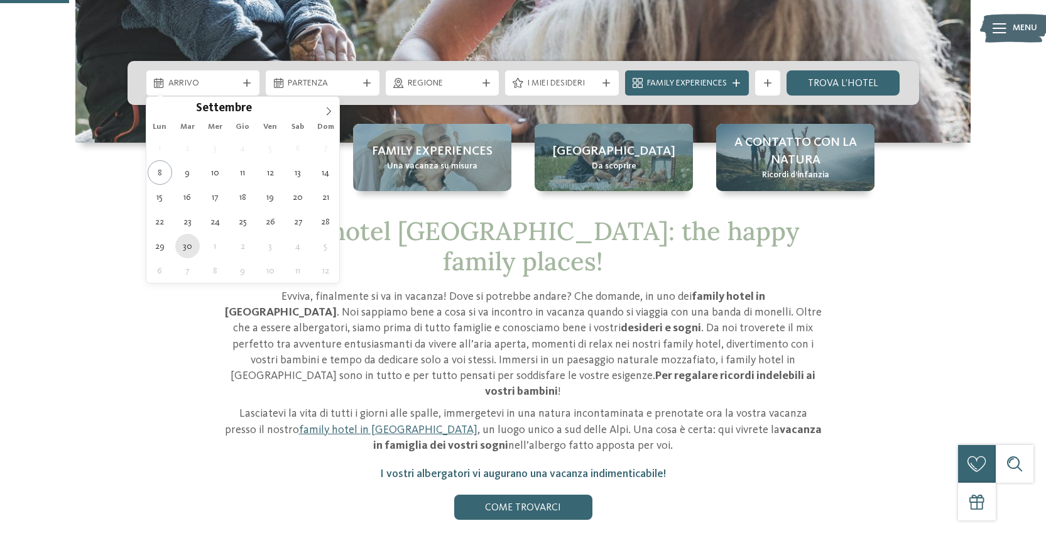
type div "[DATE]"
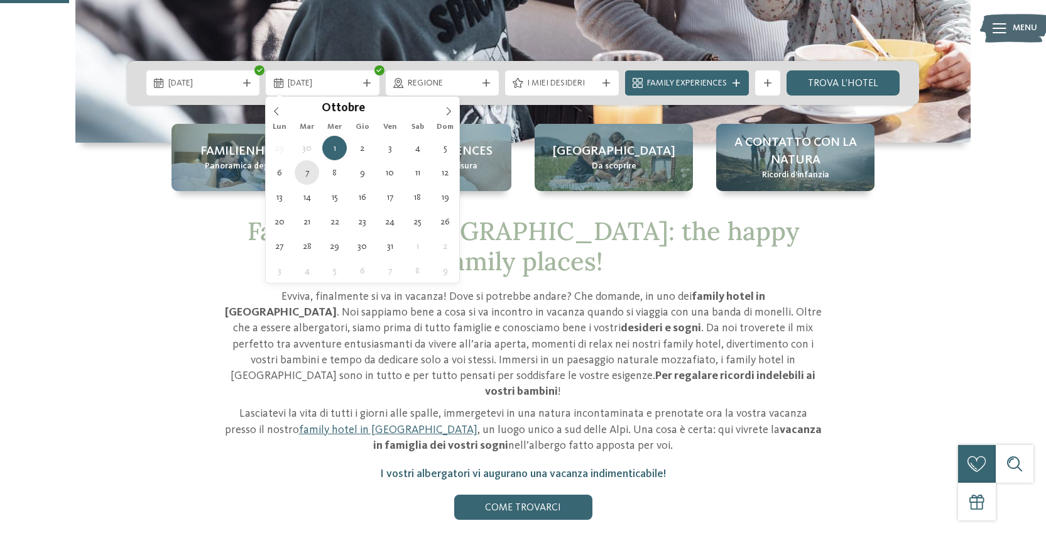
type div "[DATE]"
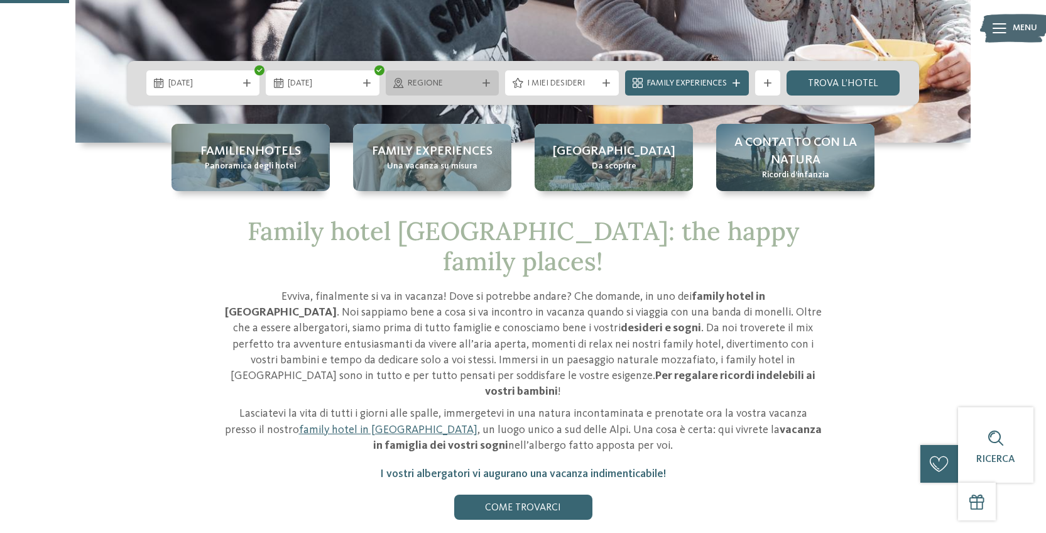
click at [471, 81] on span "Regione" at bounding box center [443, 83] width 70 height 13
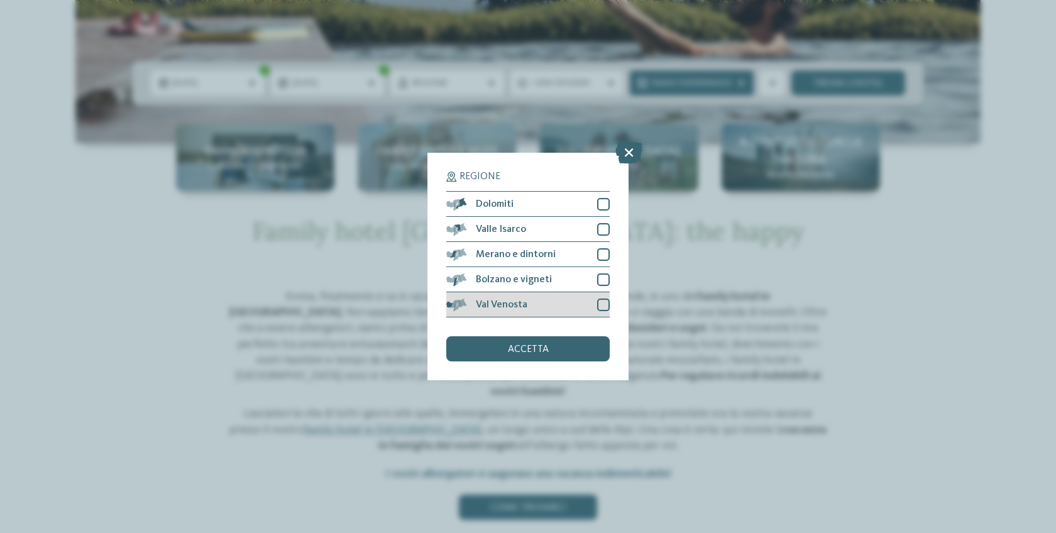
click at [597, 310] on div at bounding box center [603, 304] width 13 height 13
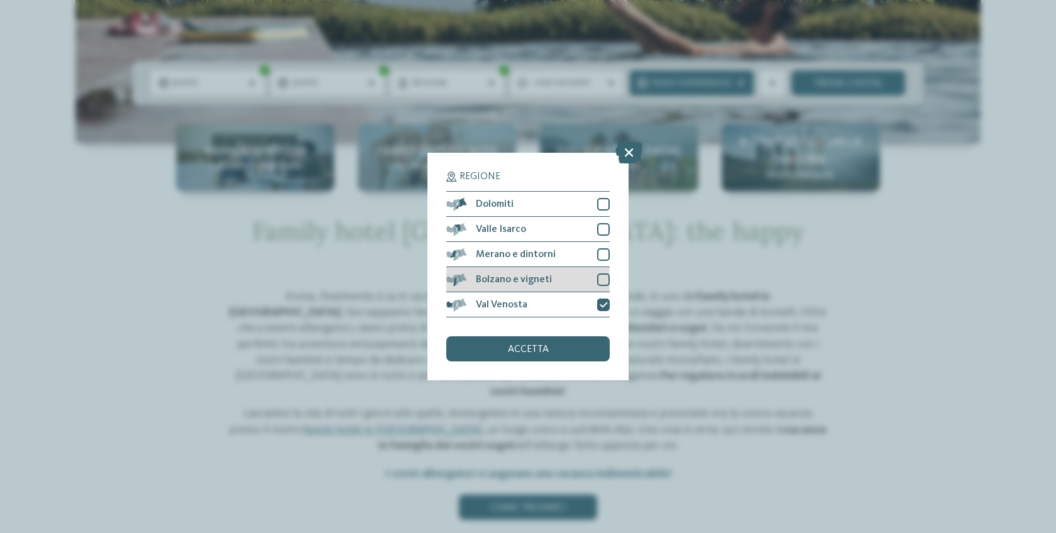
click at [604, 281] on div at bounding box center [603, 279] width 13 height 13
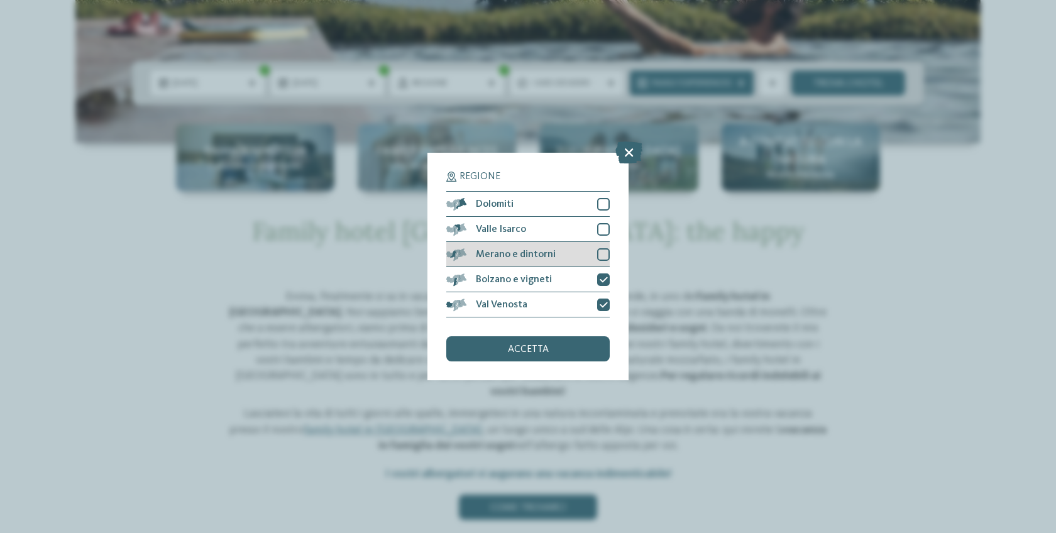
click at [606, 256] on div at bounding box center [603, 254] width 13 height 13
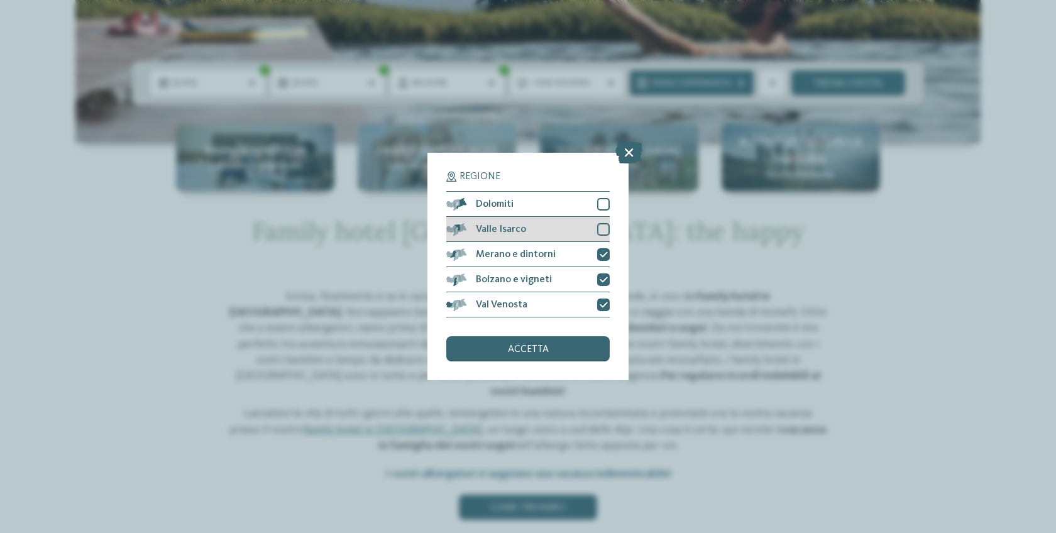
click at [606, 224] on div at bounding box center [603, 229] width 13 height 13
click at [606, 203] on div at bounding box center [603, 204] width 13 height 13
click at [563, 344] on div "accetta" at bounding box center [527, 348] width 163 height 25
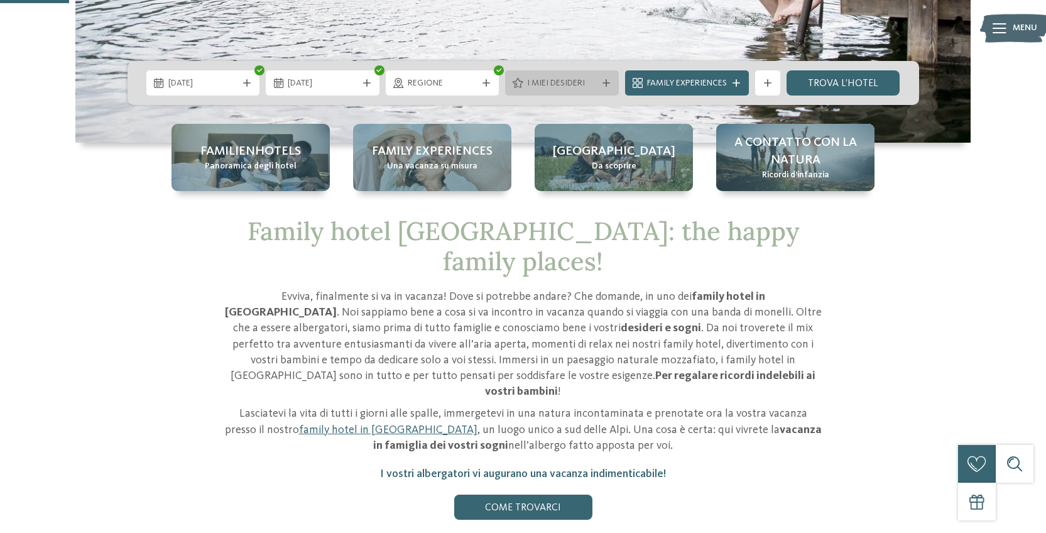
click at [589, 87] on span "I miei desideri" at bounding box center [562, 83] width 70 height 13
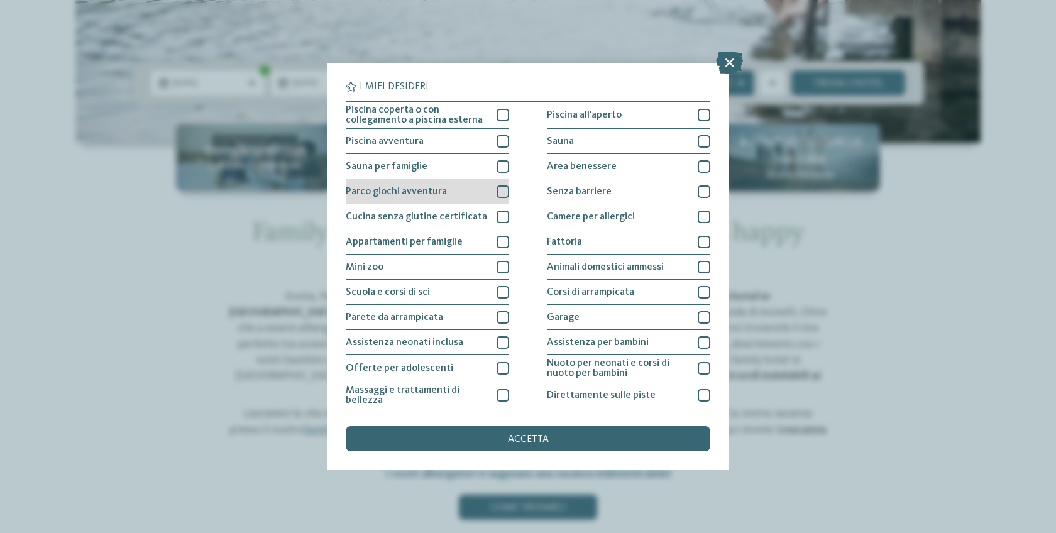
click at [487, 198] on div "Parco giochi avventura" at bounding box center [427, 191] width 163 height 25
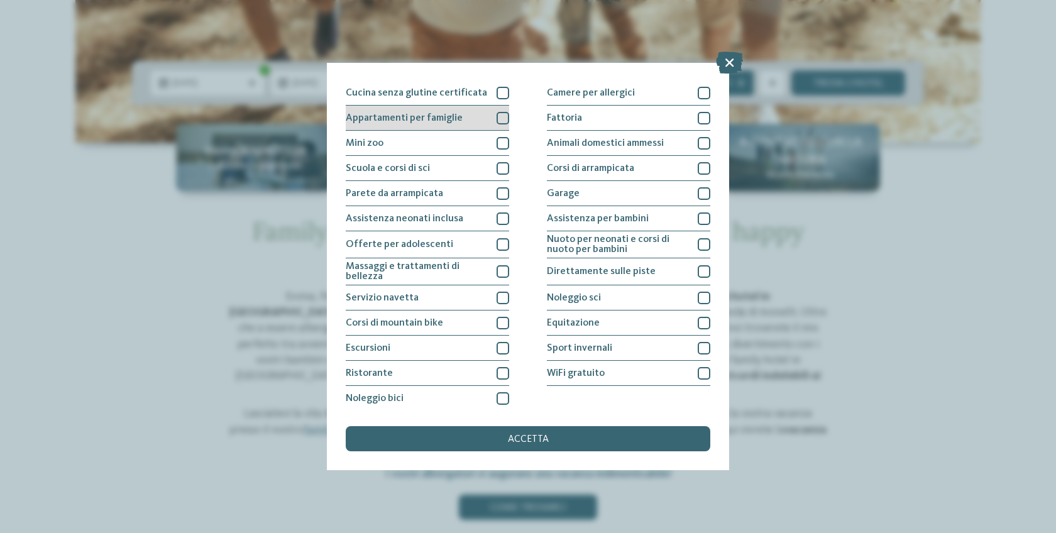
scroll to position [128, 0]
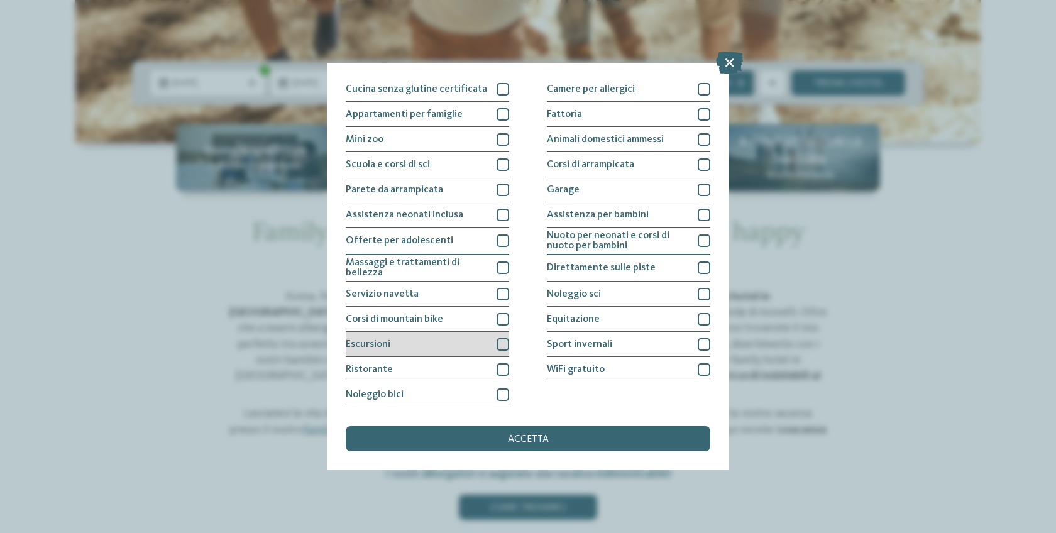
click at [500, 348] on div at bounding box center [502, 344] width 13 height 13
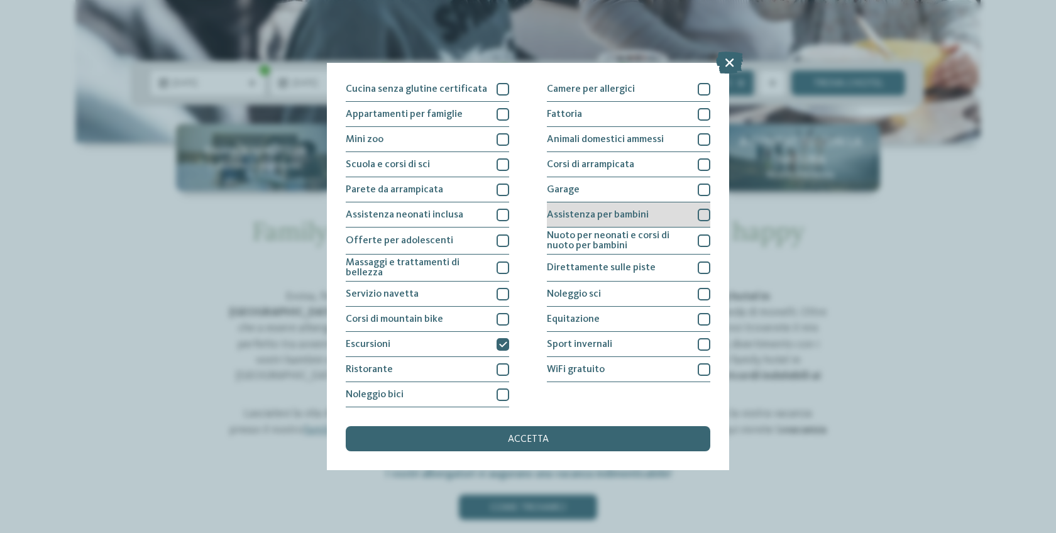
click at [643, 213] on div "Assistenza per bambini" at bounding box center [628, 214] width 163 height 25
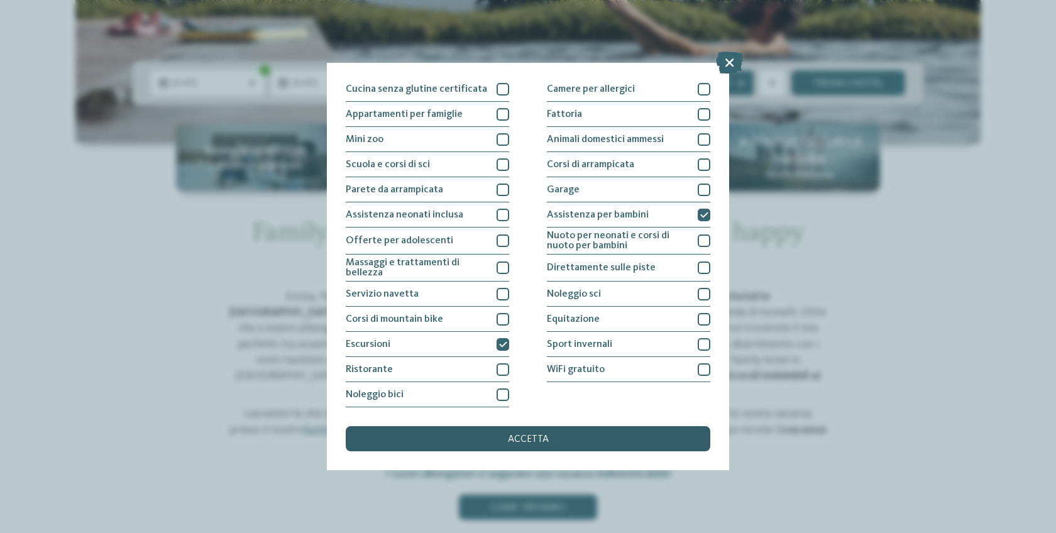
click at [545, 427] on div "accetta" at bounding box center [528, 438] width 364 height 25
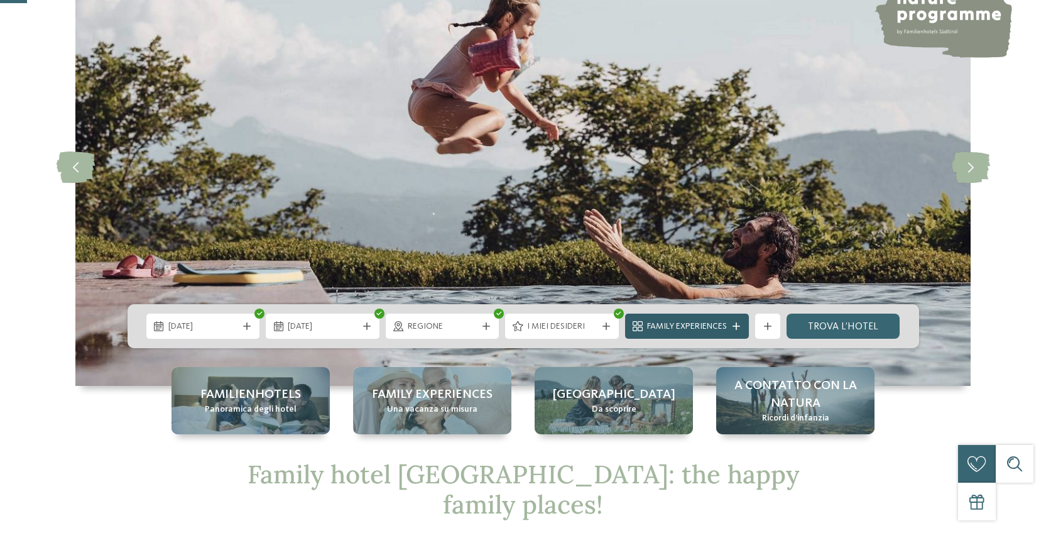
scroll to position [158, 0]
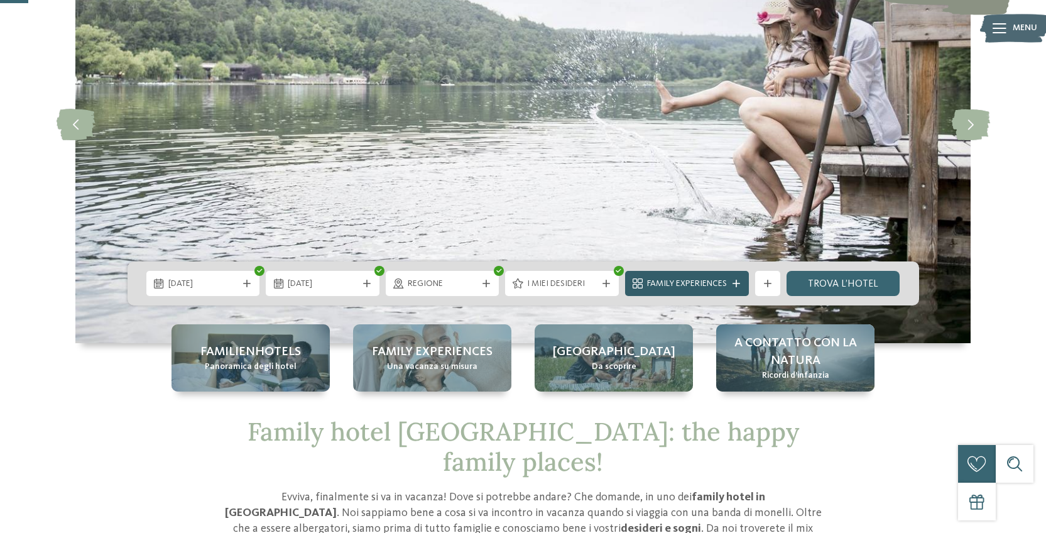
click at [727, 278] on div "Family Experiences" at bounding box center [687, 283] width 86 height 14
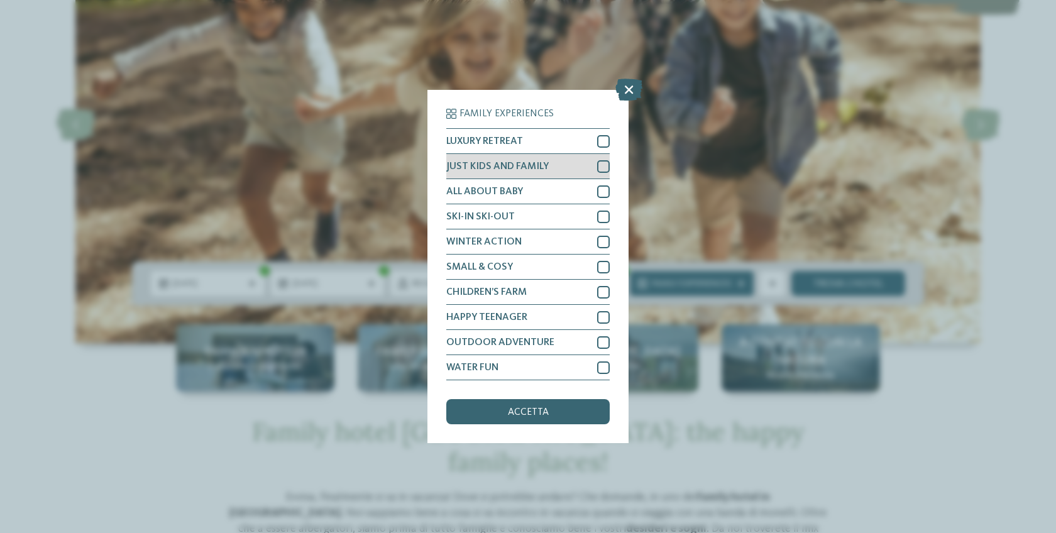
click at [603, 168] on div at bounding box center [603, 166] width 13 height 13
click at [537, 412] on span "accetta" at bounding box center [528, 412] width 41 height 10
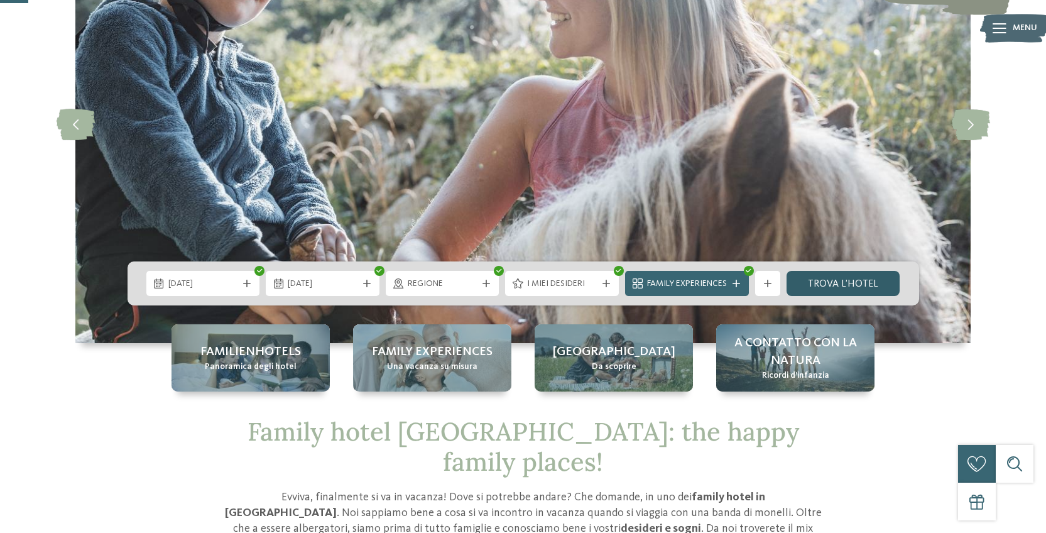
click at [850, 276] on link "trova l’hotel" at bounding box center [844, 283] width 114 height 25
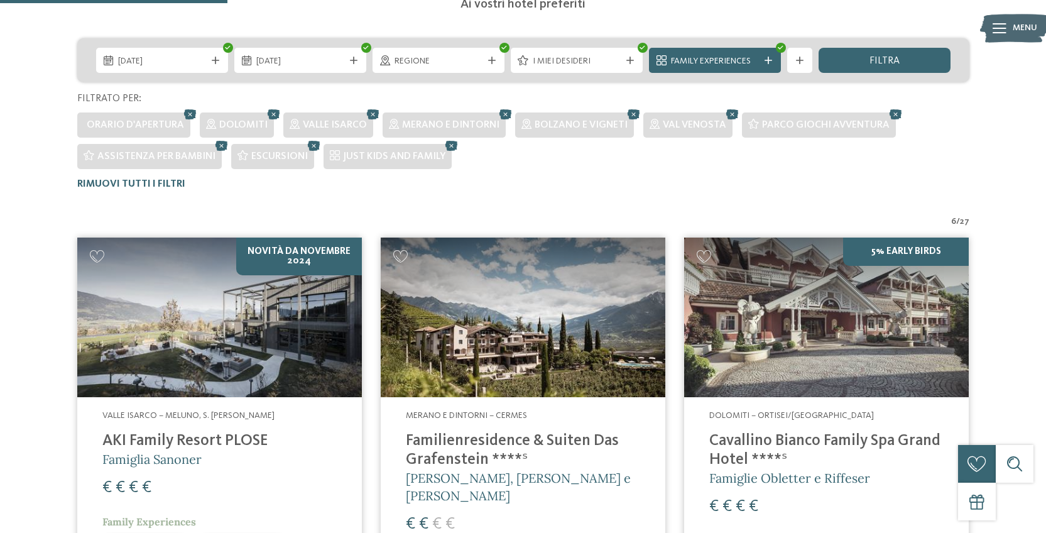
scroll to position [443, 0]
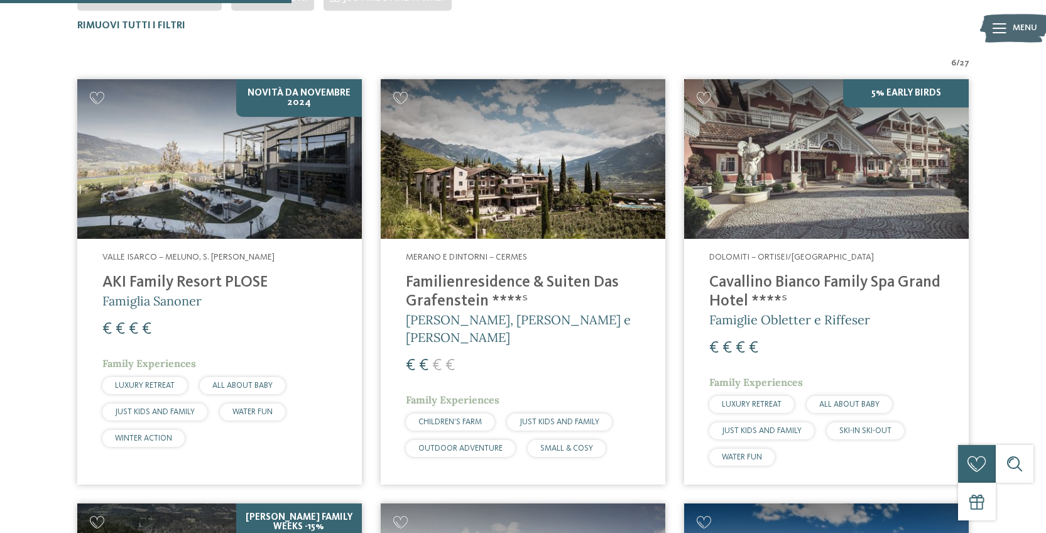
click at [268, 332] on div "€ € € €" at bounding box center [219, 329] width 234 height 23
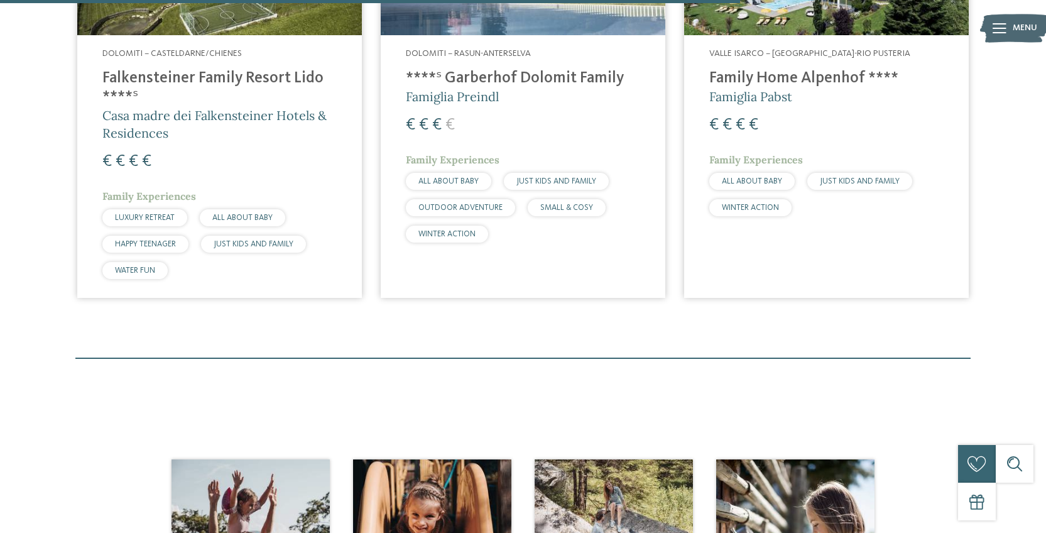
scroll to position [980, 0]
